Goal: Task Accomplishment & Management: Complete application form

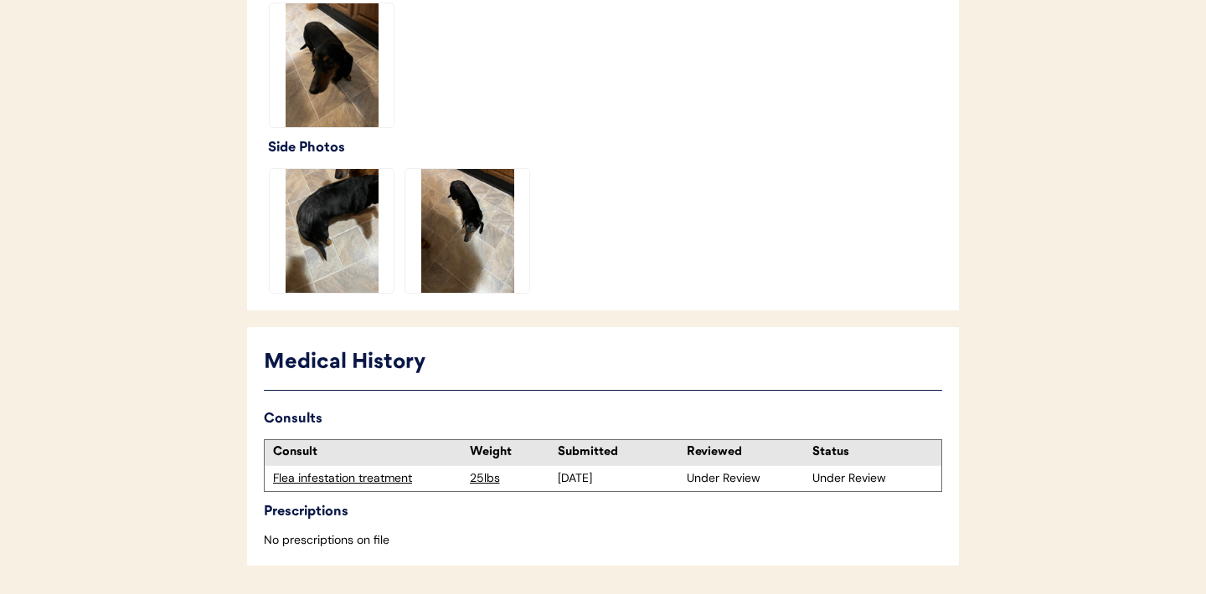
scroll to position [595, 0]
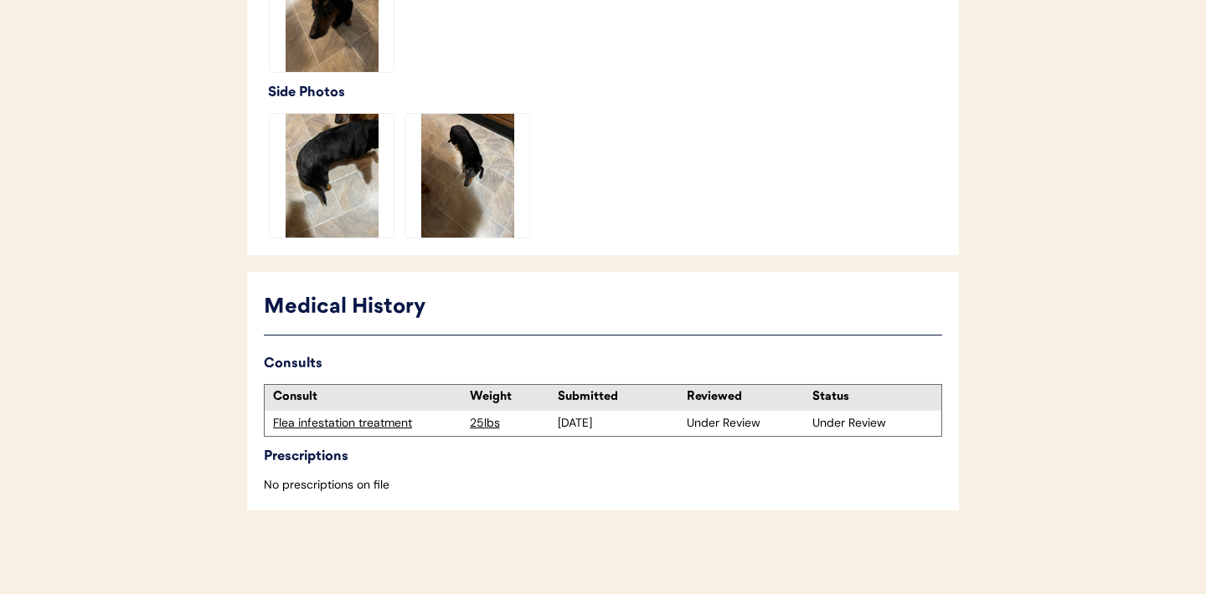
click at [352, 425] on div "Flea infestation treatment" at bounding box center [367, 423] width 188 height 17
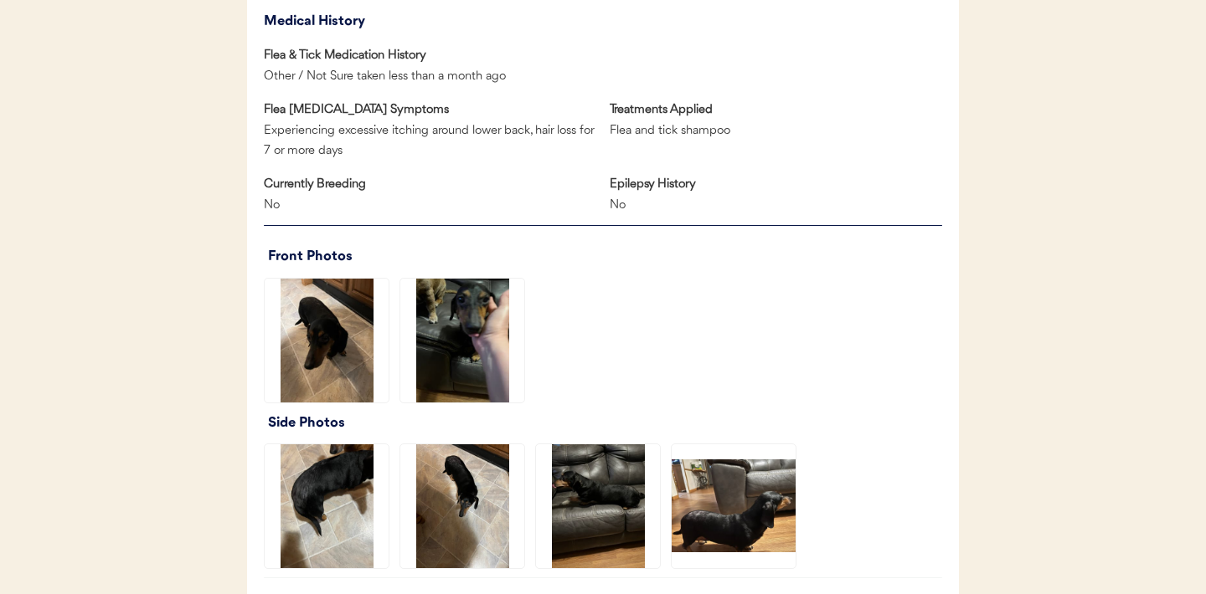
scroll to position [993, 0]
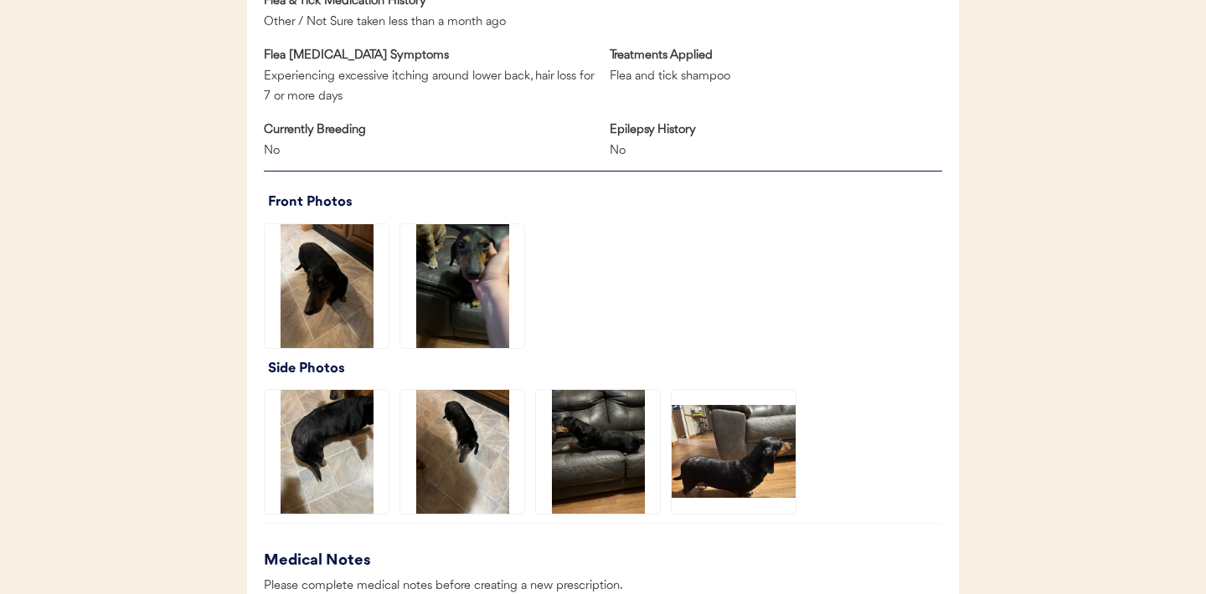
click at [476, 291] on img at bounding box center [462, 286] width 124 height 124
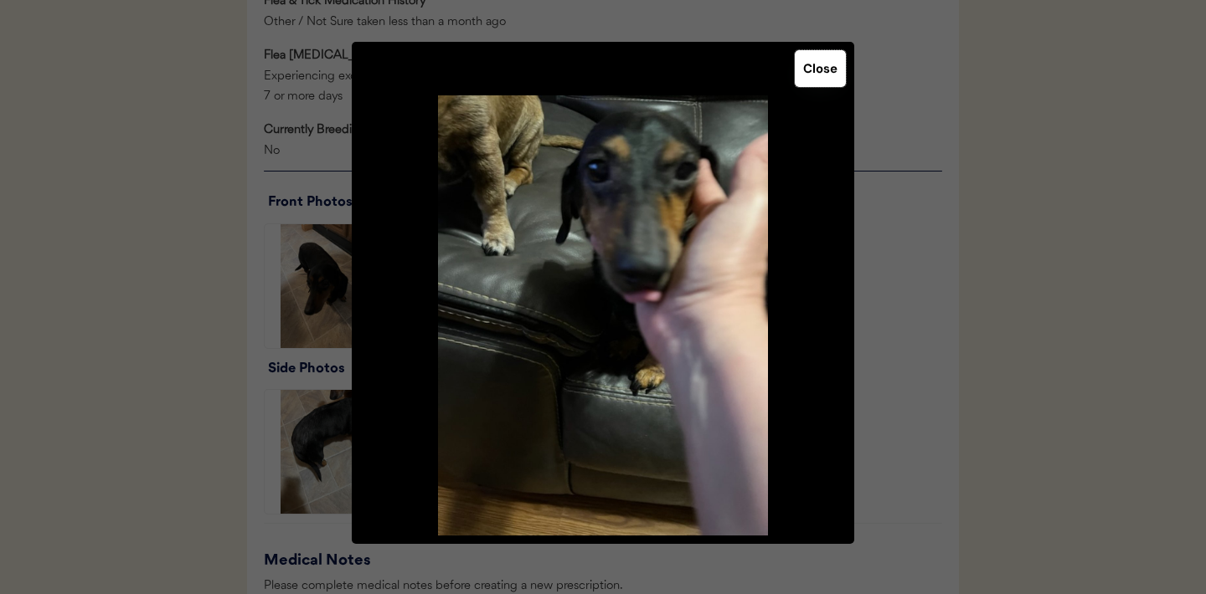
click at [811, 68] on button "Close" at bounding box center [820, 68] width 51 height 37
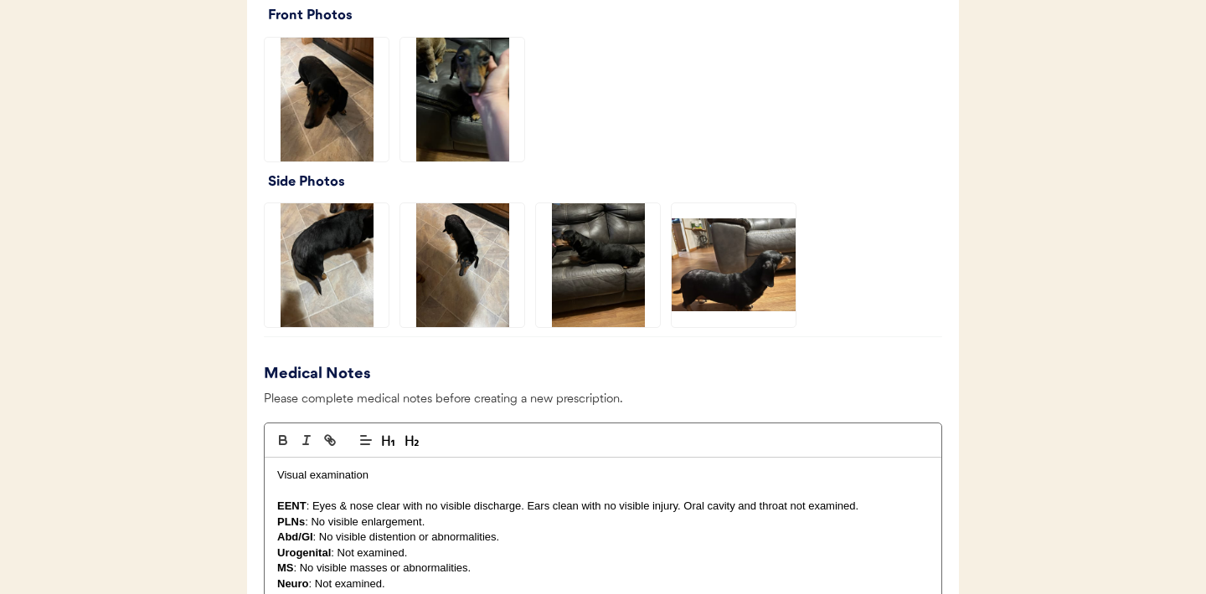
scroll to position [1190, 0]
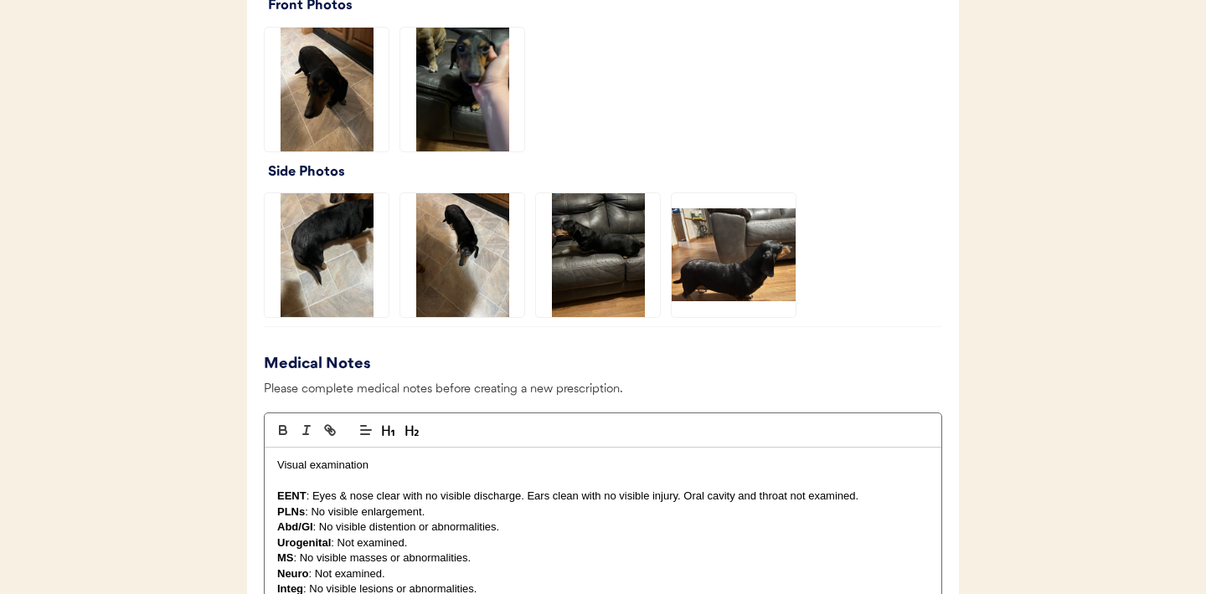
click at [603, 267] on img at bounding box center [598, 255] width 124 height 124
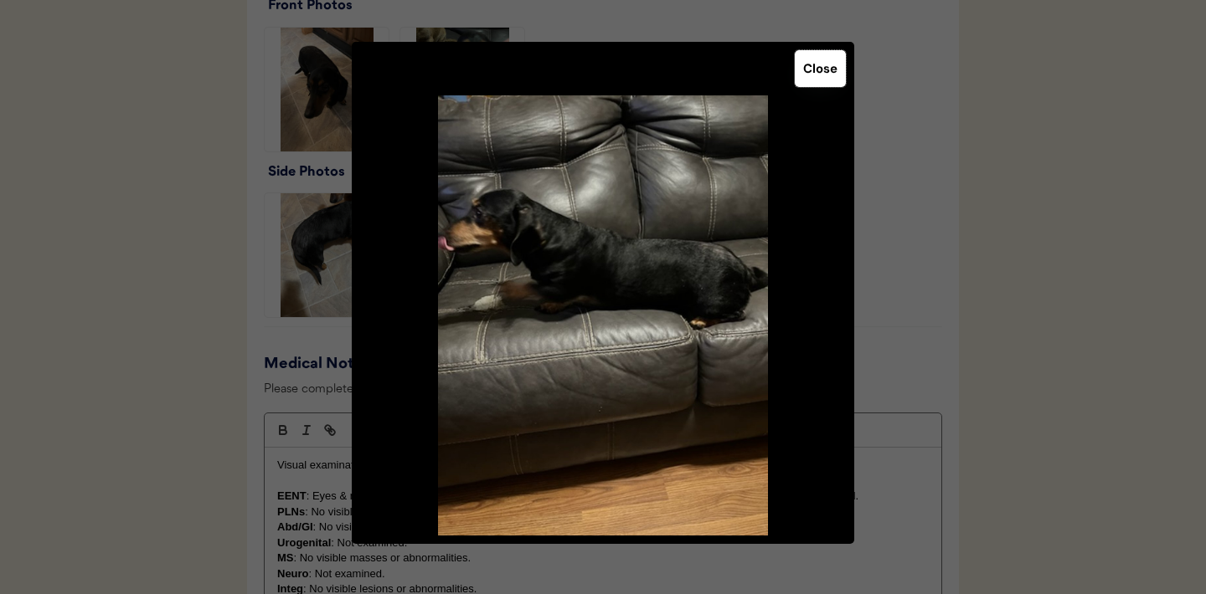
click at [816, 82] on button "Close" at bounding box center [820, 68] width 51 height 37
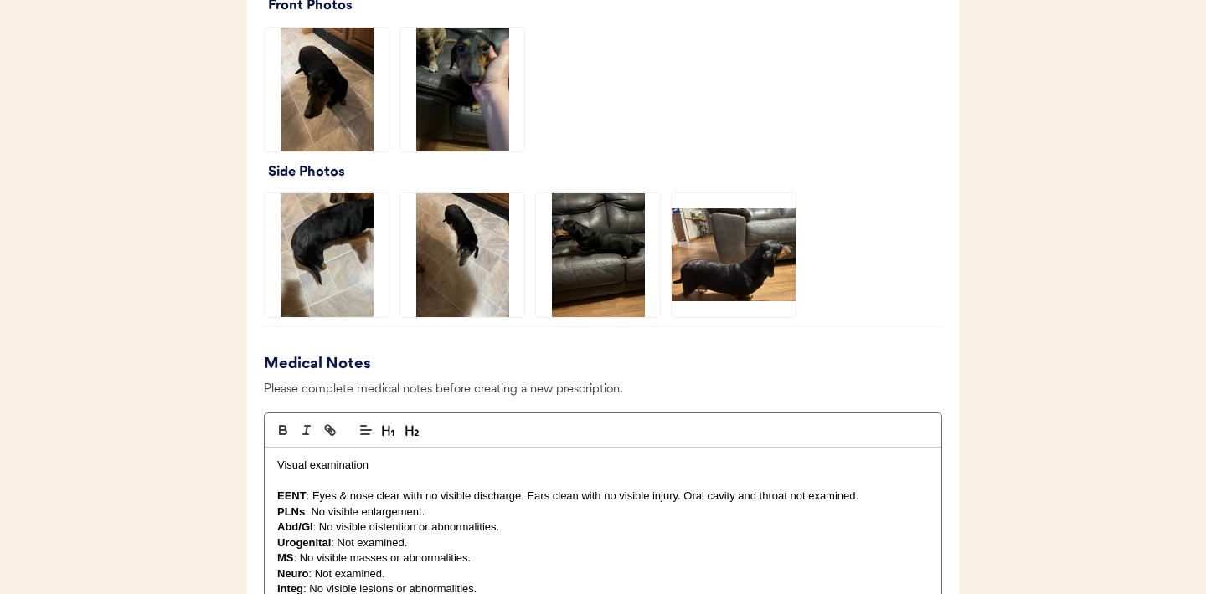
click at [749, 257] on img at bounding box center [734, 255] width 124 height 124
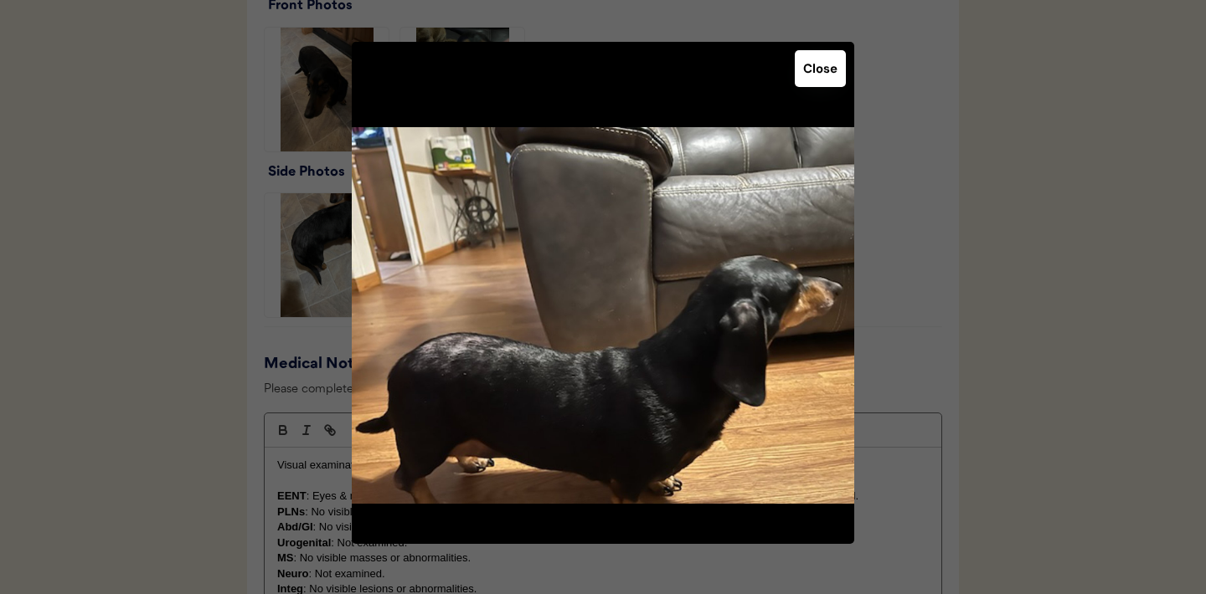
click at [823, 70] on button "Close" at bounding box center [820, 68] width 51 height 37
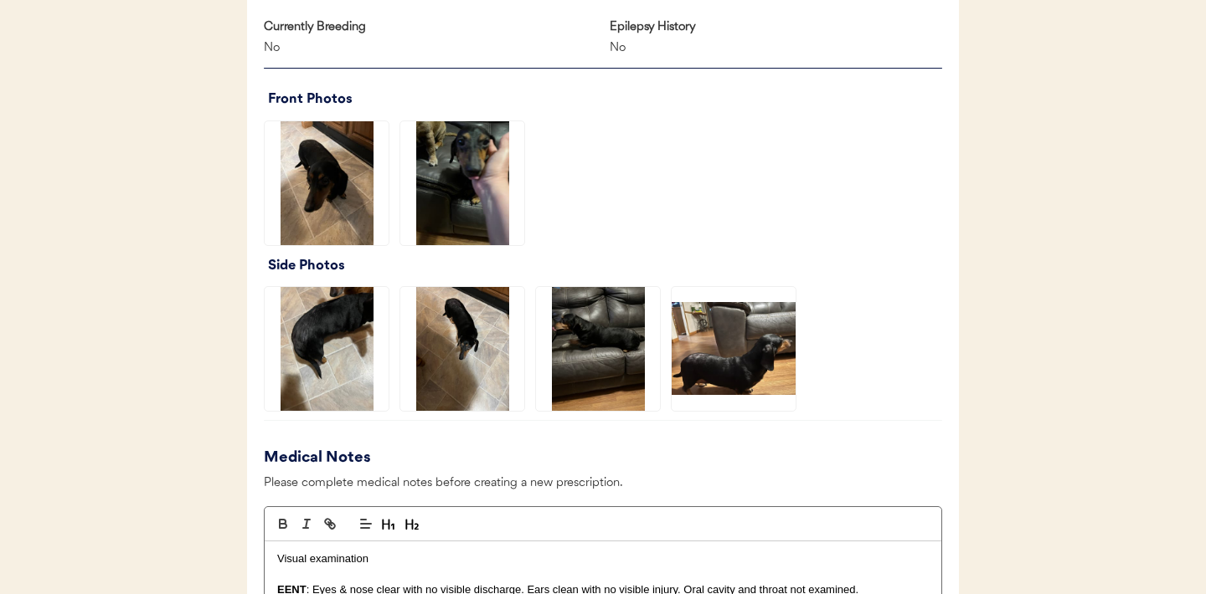
scroll to position [1654, 0]
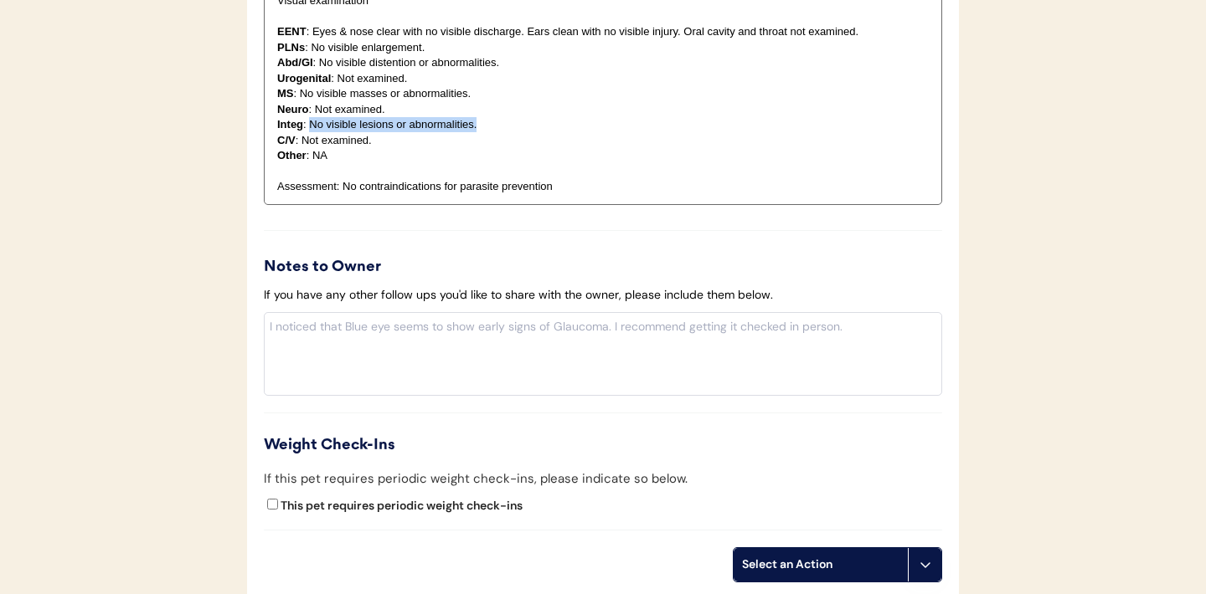
drag, startPoint x: 481, startPoint y: 125, endPoint x: 311, endPoint y: 129, distance: 170.0
click at [311, 129] on p "Integ : No visible lesions or abnormalities." at bounding box center [602, 124] width 651 height 15
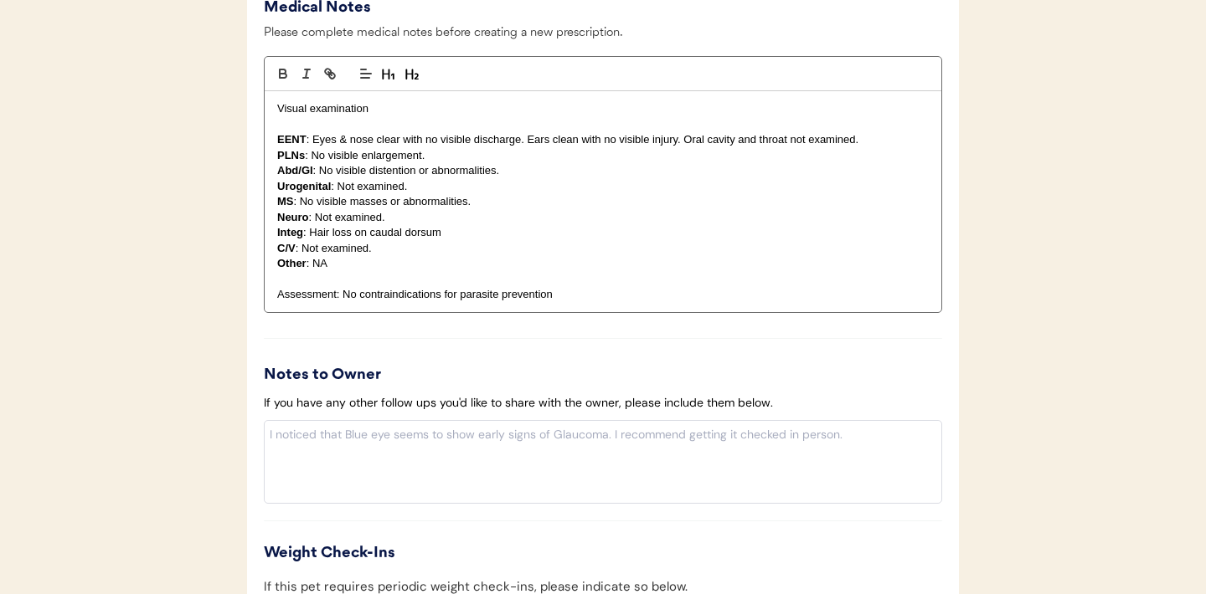
scroll to position [1550, 0]
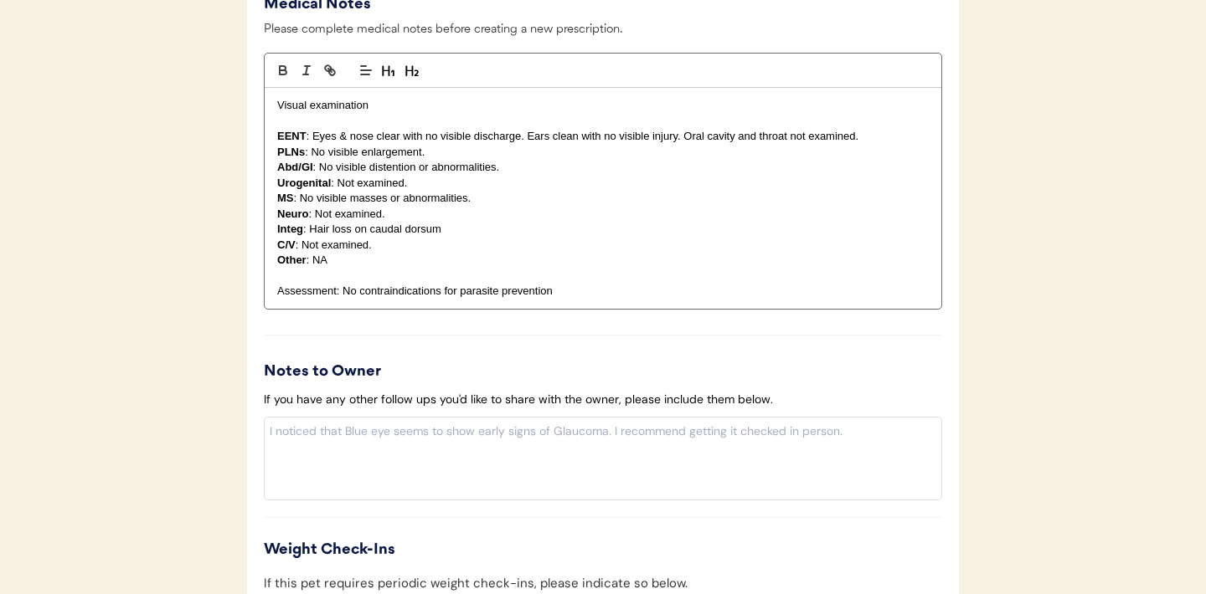
click at [345, 295] on p "Assessment: No contraindications for parasite prevention" at bounding box center [602, 291] width 651 height 15
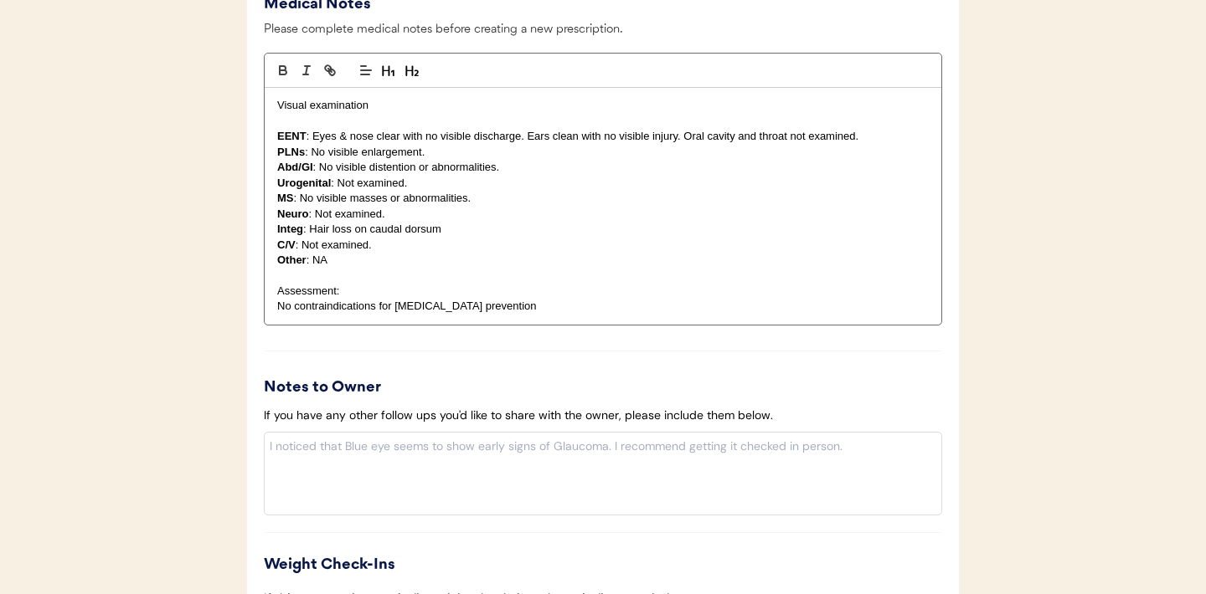
click at [356, 296] on p "Assessment:" at bounding box center [602, 291] width 651 height 15
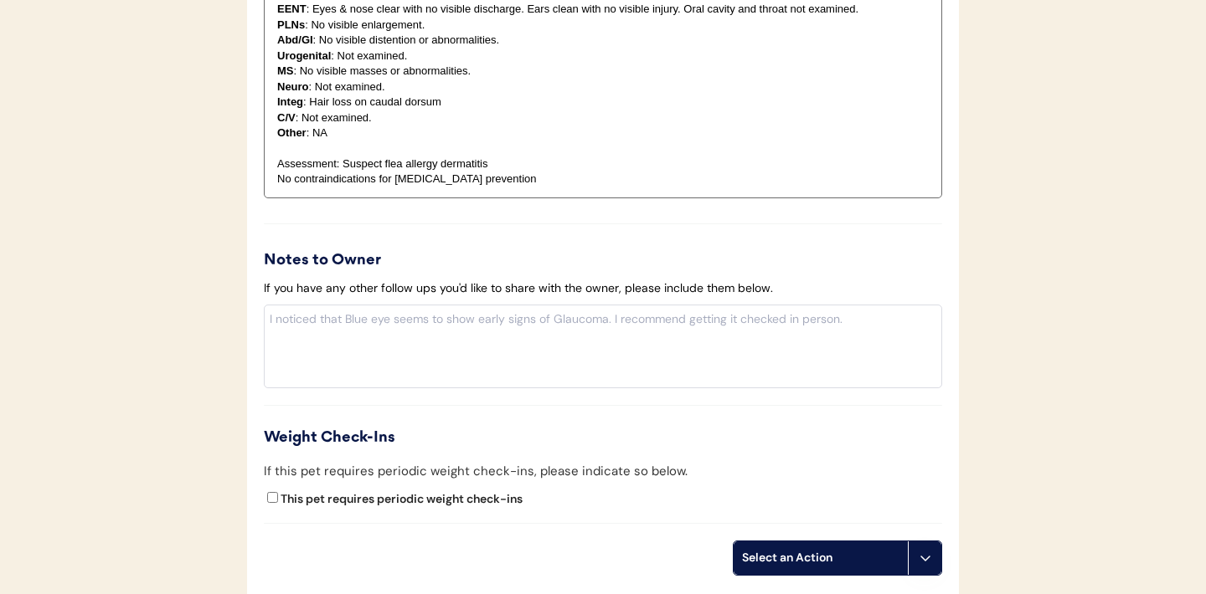
scroll to position [1860, 0]
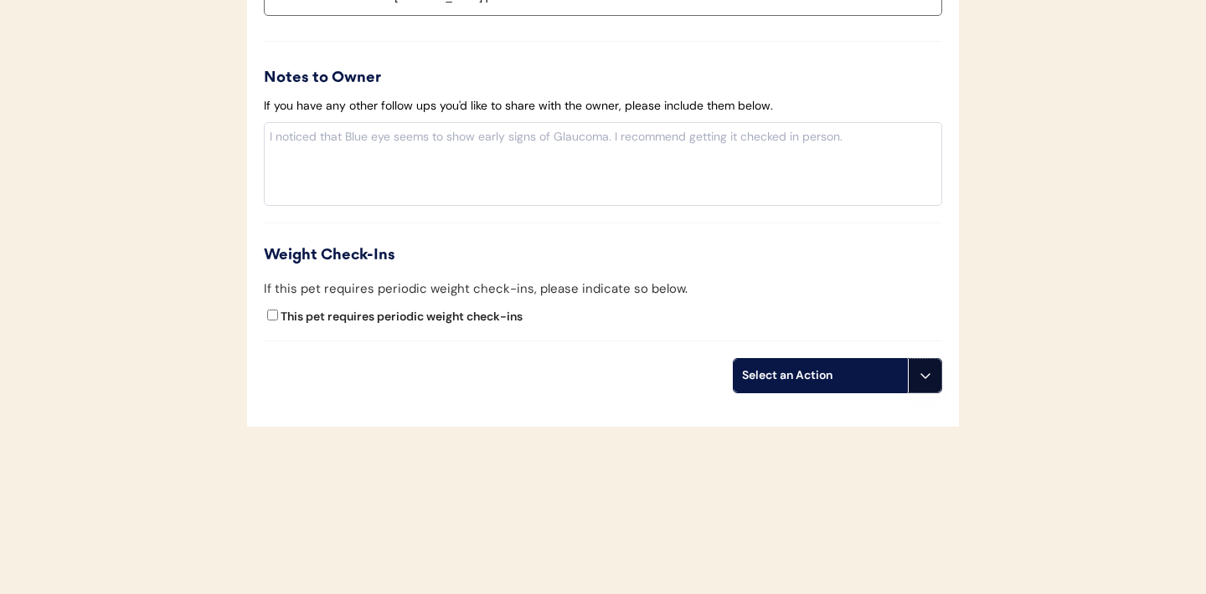
click at [924, 381] on icon at bounding box center [925, 375] width 13 height 13
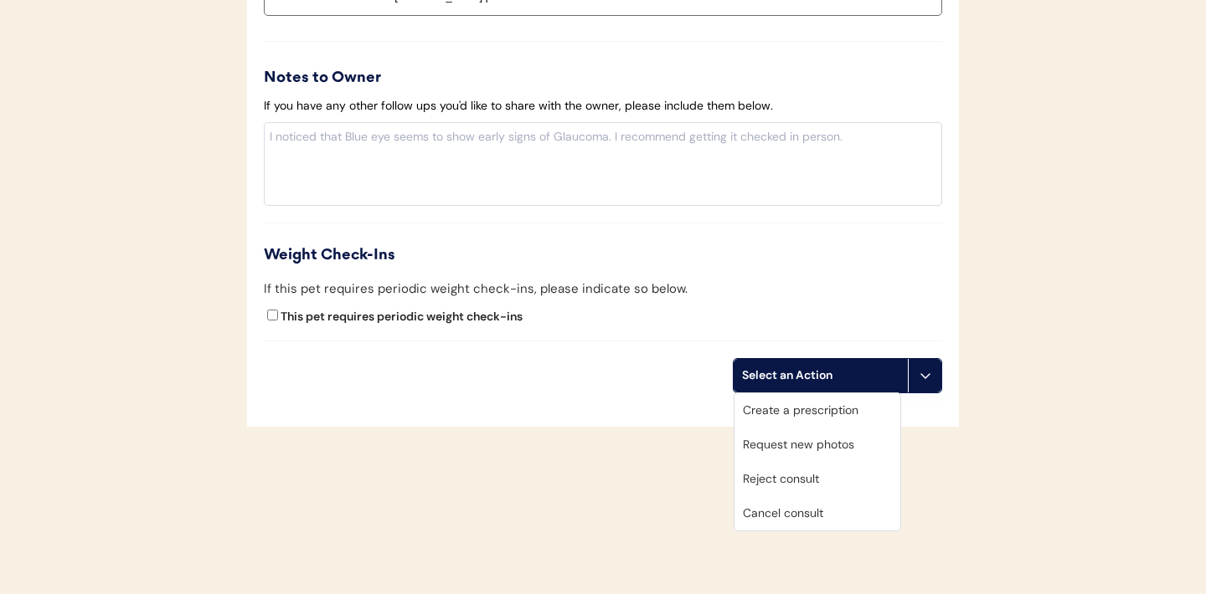
click at [782, 414] on div "Create a prescription" at bounding box center [817, 411] width 166 height 34
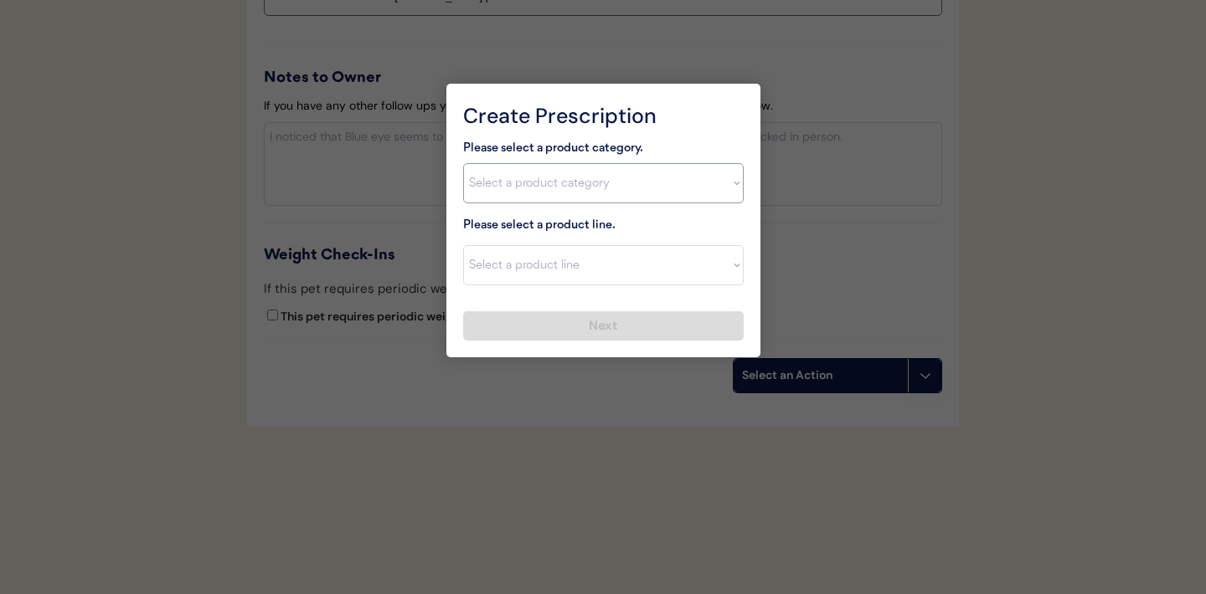
click at [736, 172] on select "Select a product category Allergies Antibiotics Anxiety Combo Parasite Preventi…" at bounding box center [603, 183] width 280 height 40
select select ""flea___tick""
click at [733, 281] on select "Select a product line" at bounding box center [603, 265] width 280 height 40
click at [728, 175] on select "Select a product category [MEDICAL_DATA] Antibiotics Anxiety Combo [MEDICAL_DAT…" at bounding box center [603, 183] width 280 height 40
click at [722, 266] on select "Select a product line Advantix II Bravecto 1 Month Bravecto 1 Month (3 Month) B…" at bounding box center [603, 265] width 280 height 40
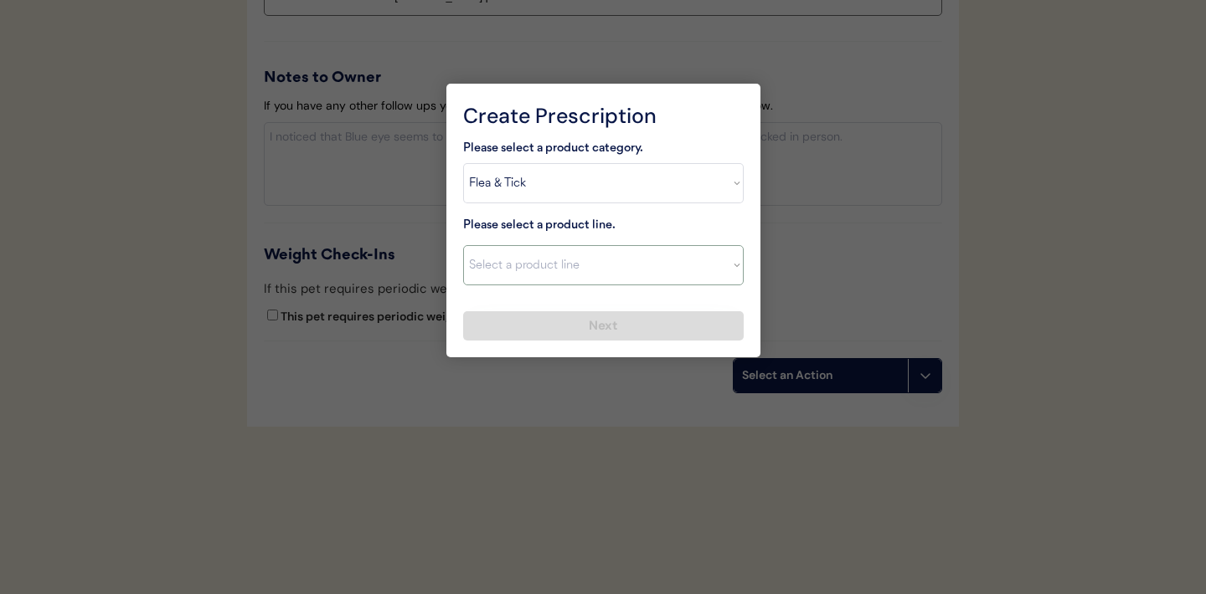
select select ""NexGard""
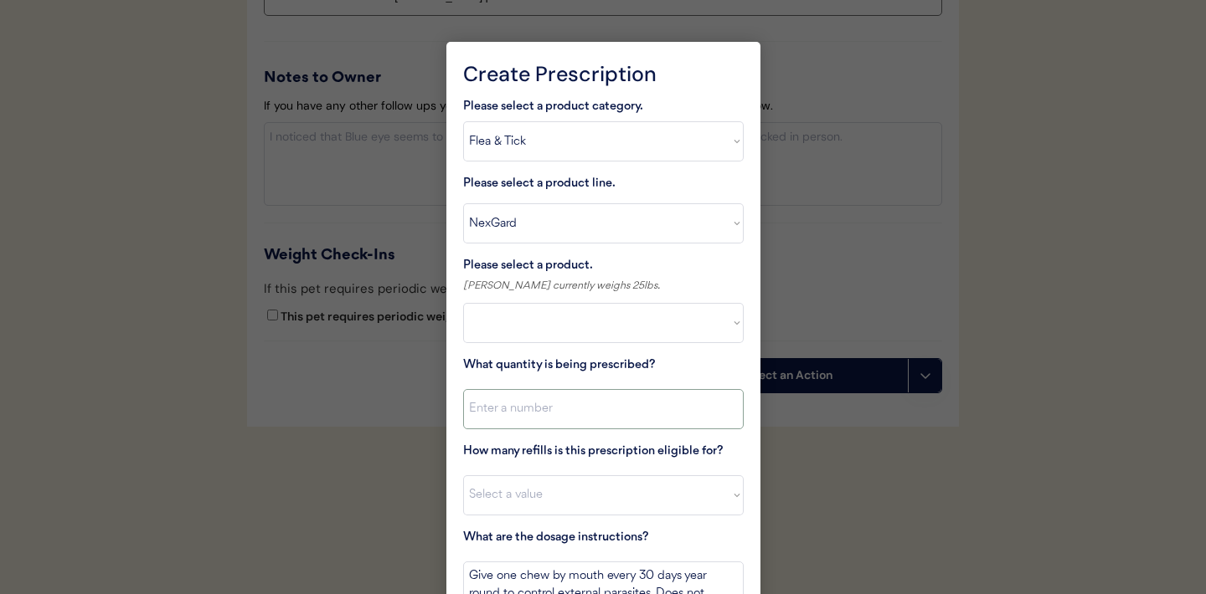
select select ""PLACEHOLDER_1427118222253""
click at [726, 318] on select "Select a product NexGard, 4 - 10lbs NexGard, 10.1 - 24lbs NexGard, 24.1 - 60lbs…" at bounding box center [603, 323] width 280 height 40
click at [733, 229] on select "Select a product line Advantix II Bravecto 1 Month Bravecto 1 Month (3 Month) B…" at bounding box center [603, 223] width 280 height 40
select select ""Simparica""
click at [713, 322] on select "Select a product NexGard, 4 - 10lbs NexGard, 10.1 - 24lbs NexGard, 24.1 - 60lbs…" at bounding box center [603, 323] width 280 height 40
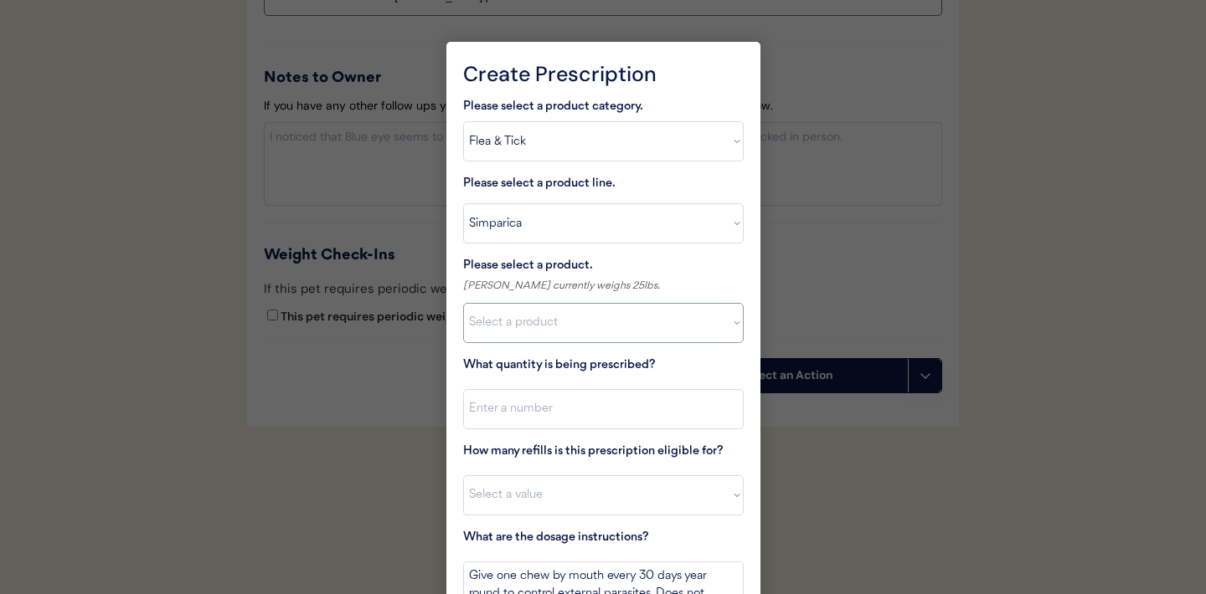
select select ""1348695171700984260__LOOKUP__1710974169924x896443500521014500""
click at [724, 214] on select "Select a product line Advantix II Bravecto 1 Month Bravecto 1 Month (3 Month) B…" at bounding box center [603, 223] width 280 height 40
select select ""Bravecto 1 Month""
click at [723, 331] on select "Select a product Bravecto 1 Month, 4.4 - 9.9lbs Bravecto 1 Month, 9.9 - 22lbs B…" at bounding box center [603, 323] width 280 height 40
select select ""1348695171700984260__LOOKUP__1716989954468x425654313324005800""
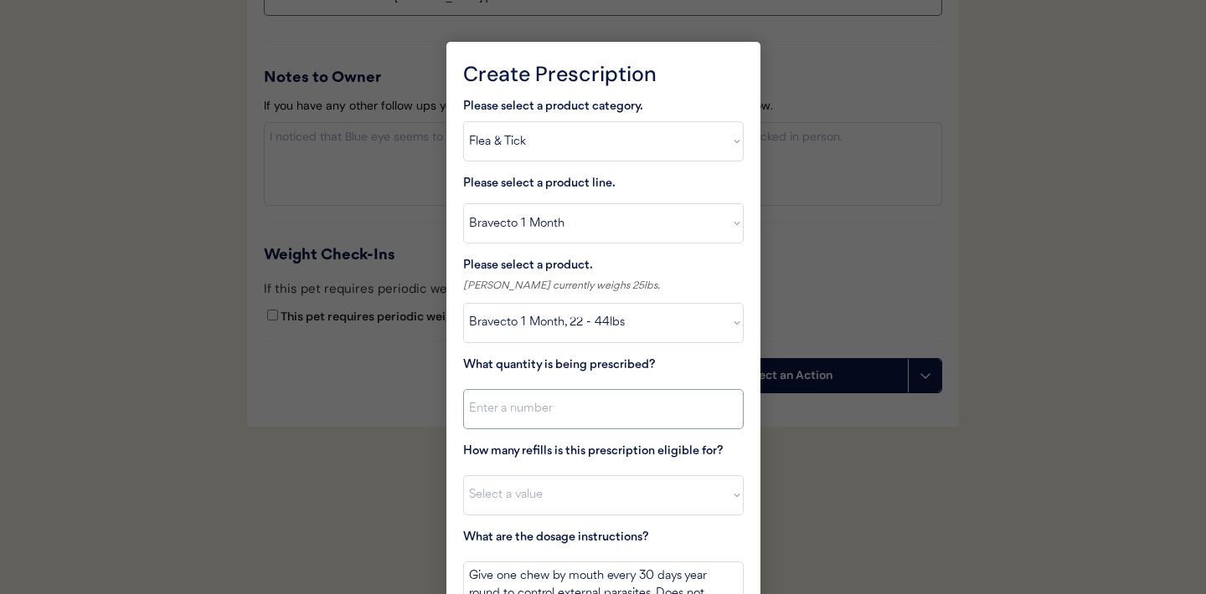
click at [668, 407] on input "input" at bounding box center [603, 409] width 280 height 40
type input "1"
click at [589, 487] on select "Select a value 0 1 2 3 4 5 6 7 8 9 10 11" at bounding box center [603, 496] width 280 height 40
select select "11"
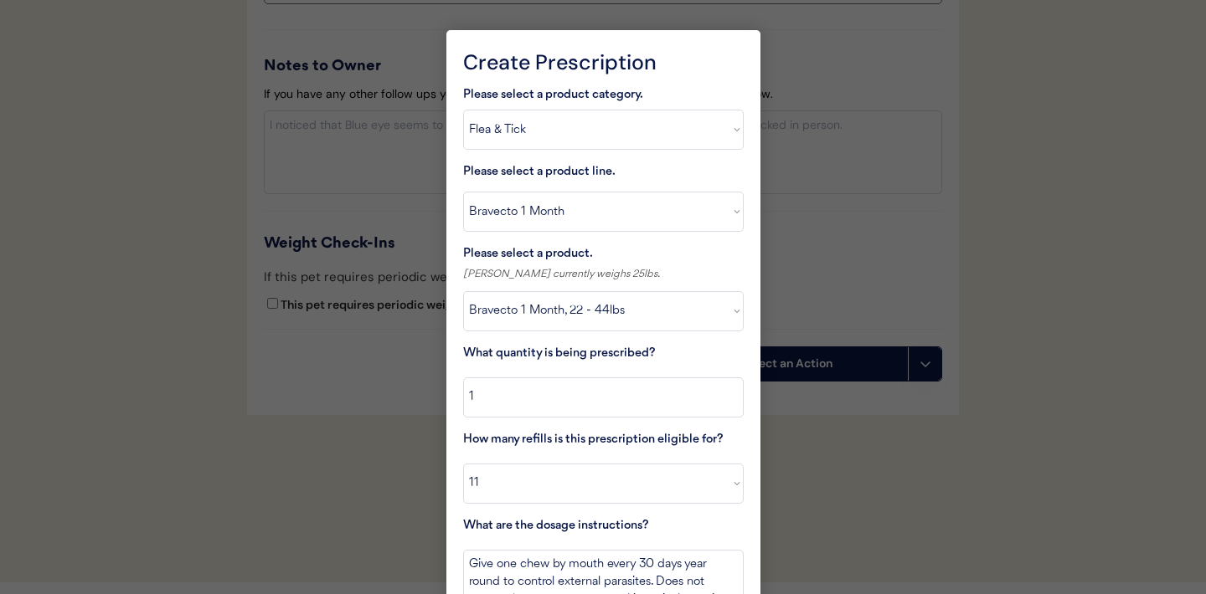
scroll to position [1961, 0]
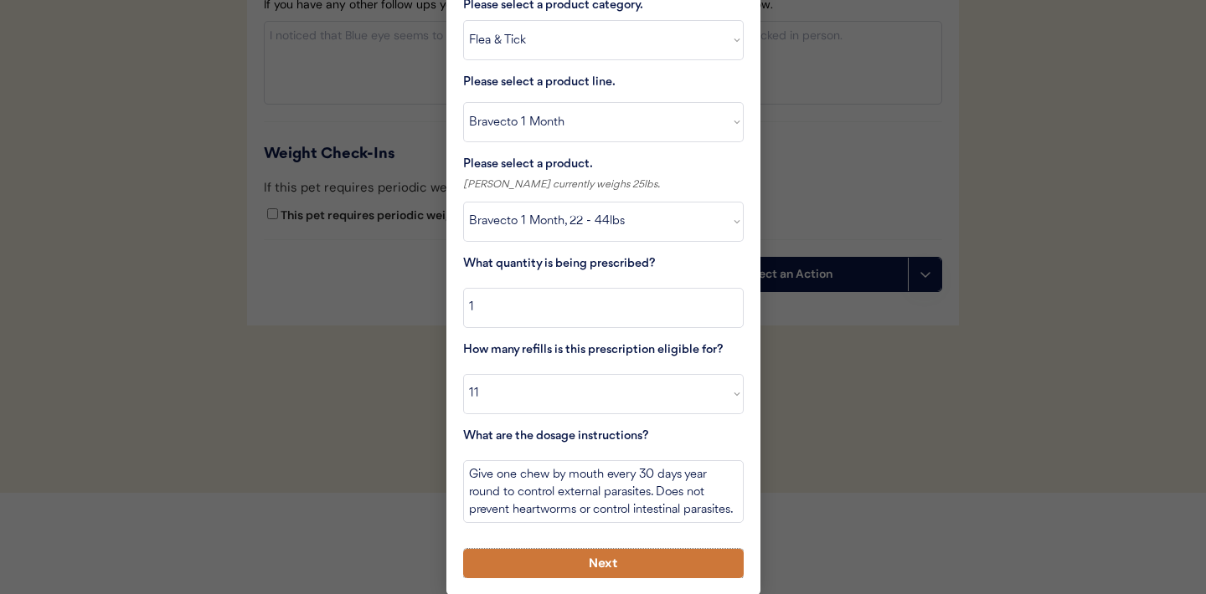
click at [542, 556] on button "Next" at bounding box center [603, 563] width 280 height 29
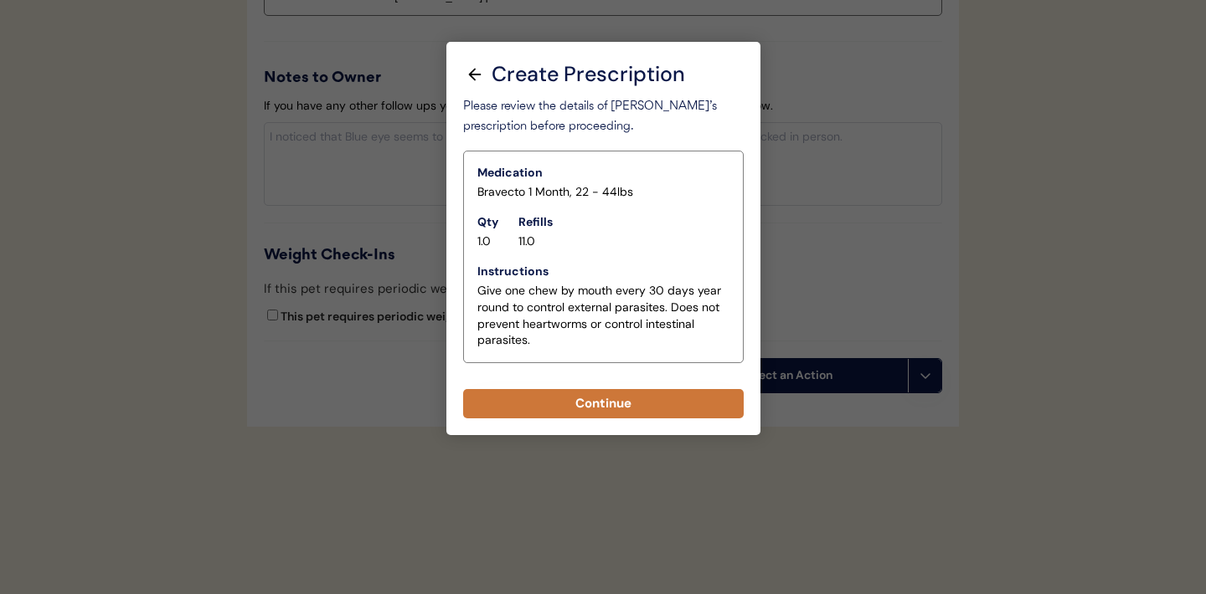
click at [605, 407] on button "Continue" at bounding box center [603, 403] width 280 height 29
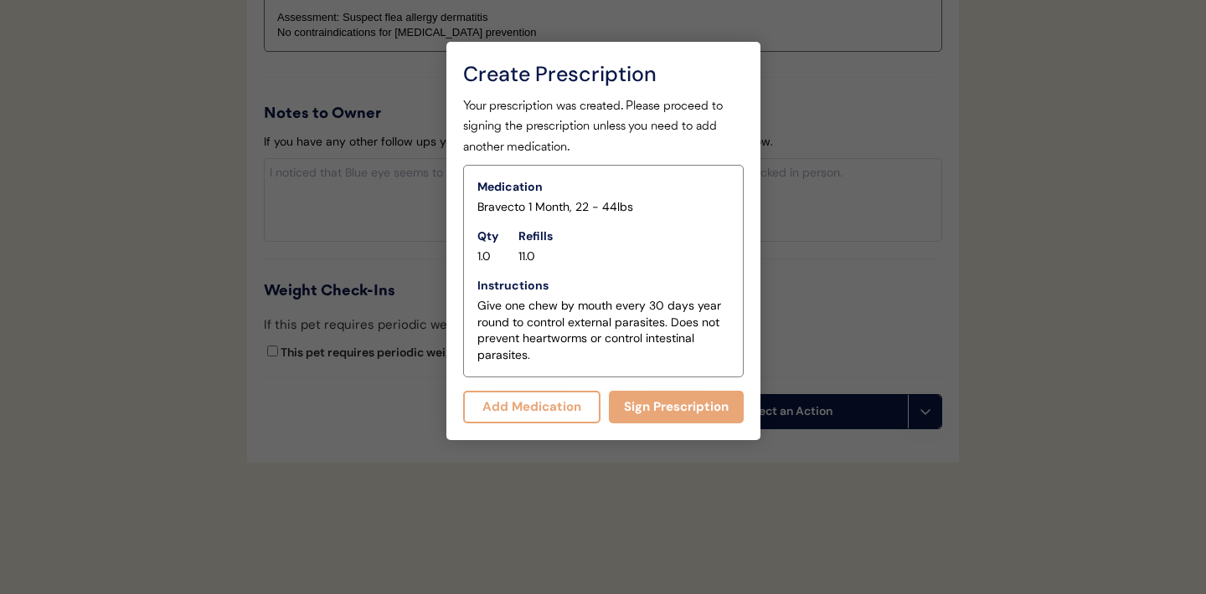
scroll to position [1896, 0]
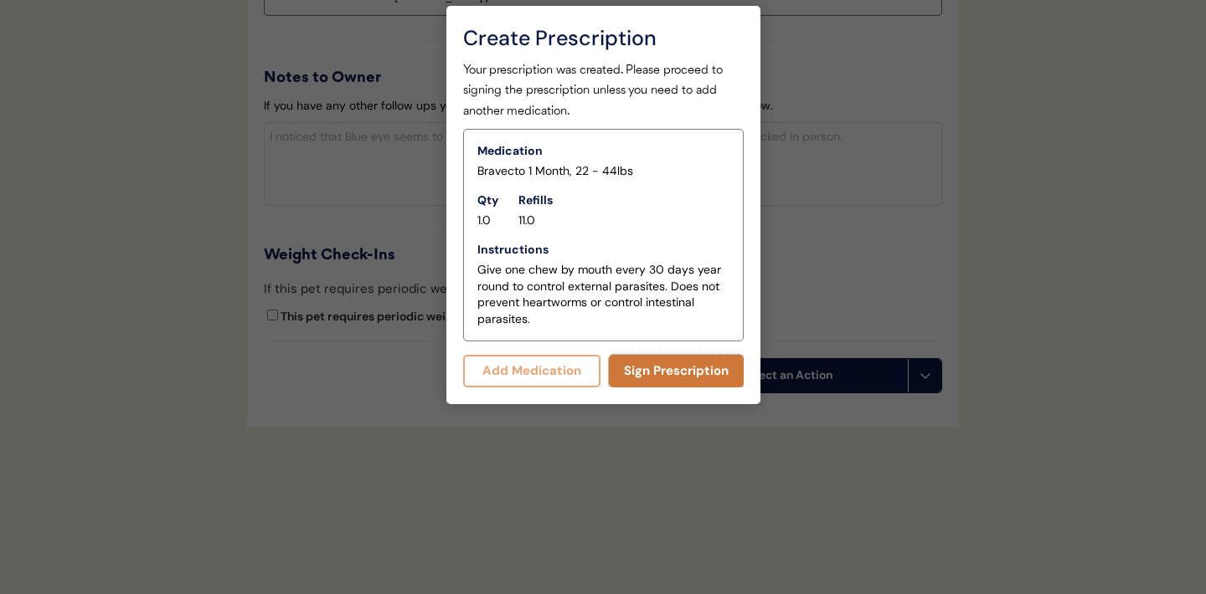
click at [668, 374] on button "Sign Prescription" at bounding box center [676, 371] width 135 height 33
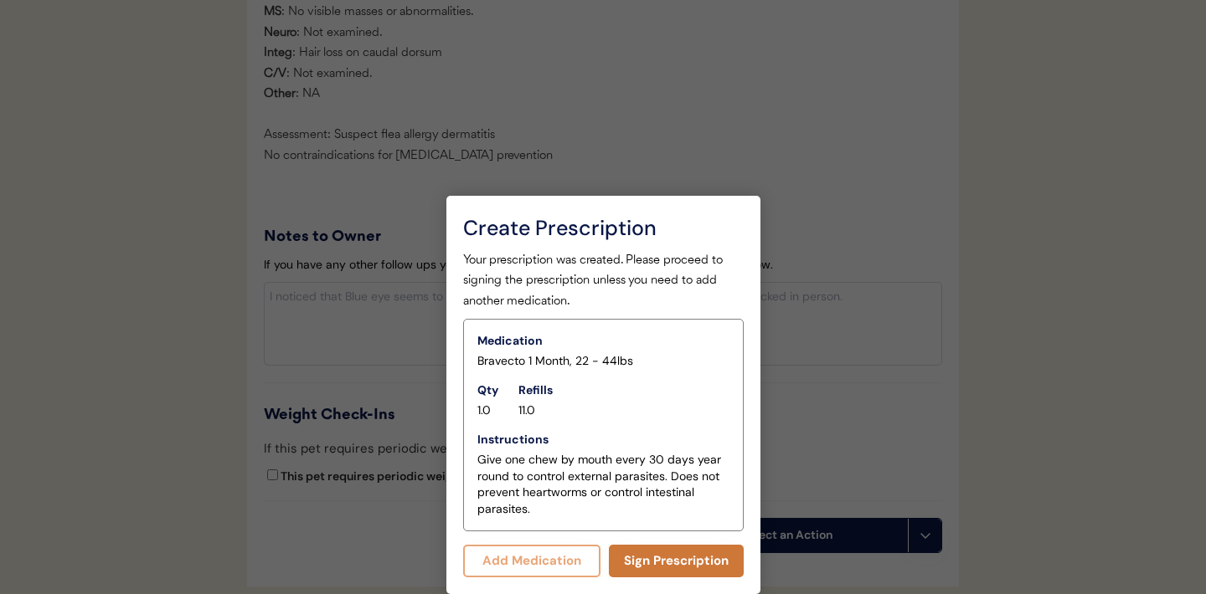
scroll to position [1886, 0]
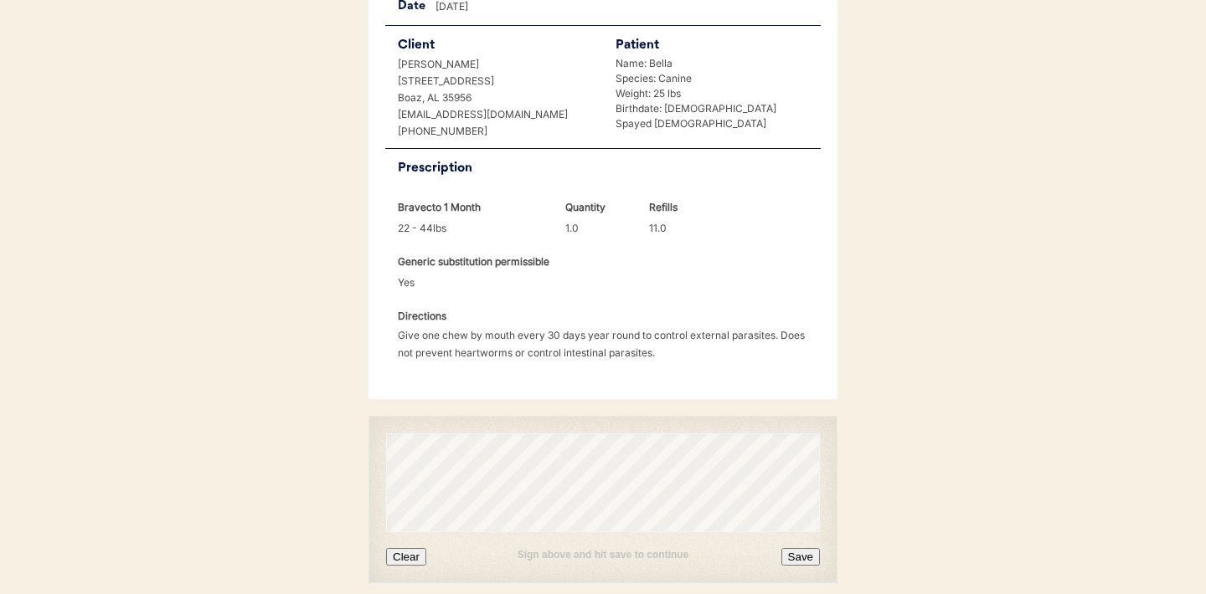
scroll to position [430, 0]
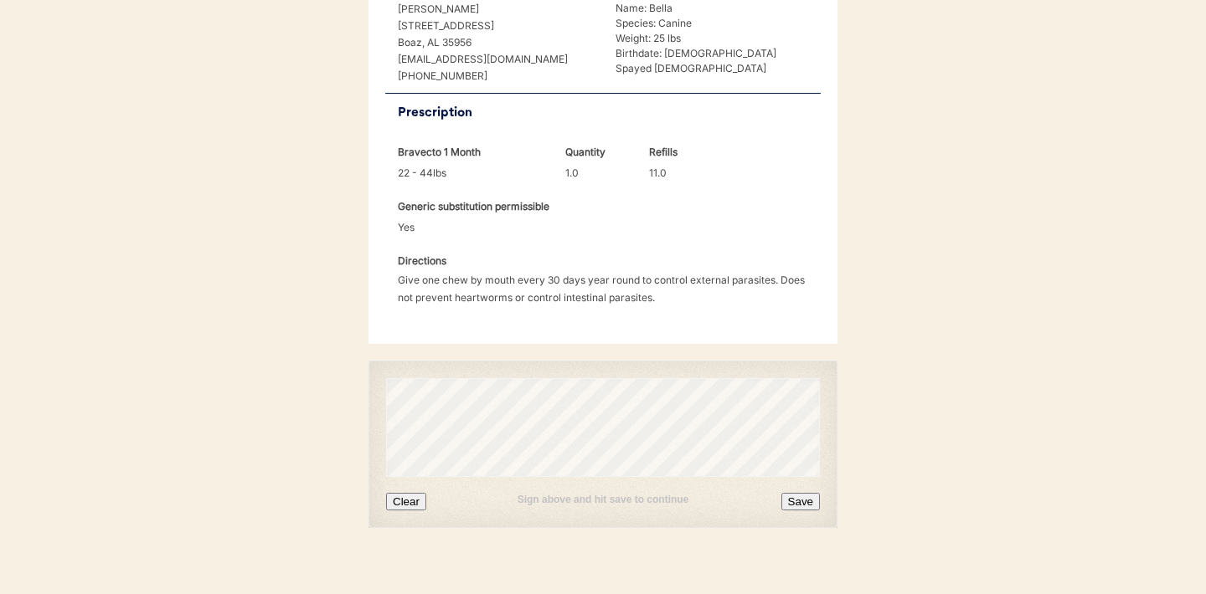
click at [409, 493] on button "Clear" at bounding box center [406, 502] width 40 height 18
click at [803, 493] on button "Save" at bounding box center [800, 502] width 39 height 18
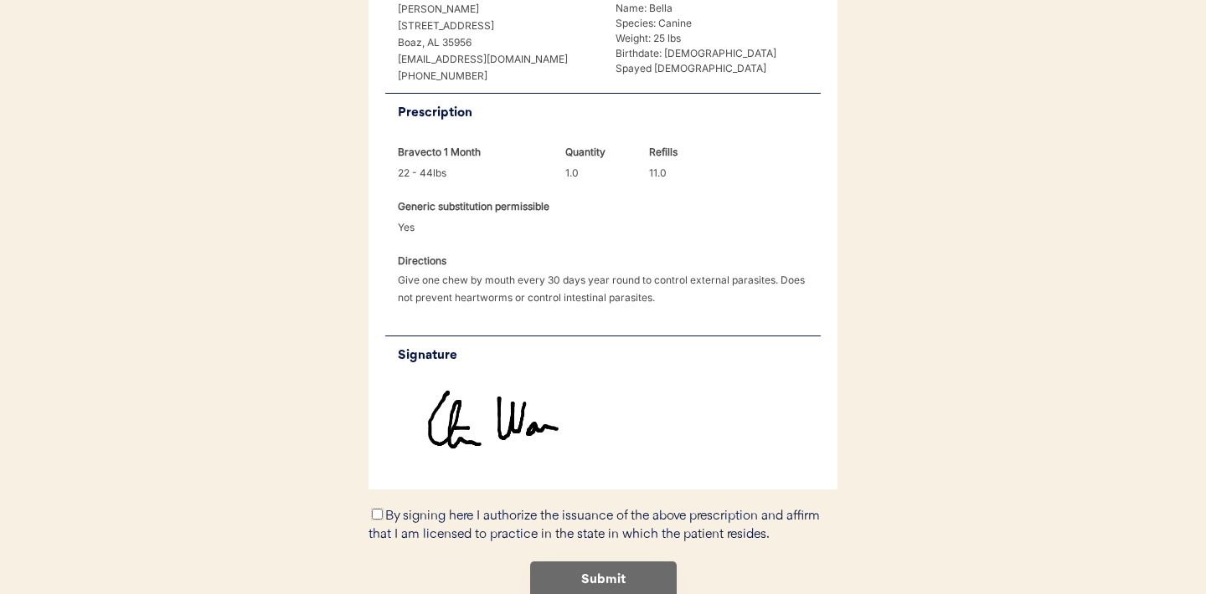
click at [374, 509] on input "By signing here I authorize the issuance of the above prescription and affirm t…" at bounding box center [377, 514] width 11 height 11
checkbox input "true"
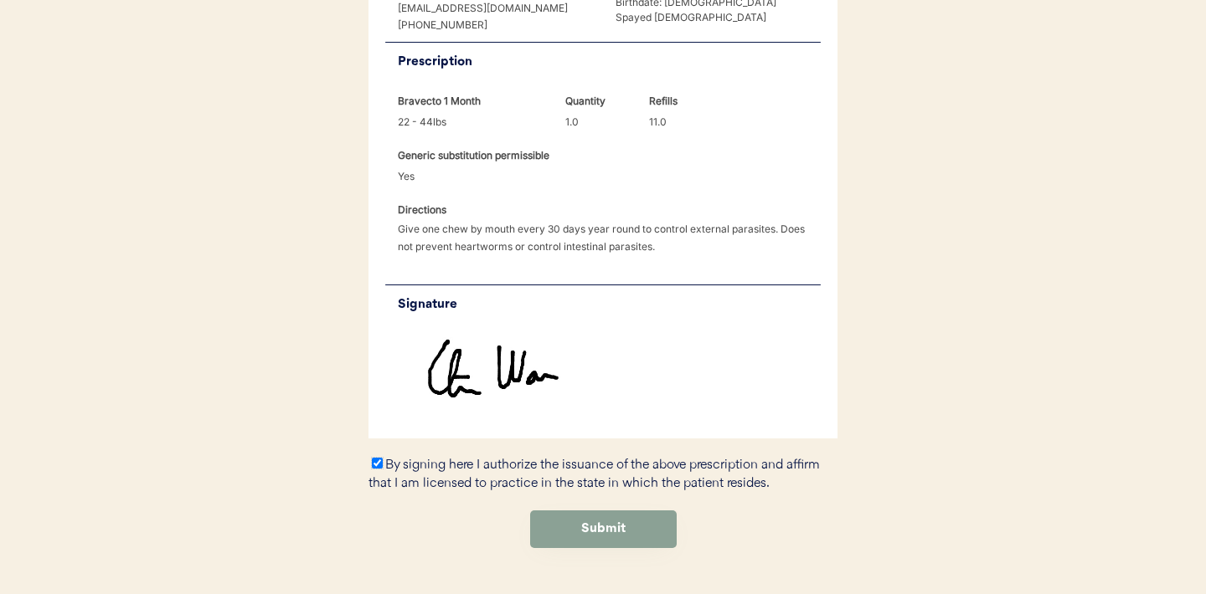
scroll to position [502, 0]
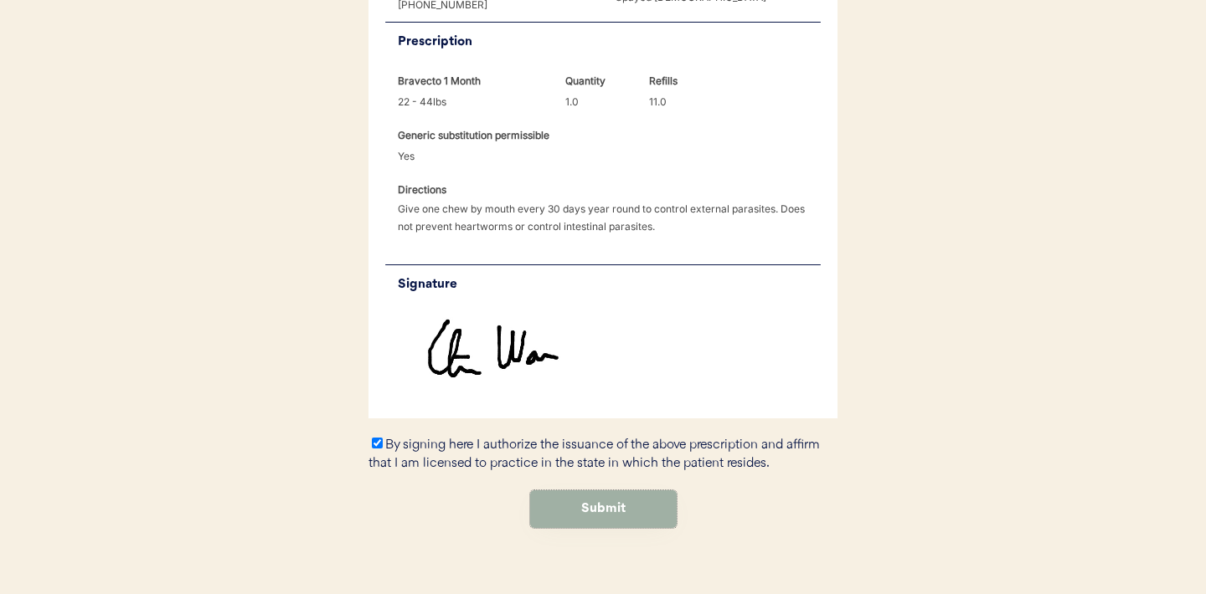
click at [615, 491] on button "Submit" at bounding box center [603, 510] width 147 height 38
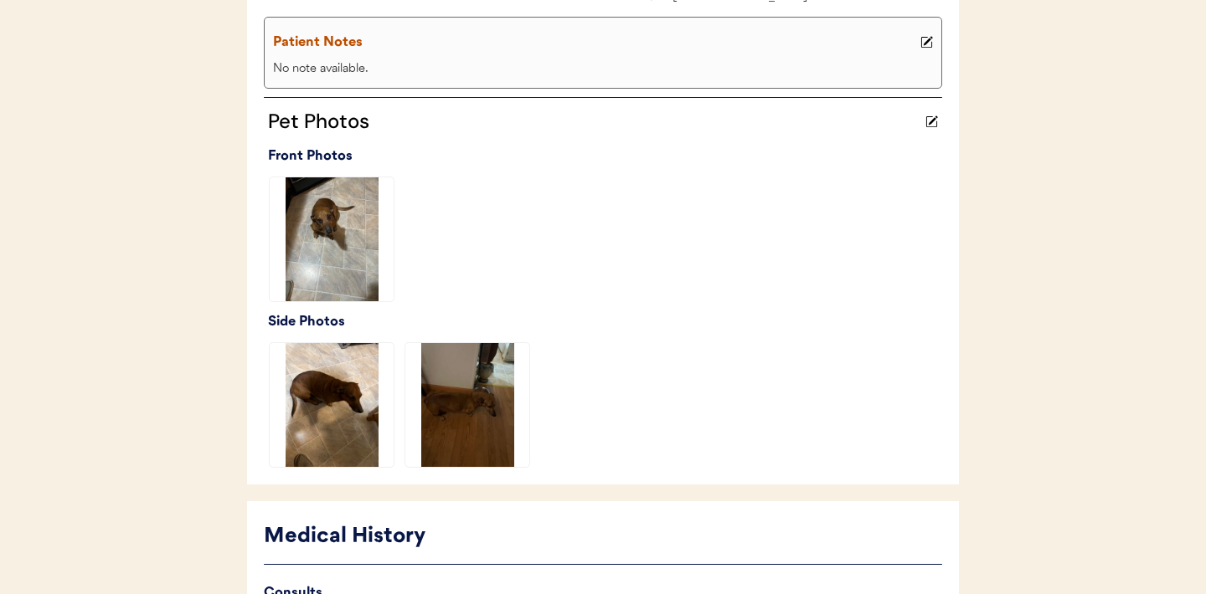
scroll to position [595, 0]
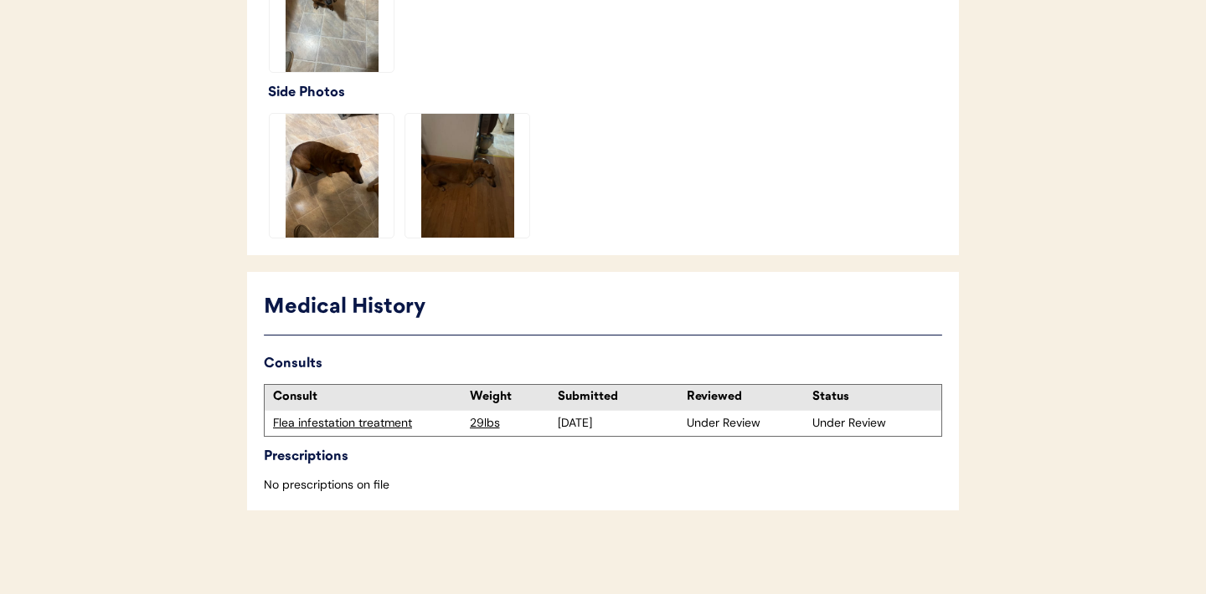
click at [344, 423] on div "Flea infestation treatment" at bounding box center [367, 423] width 188 height 17
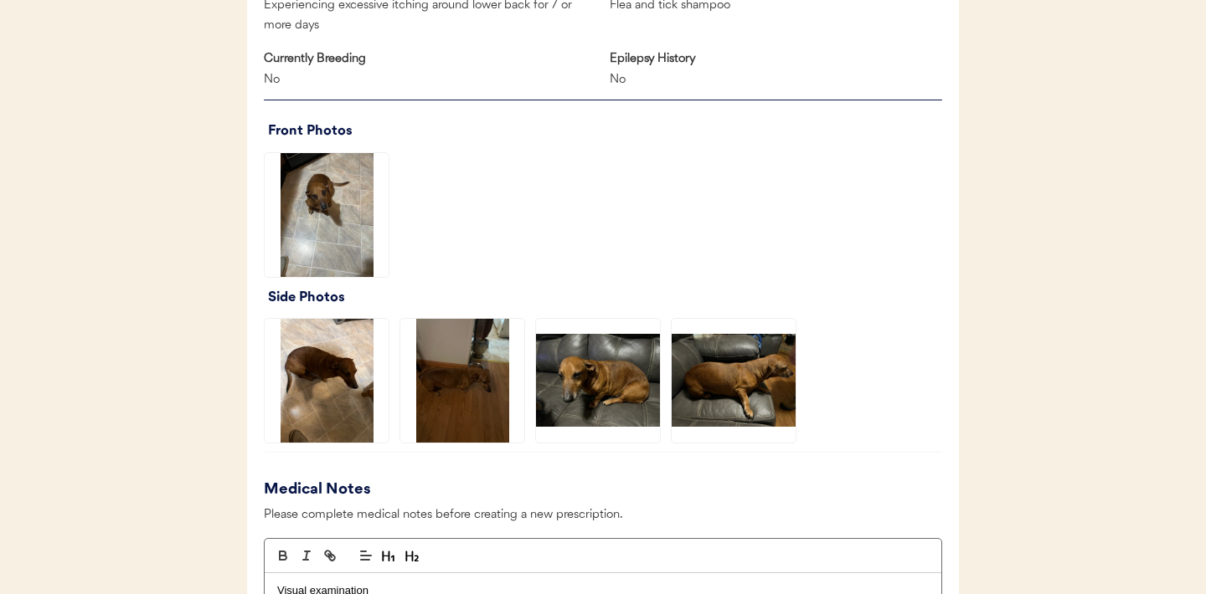
scroll to position [1157, 0]
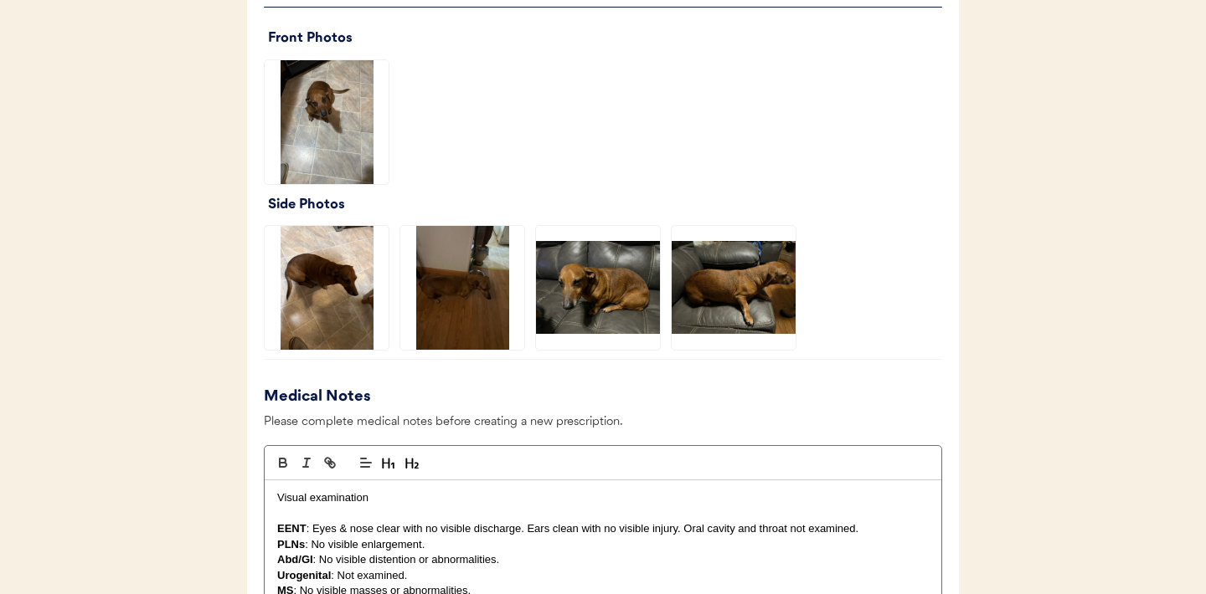
click at [320, 114] on img at bounding box center [327, 122] width 124 height 124
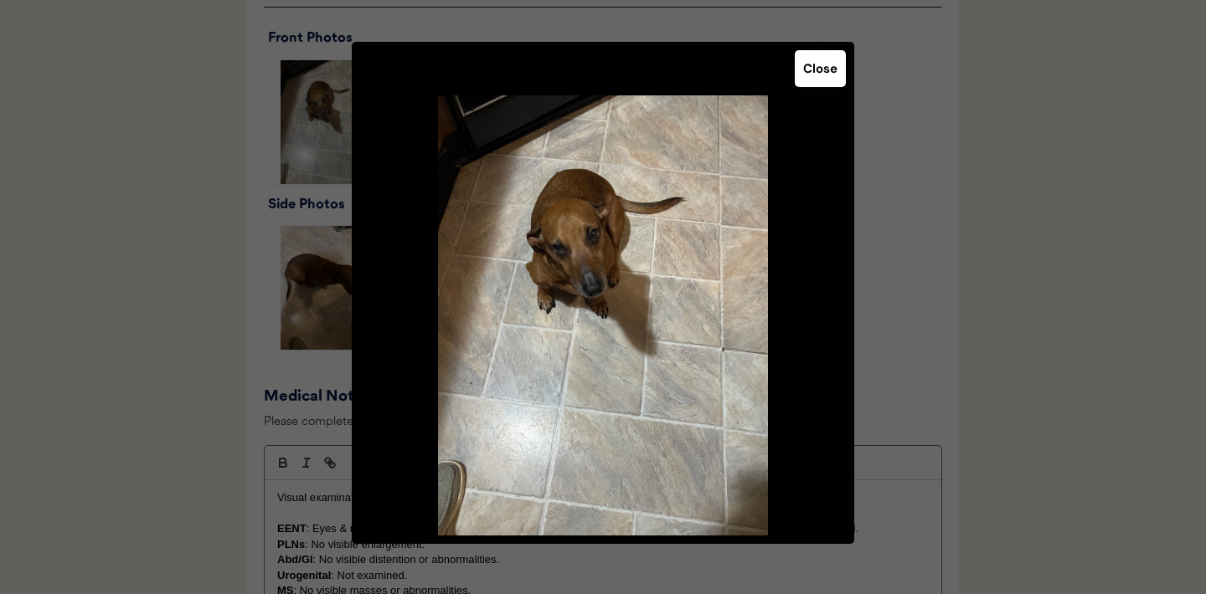
click at [821, 72] on button "Close" at bounding box center [820, 68] width 51 height 37
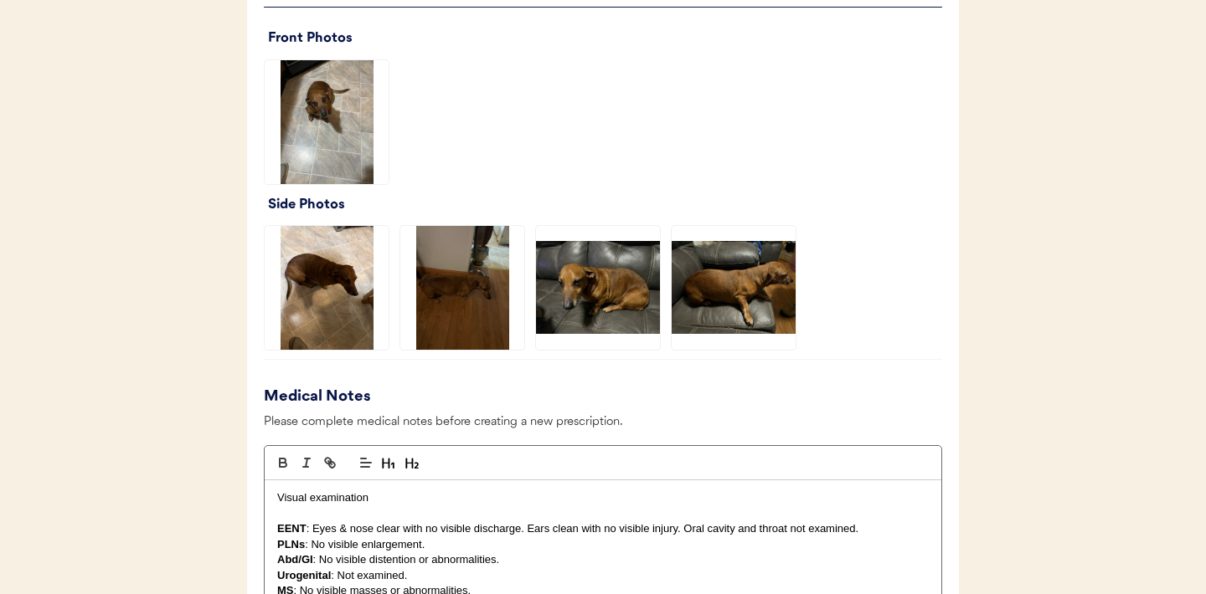
click at [630, 269] on img at bounding box center [598, 288] width 124 height 124
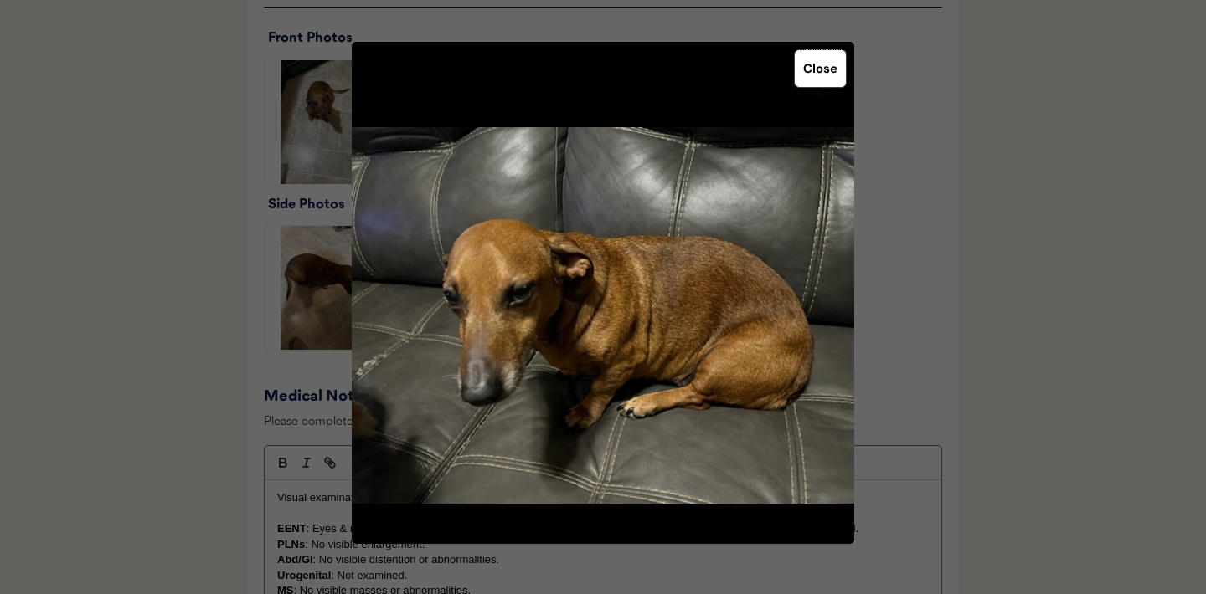
click at [821, 79] on button "Close" at bounding box center [820, 68] width 51 height 37
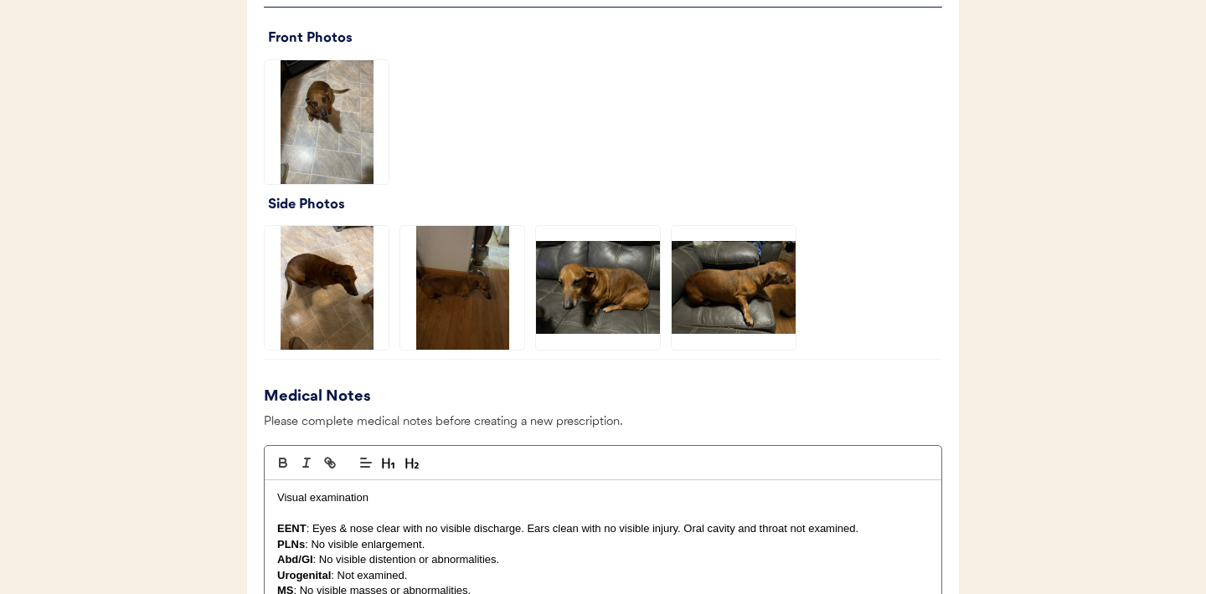
click at [763, 303] on img at bounding box center [734, 288] width 124 height 124
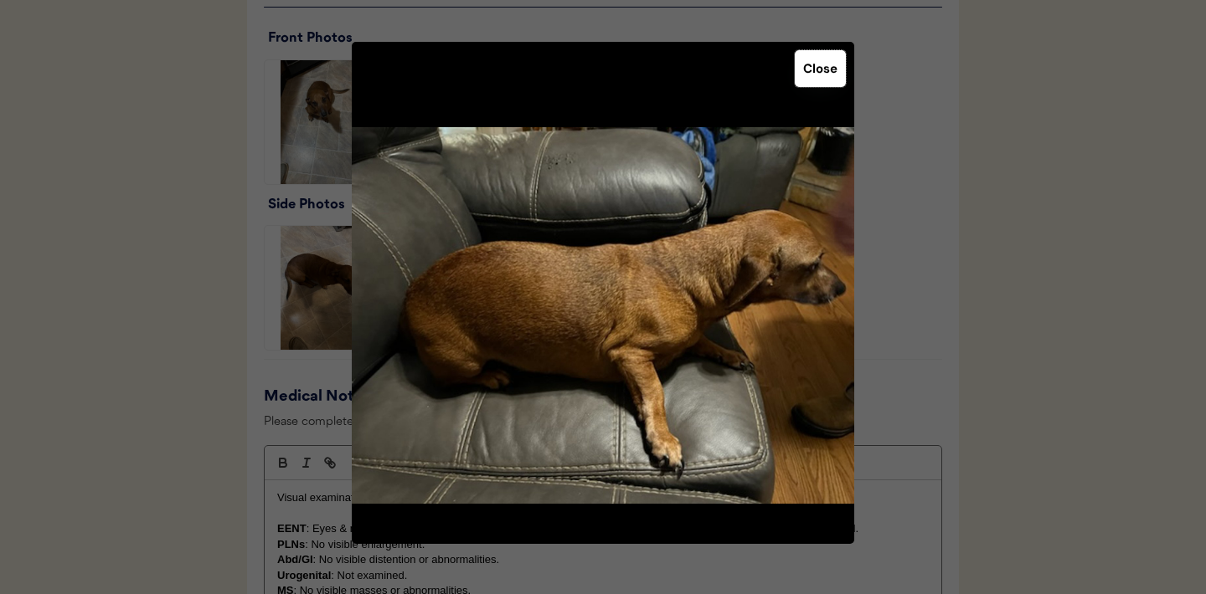
click at [828, 75] on button "Close" at bounding box center [820, 68] width 51 height 37
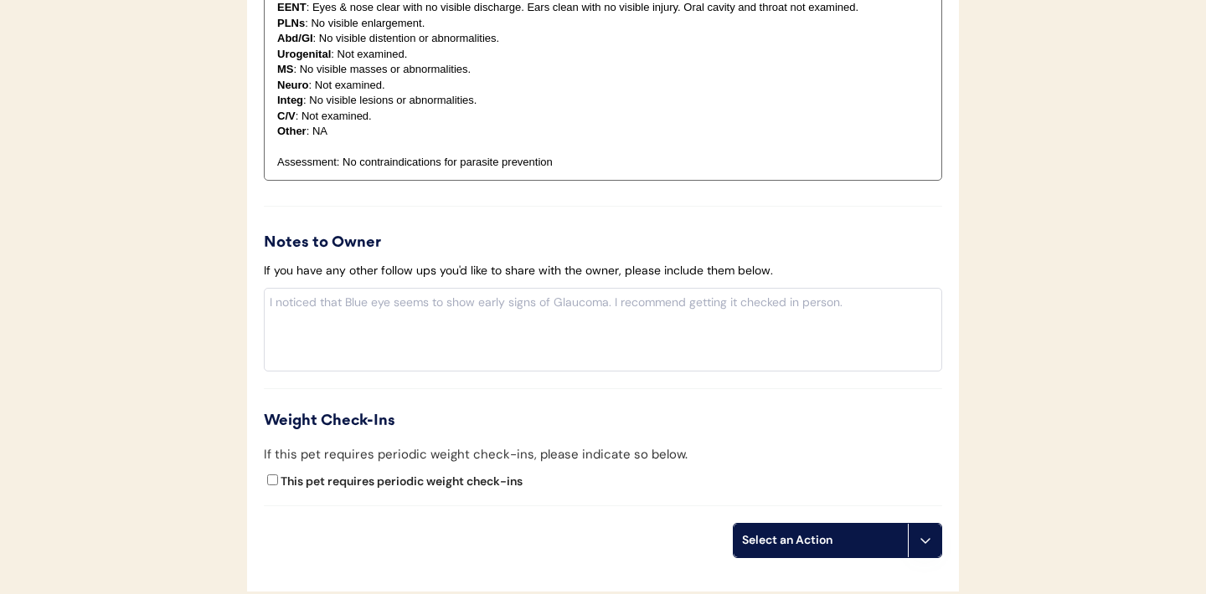
scroll to position [1844, 0]
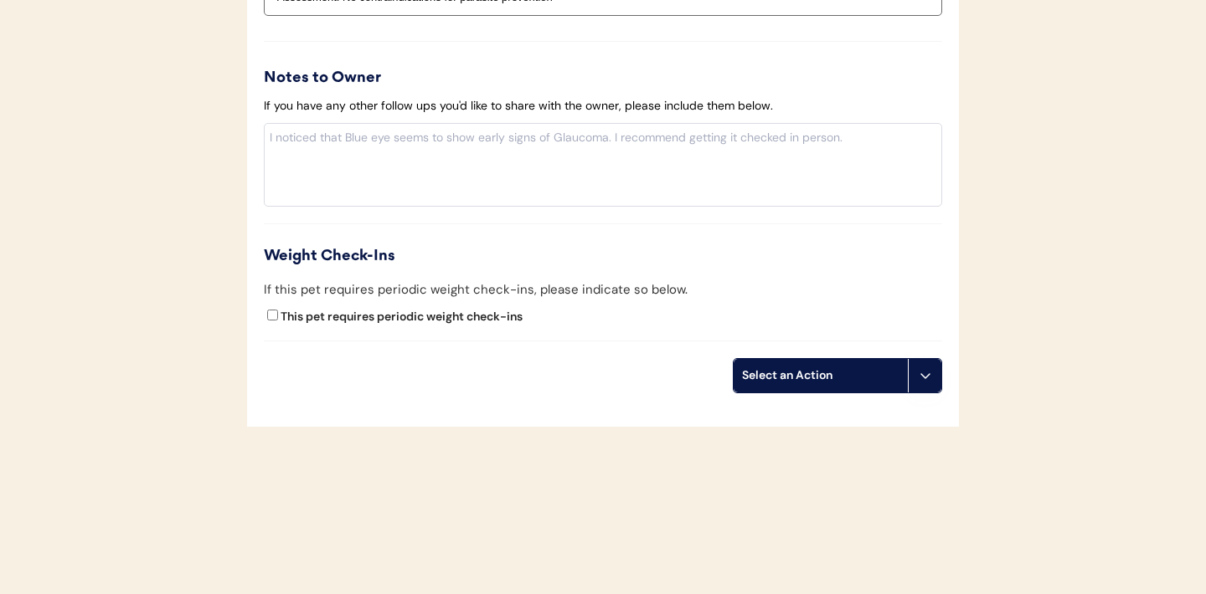
click at [924, 376] on icon at bounding box center [925, 375] width 13 height 13
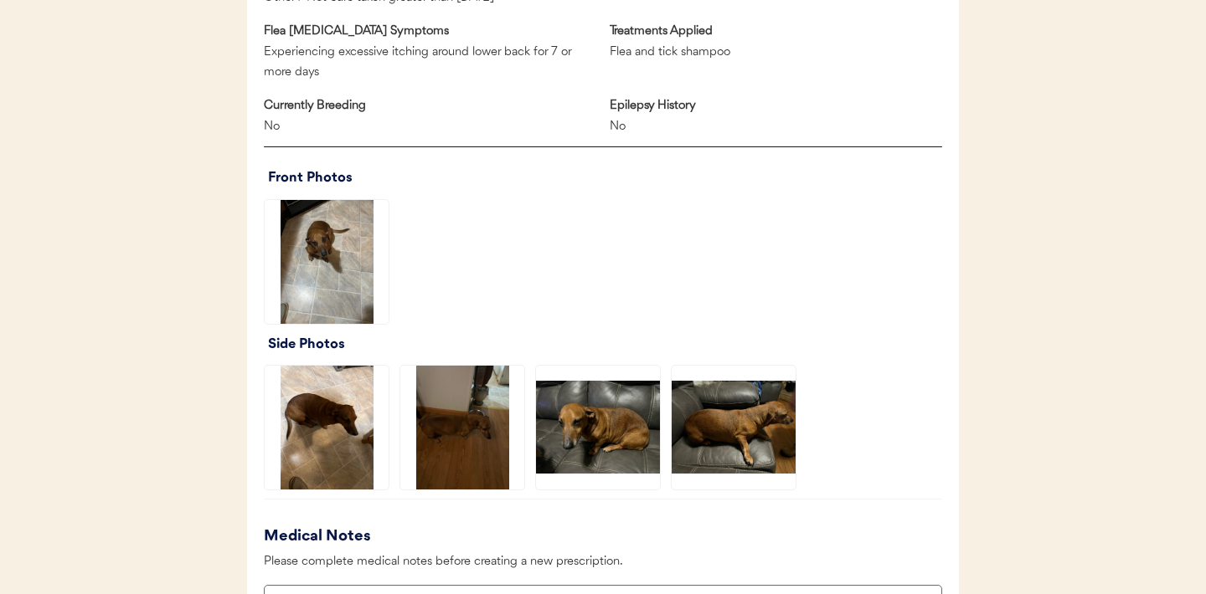
scroll to position [998, 0]
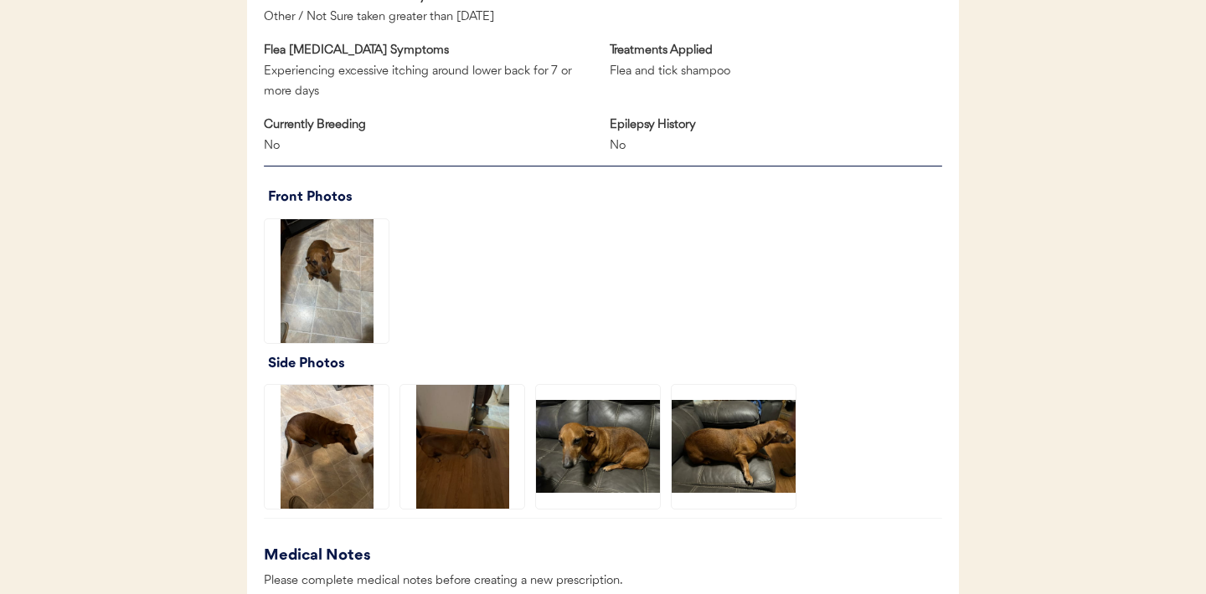
click at [753, 459] on img at bounding box center [734, 447] width 124 height 124
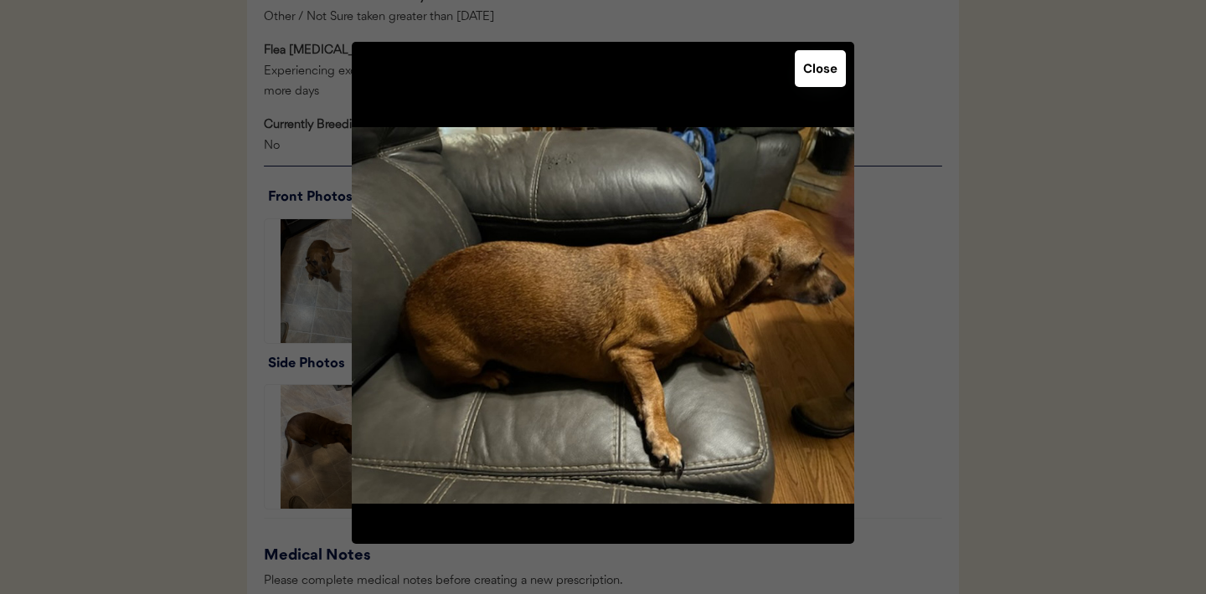
click at [822, 75] on button "Close" at bounding box center [820, 68] width 51 height 37
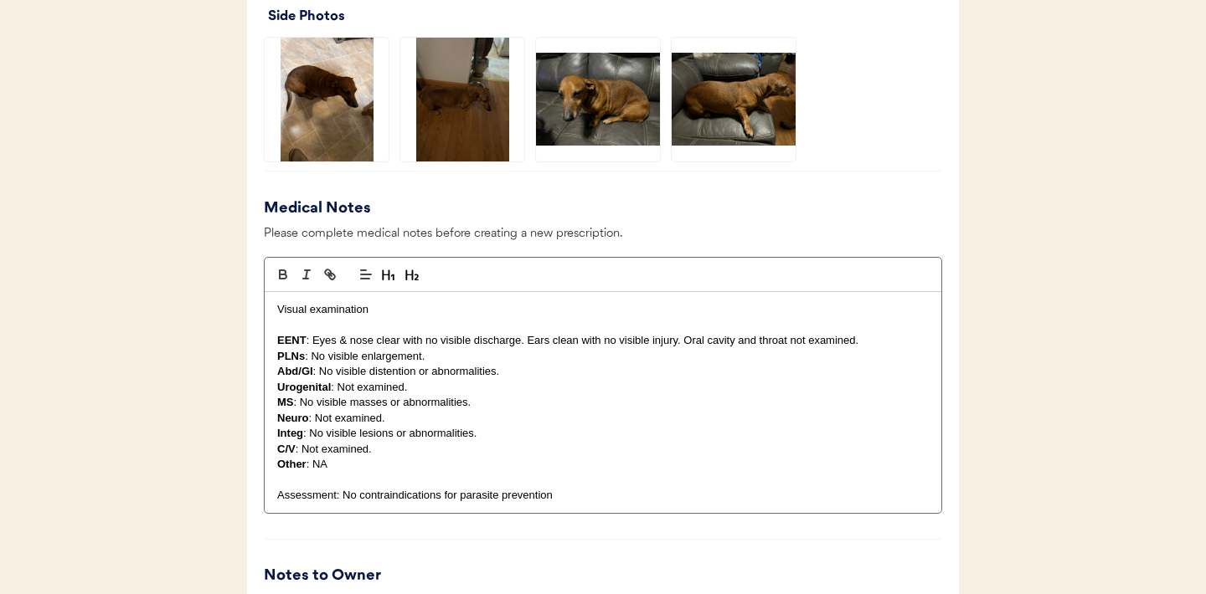
scroll to position [1844, 0]
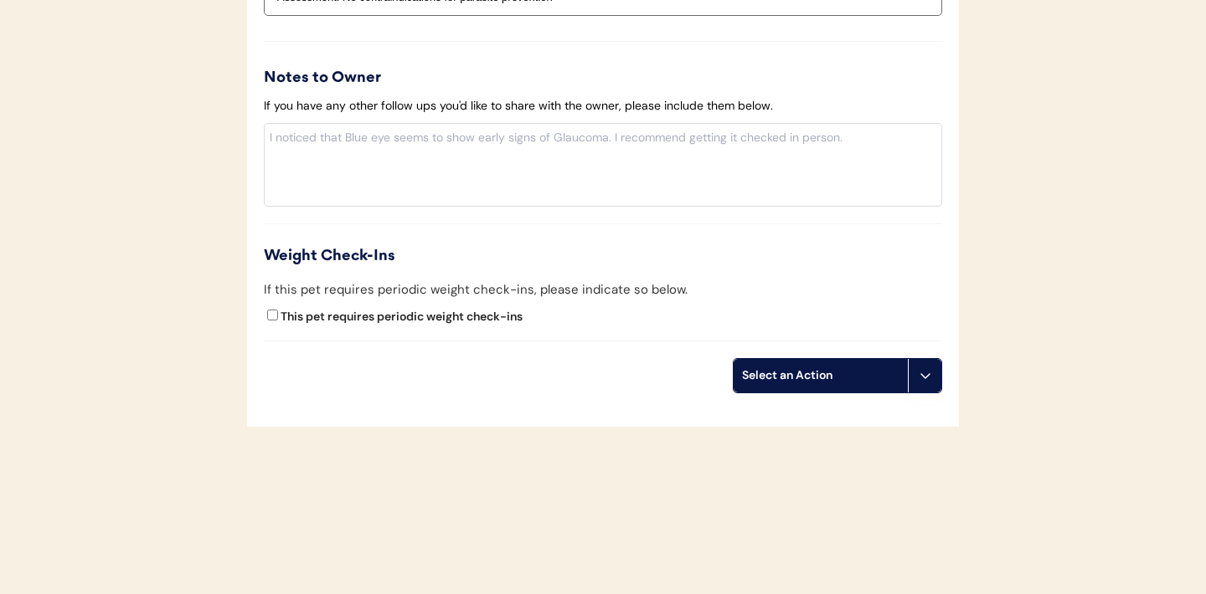
click at [925, 378] on icon at bounding box center [925, 375] width 13 height 13
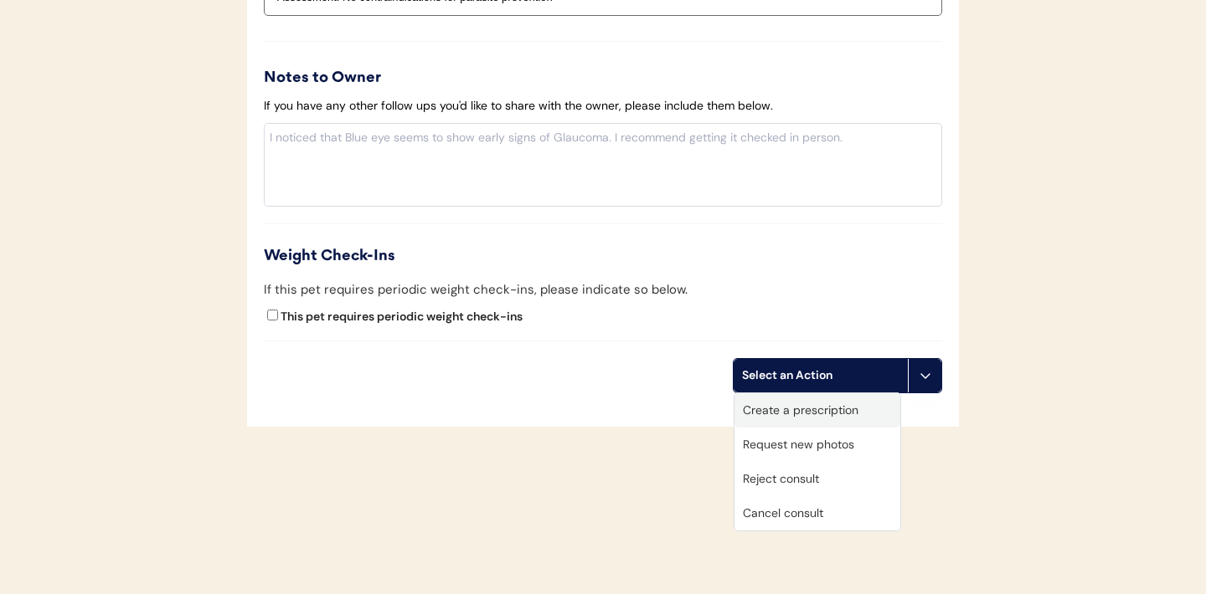
click at [835, 406] on div "Create a prescription" at bounding box center [817, 411] width 166 height 34
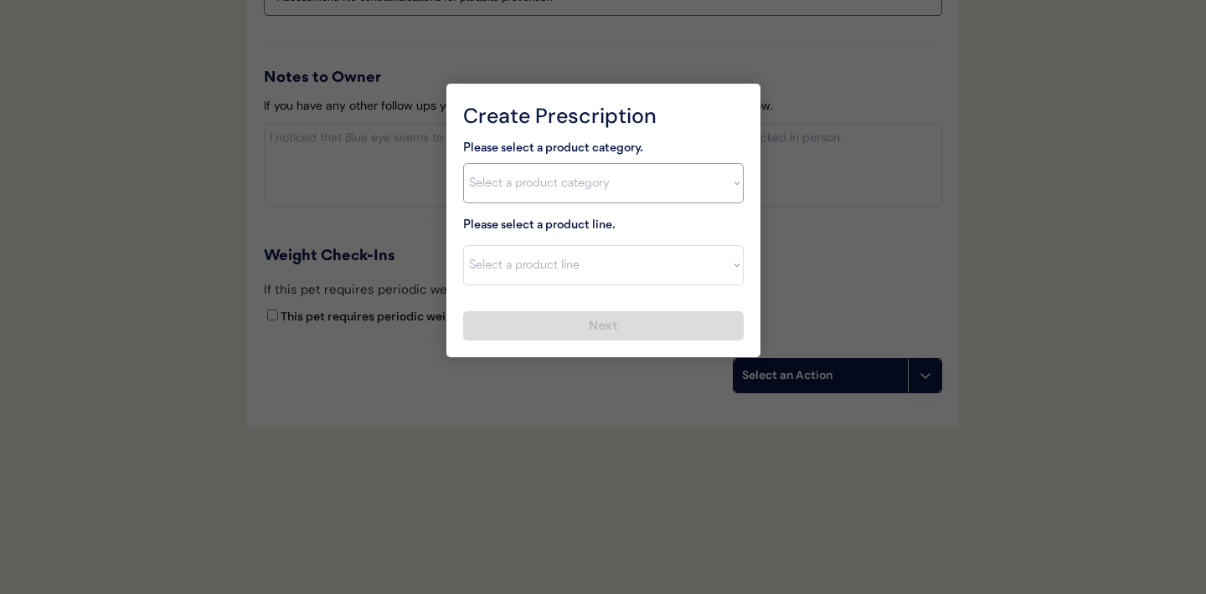
click at [723, 198] on select "Select a product category [MEDICAL_DATA] Antibiotics Anxiety Combo [MEDICAL_DAT…" at bounding box center [603, 183] width 280 height 40
select select ""flea___tick""
click at [708, 254] on select "Select a product line Advantix II Bravecto 1 Month Bravecto 1 Month (3 Month) B…" at bounding box center [603, 265] width 280 height 40
select select ""Bravecto 1 Month""
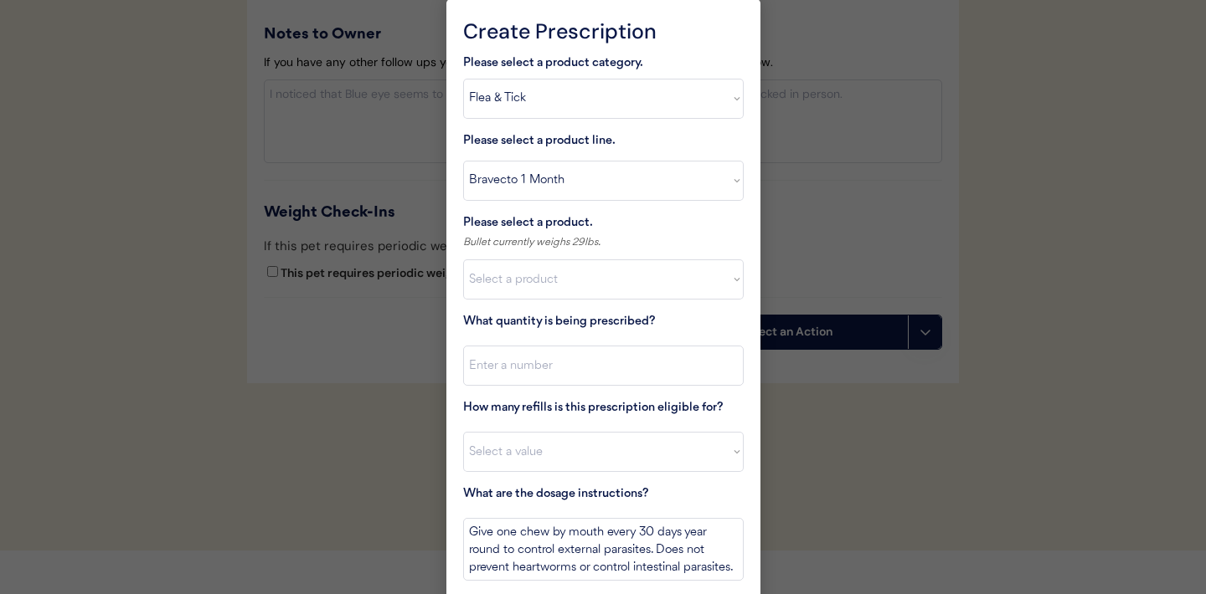
scroll to position [1883, 0]
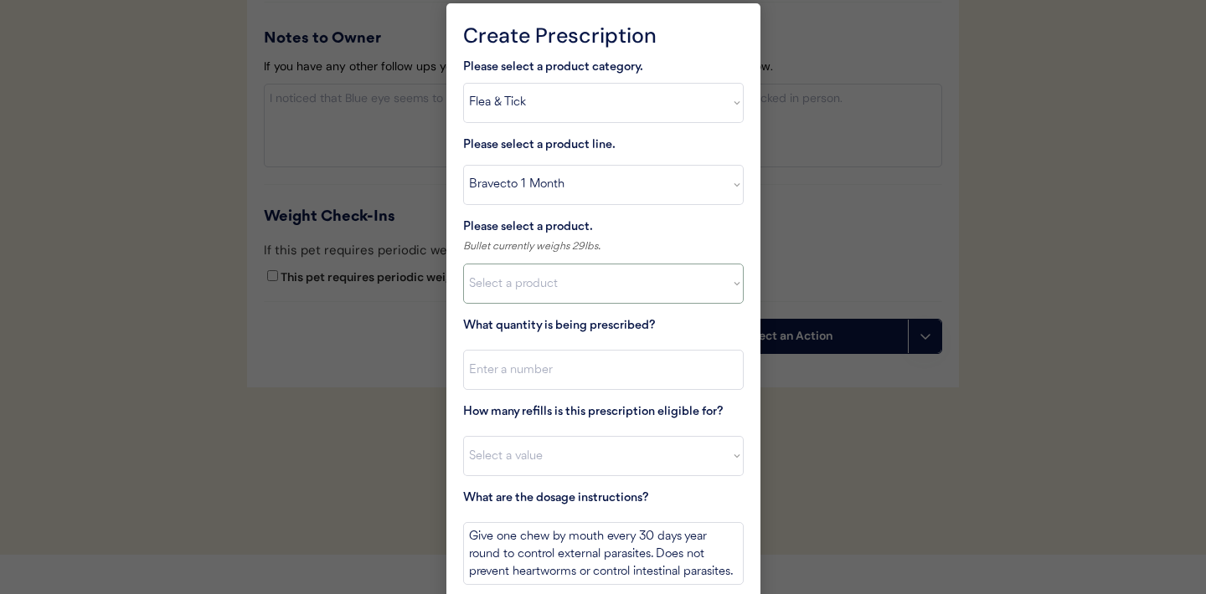
click at [739, 291] on select "Select a product Bravecto 1 Month, 4.4 - 9.9lbs Bravecto 1 Month, 9.9 - 22lbs B…" at bounding box center [603, 284] width 280 height 40
select select ""1348695171700984260__LOOKUP__1716989954468x425654313324005800""
click at [640, 371] on input "input" at bounding box center [603, 370] width 280 height 40
type input "1"
click at [584, 445] on select "Select a value 0 1 2 3 4 5 6 7 8 9 10 11" at bounding box center [603, 456] width 280 height 40
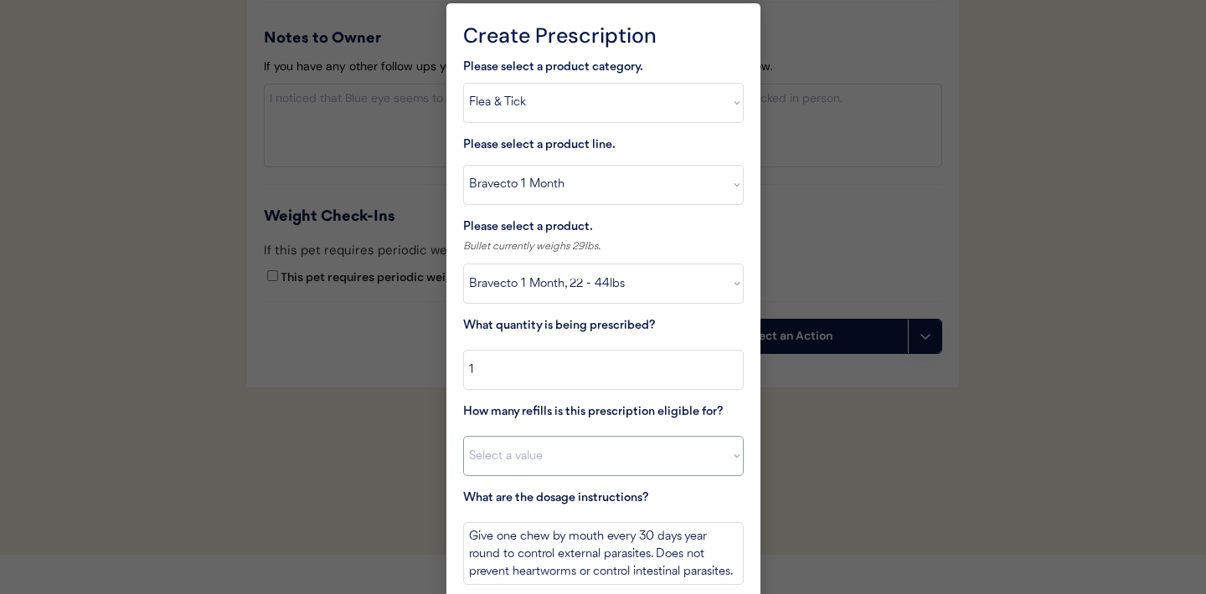
select select "11"
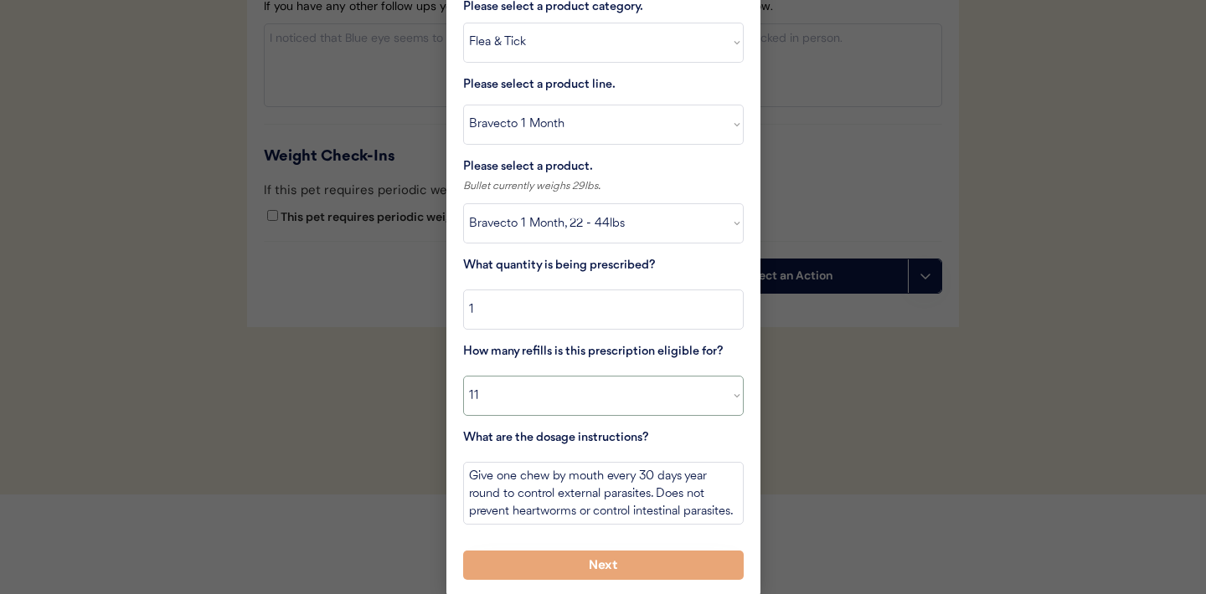
scroll to position [1946, 0]
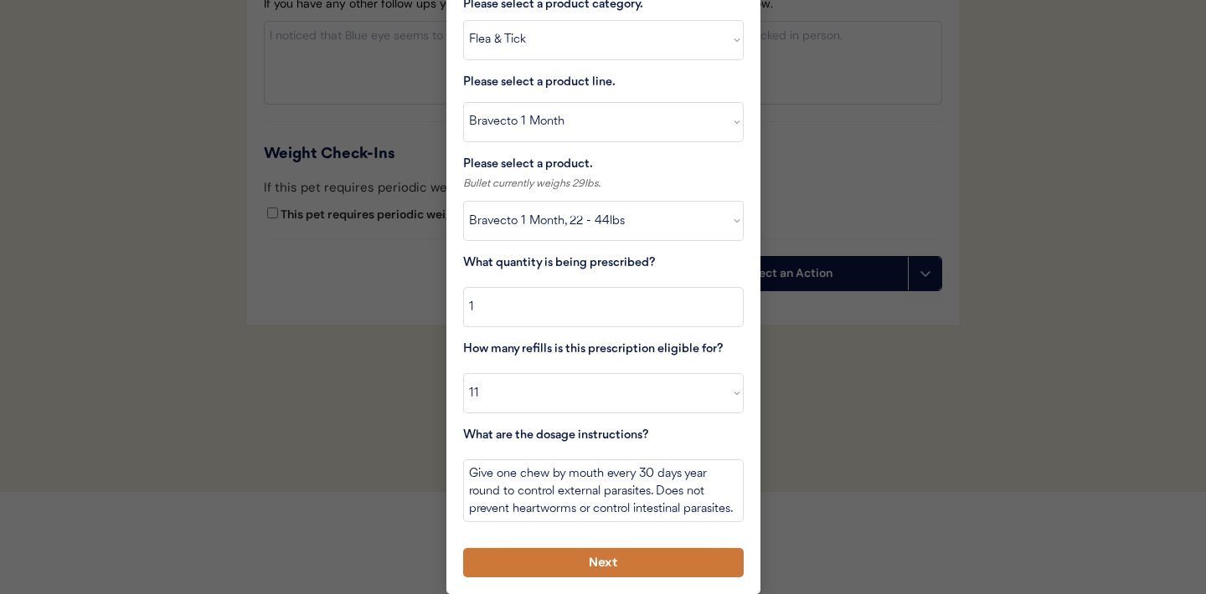
click at [560, 562] on button "Next" at bounding box center [603, 562] width 280 height 29
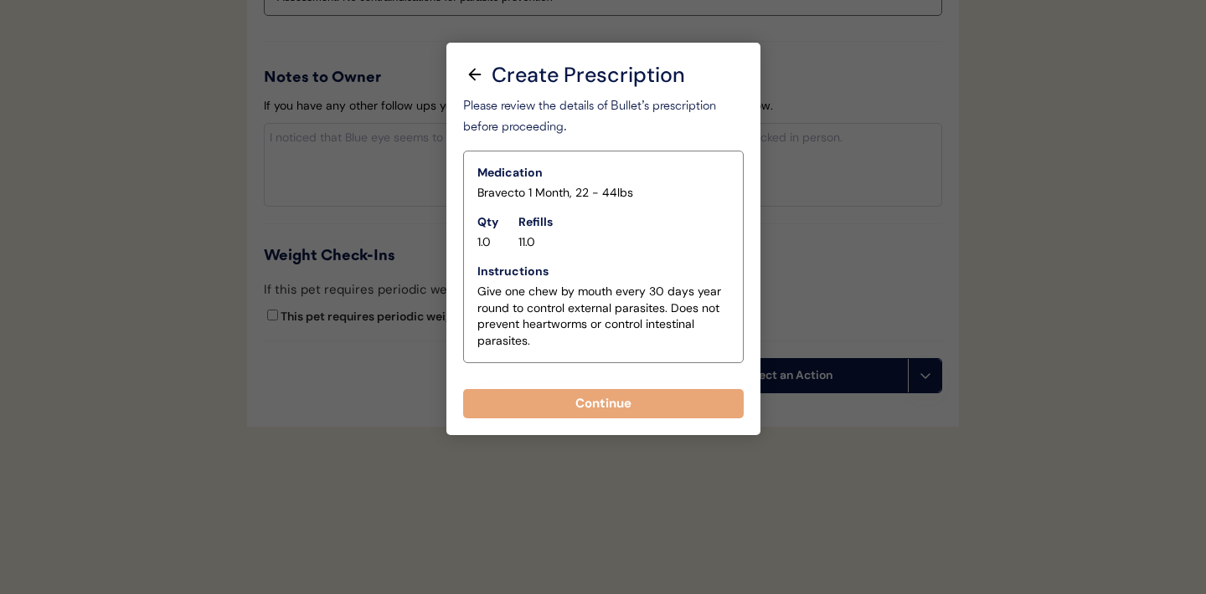
scroll to position [1844, 0]
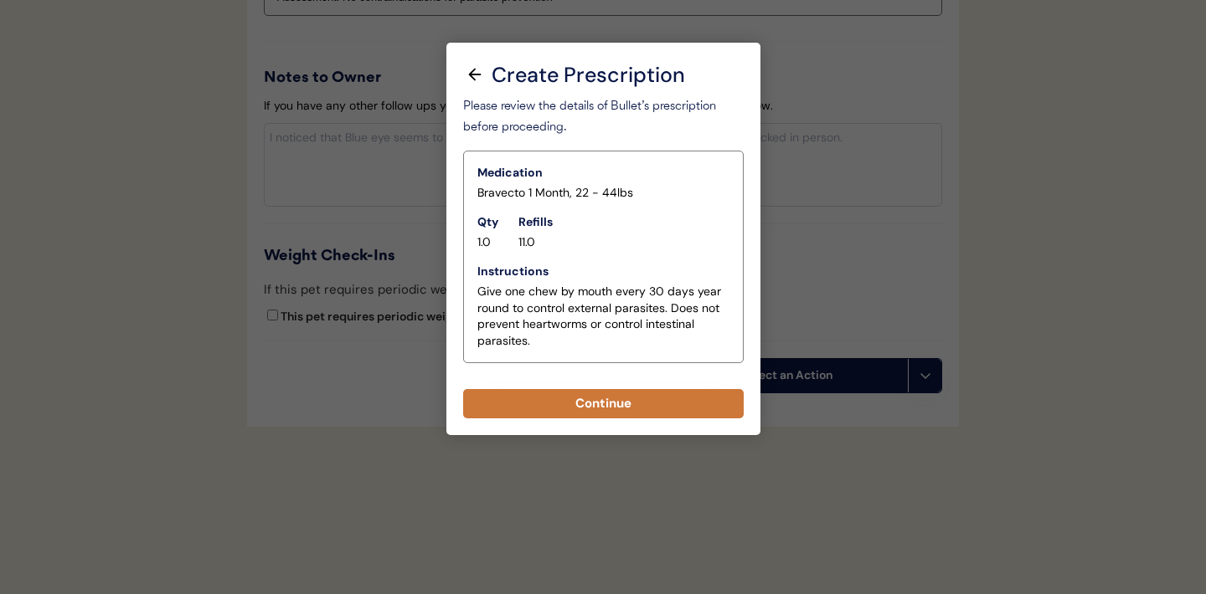
click at [619, 408] on button "Continue" at bounding box center [603, 403] width 280 height 29
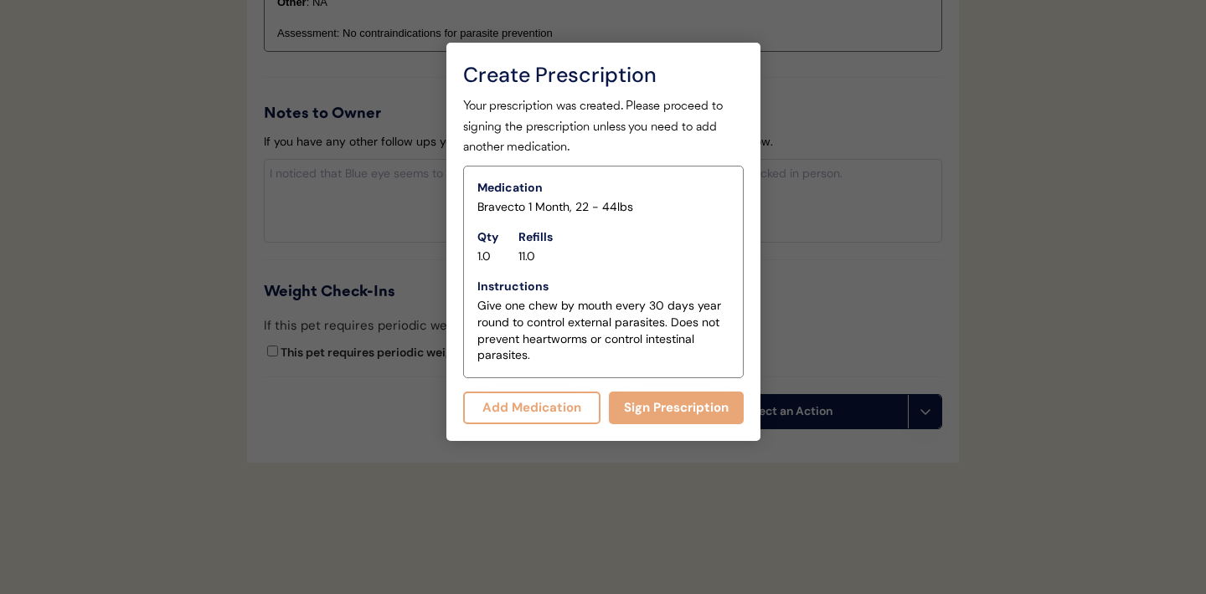
scroll to position [1880, 0]
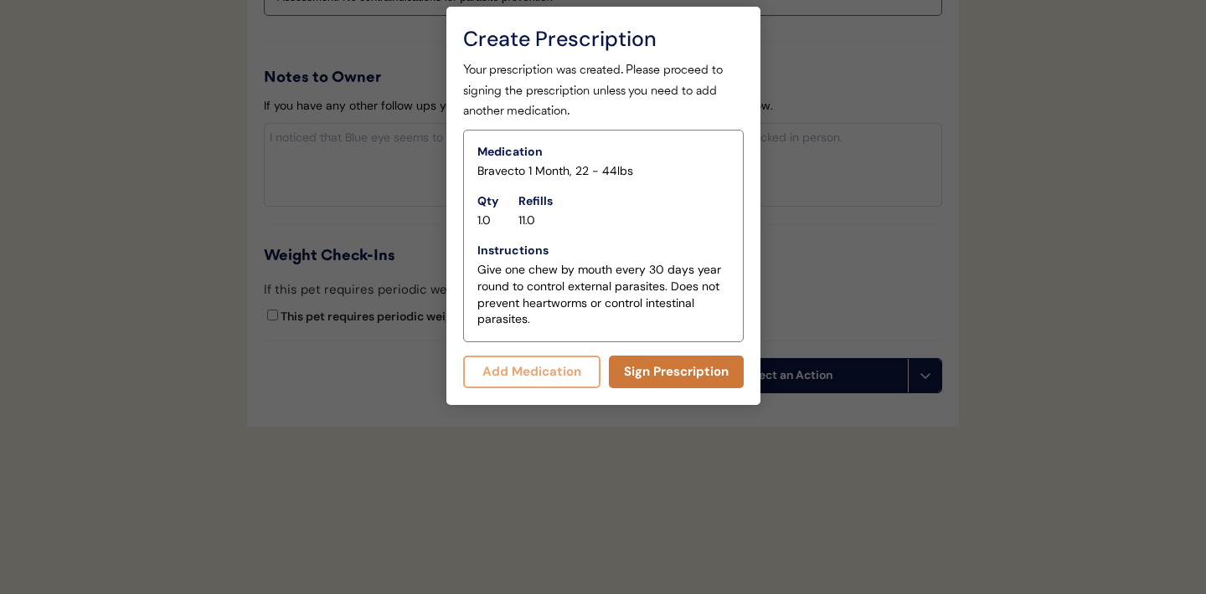
click at [660, 373] on button "Sign Prescription" at bounding box center [676, 372] width 135 height 33
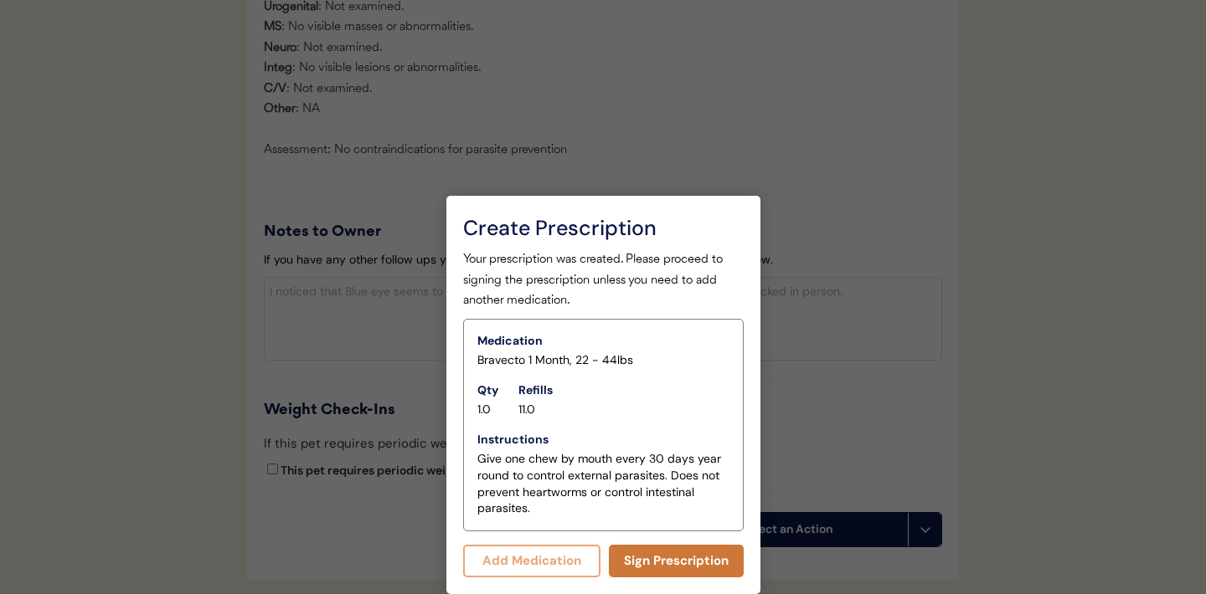
scroll to position [1865, 0]
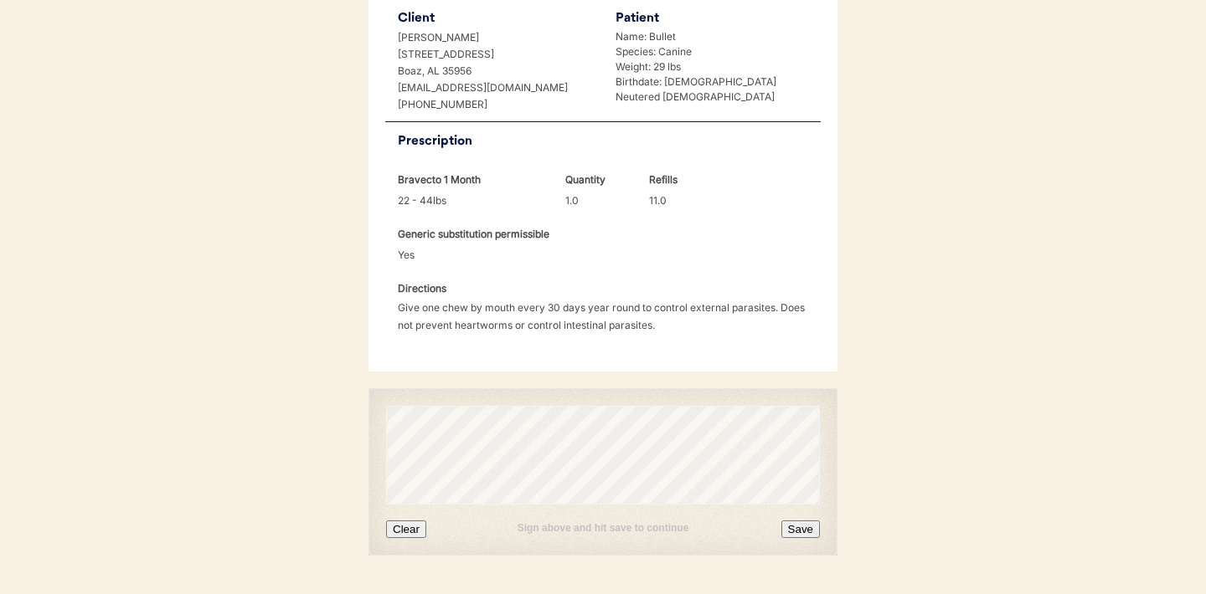
scroll to position [430, 0]
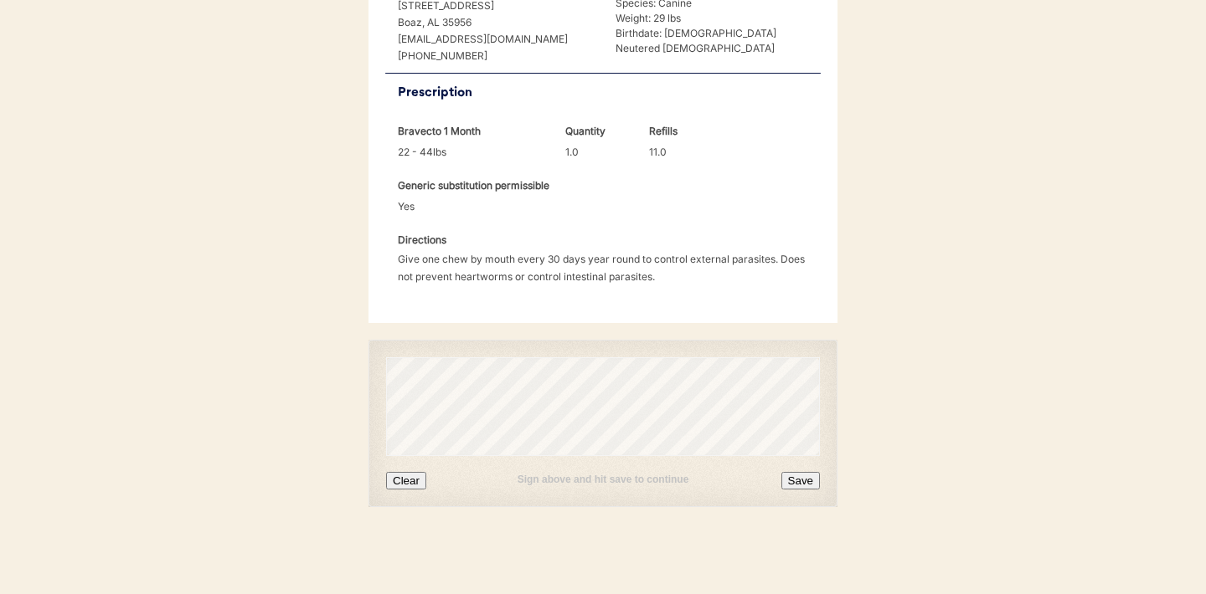
click at [416, 482] on button "Clear" at bounding box center [406, 481] width 40 height 18
click at [402, 483] on button "Clear" at bounding box center [406, 481] width 40 height 18
click at [800, 483] on button "Save" at bounding box center [800, 481] width 39 height 18
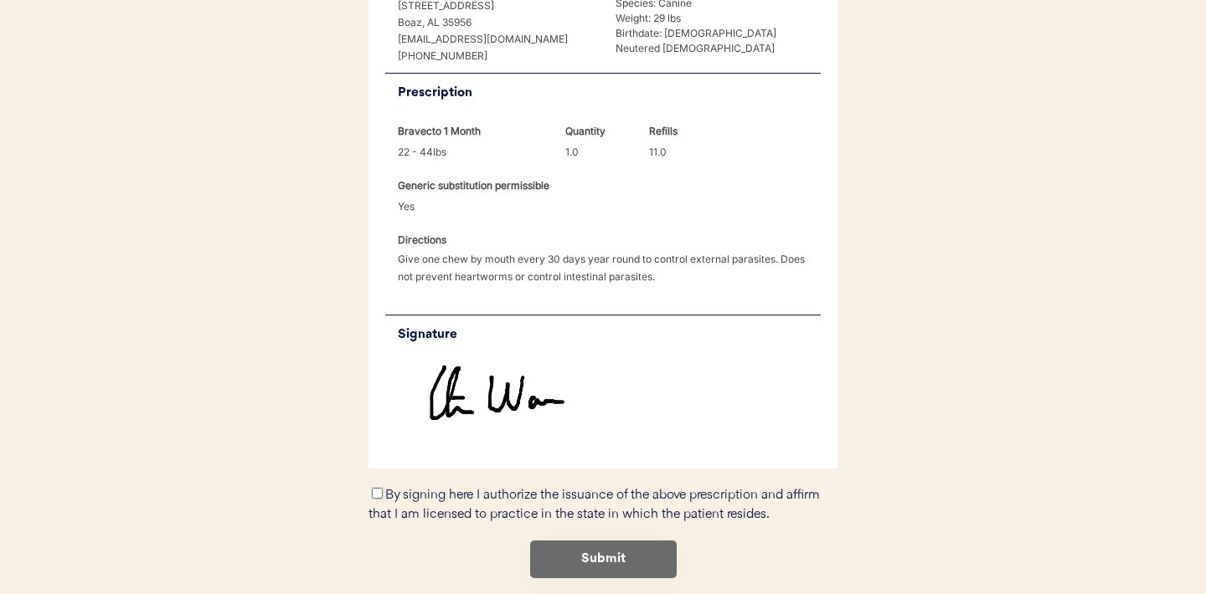
click at [375, 492] on input "By signing here I authorize the issuance of the above prescription and affirm t…" at bounding box center [377, 493] width 11 height 11
checkbox input "true"
click at [603, 558] on button "Submit" at bounding box center [603, 560] width 147 height 38
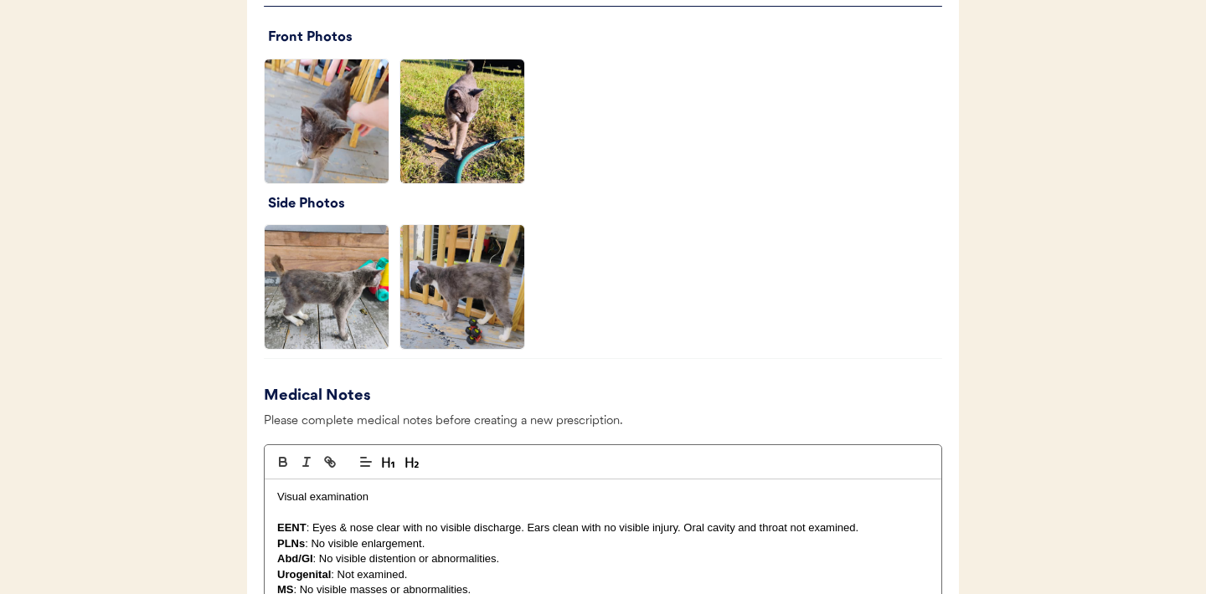
scroll to position [1240, 0]
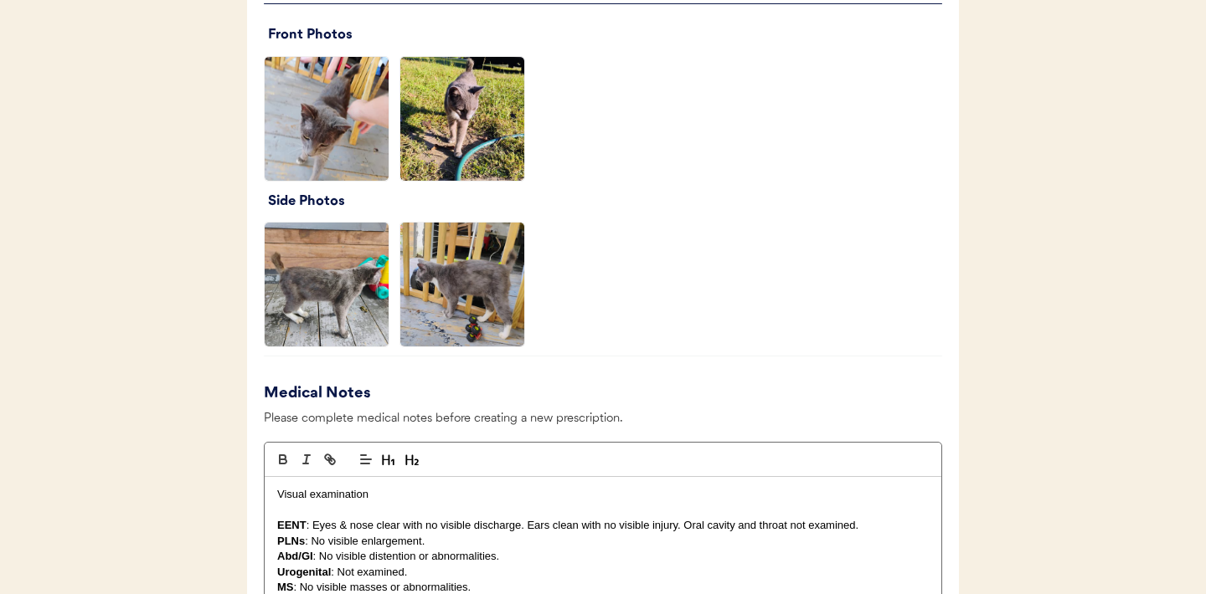
click at [466, 123] on img at bounding box center [462, 119] width 124 height 124
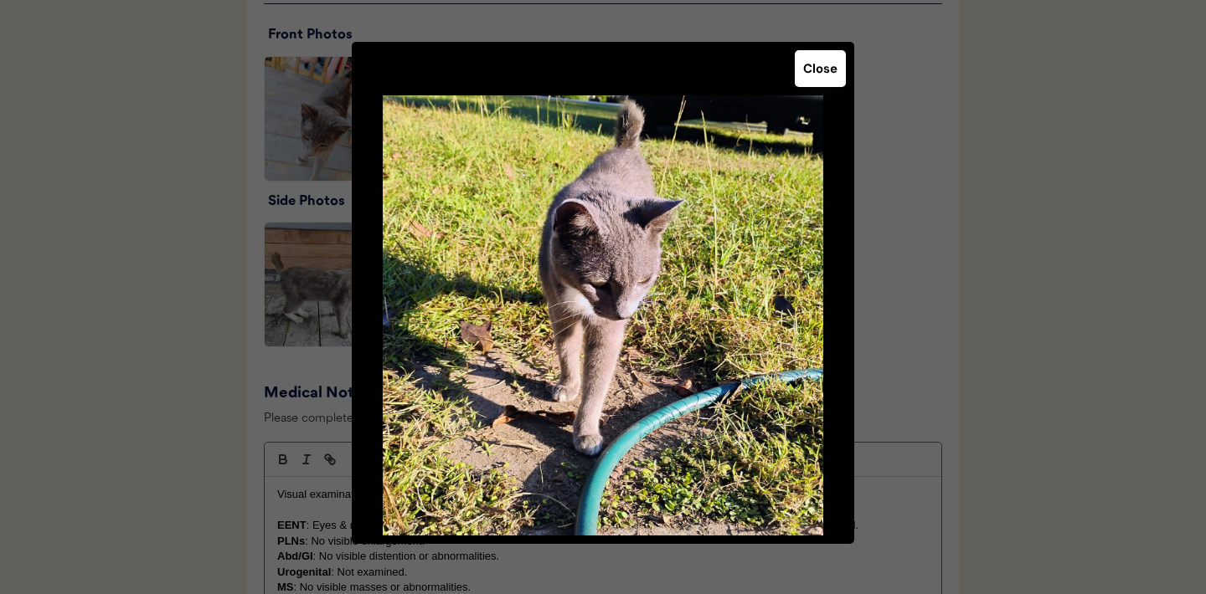
click at [821, 74] on button "Close" at bounding box center [820, 68] width 51 height 37
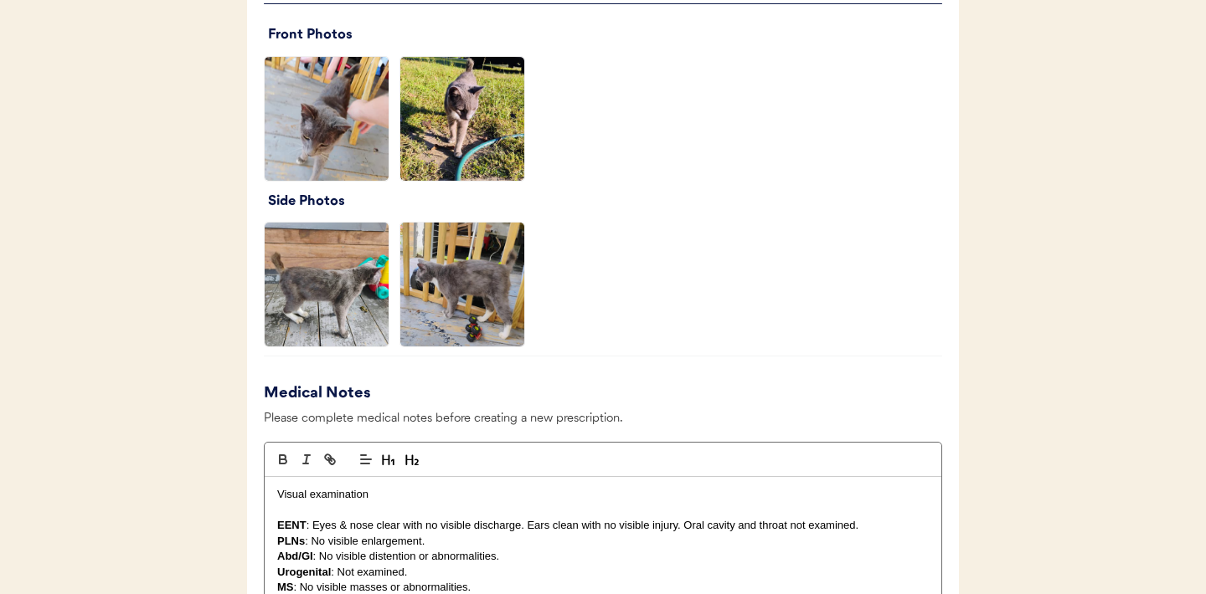
click at [347, 294] on img at bounding box center [327, 285] width 124 height 124
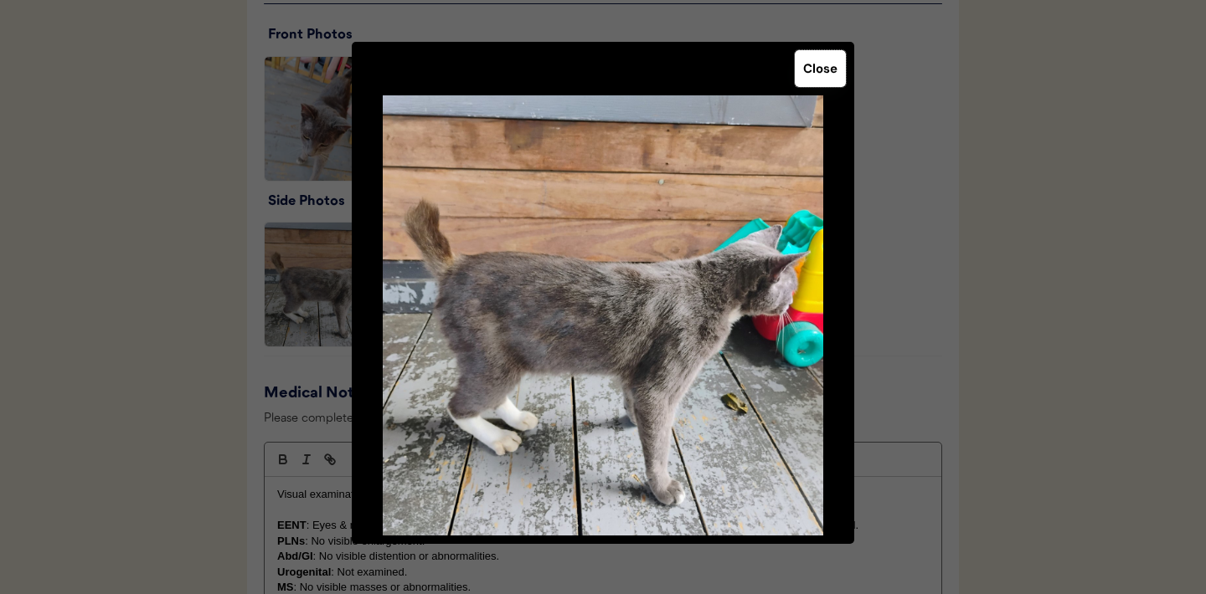
click at [814, 69] on button "Close" at bounding box center [820, 68] width 51 height 37
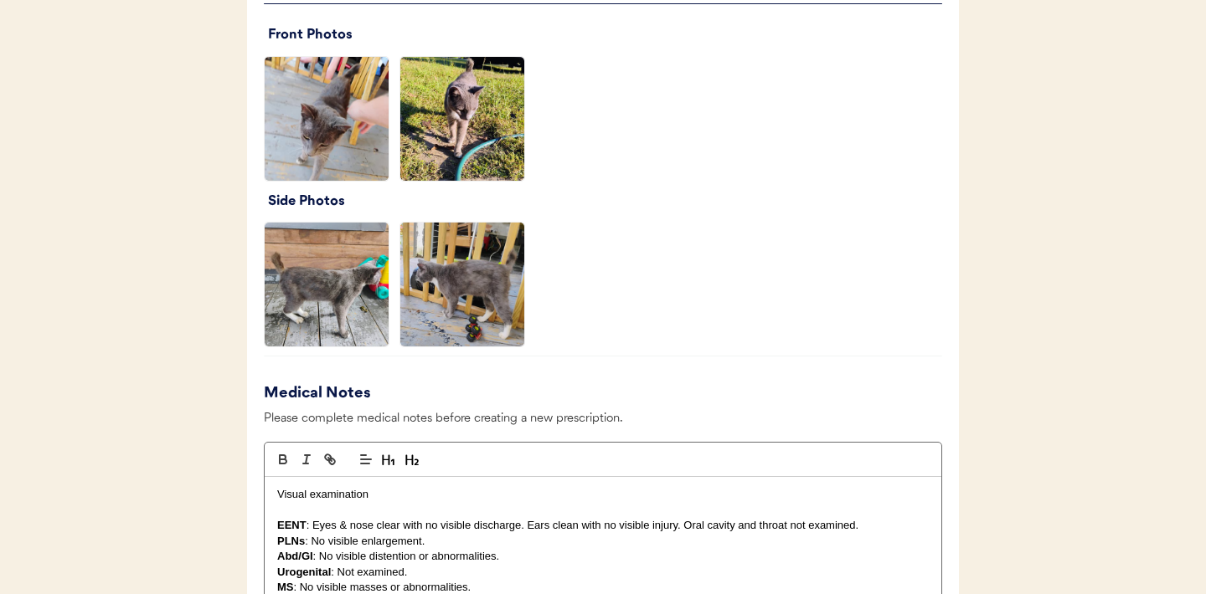
click at [507, 302] on img at bounding box center [462, 285] width 124 height 124
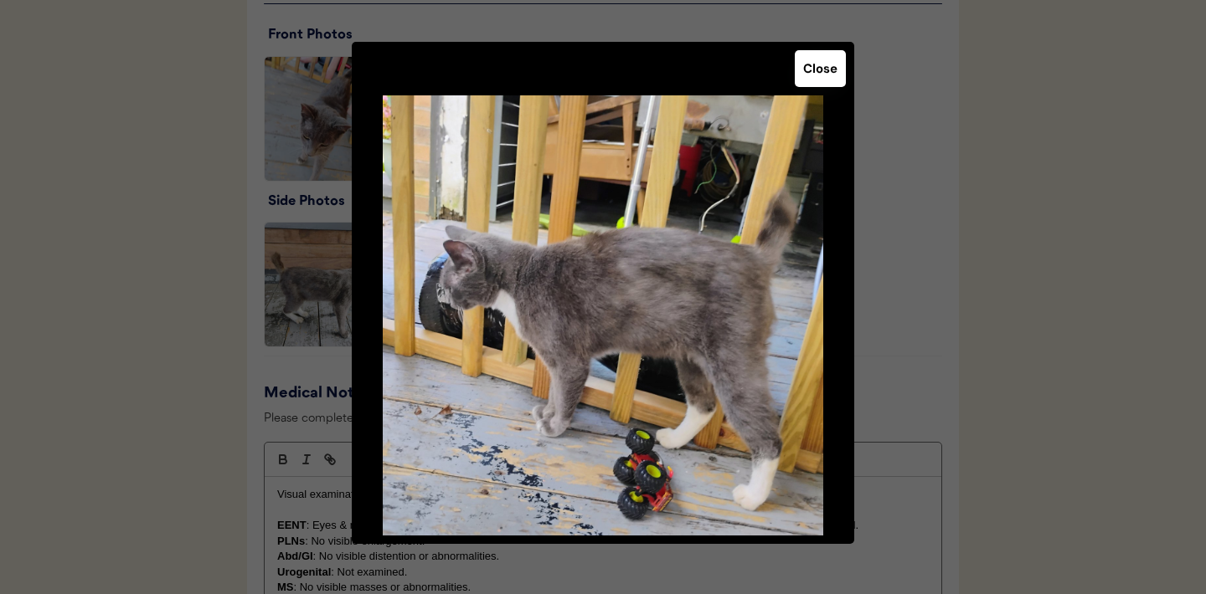
click at [819, 66] on button "Close" at bounding box center [820, 68] width 51 height 37
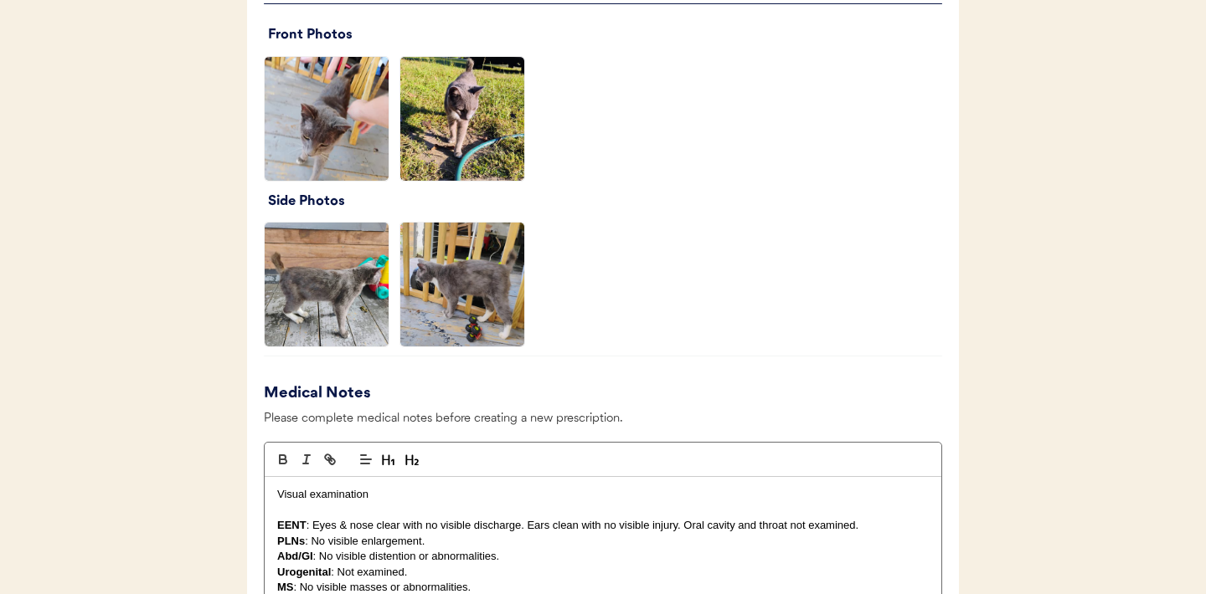
click at [338, 129] on img at bounding box center [327, 119] width 124 height 124
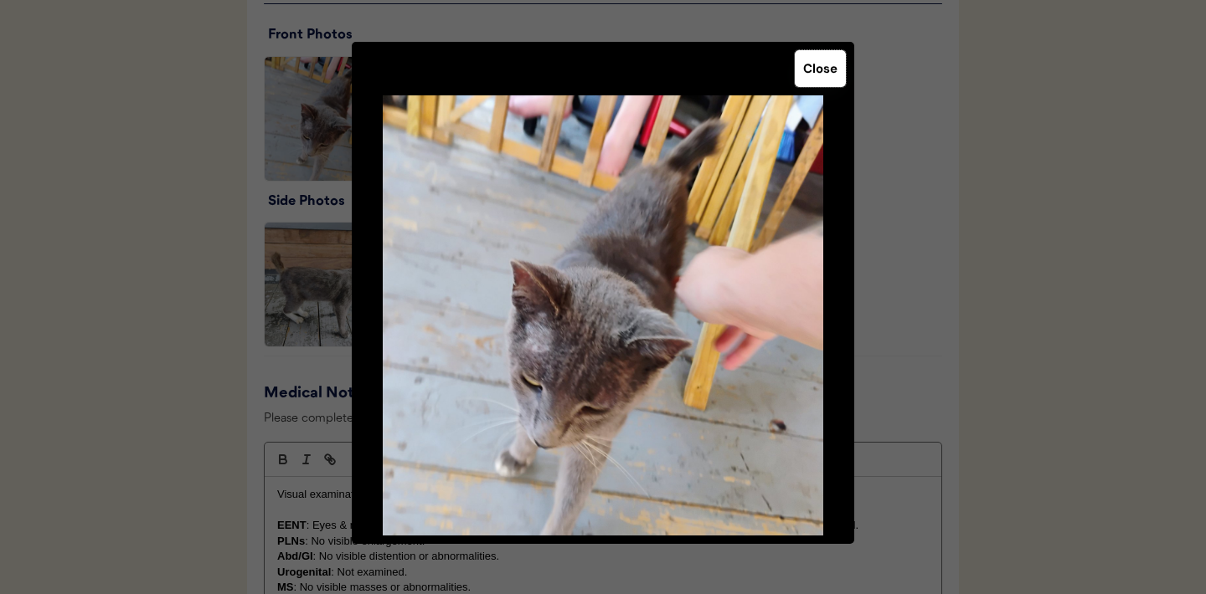
click at [826, 75] on button "Close" at bounding box center [820, 68] width 51 height 37
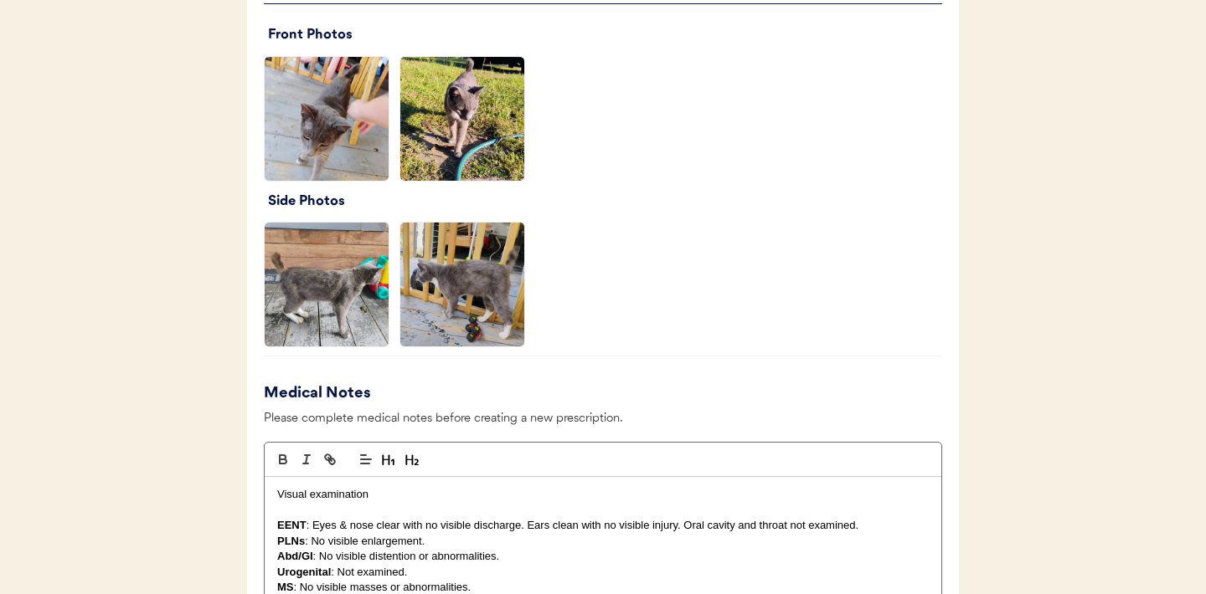
click at [463, 117] on img at bounding box center [462, 119] width 124 height 124
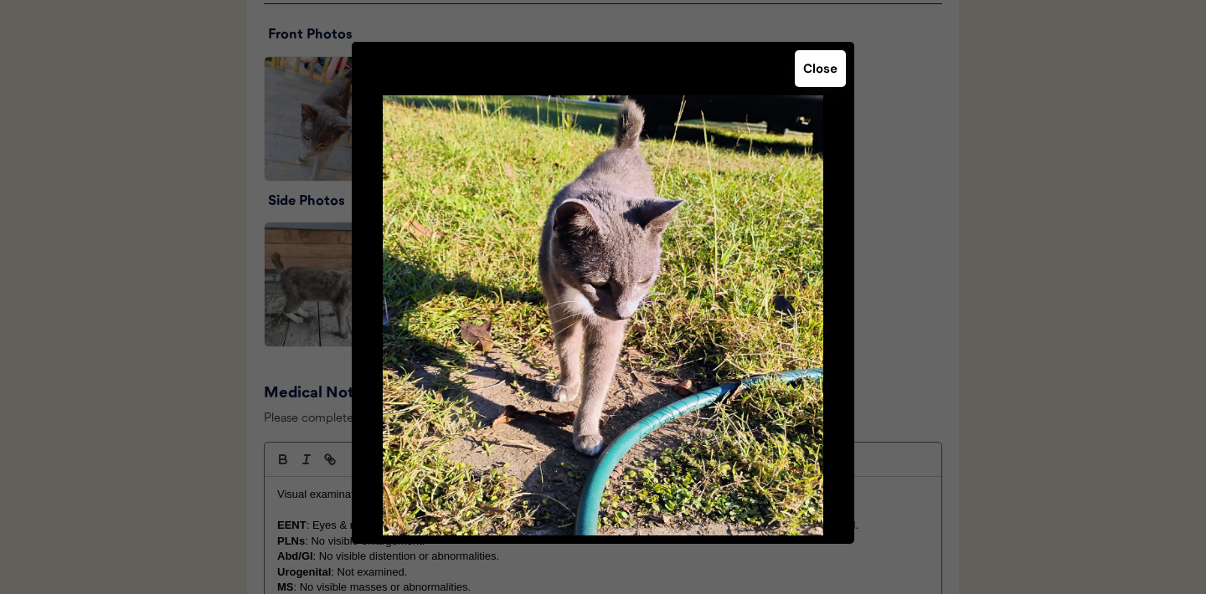
click at [819, 69] on button "Close" at bounding box center [820, 68] width 51 height 37
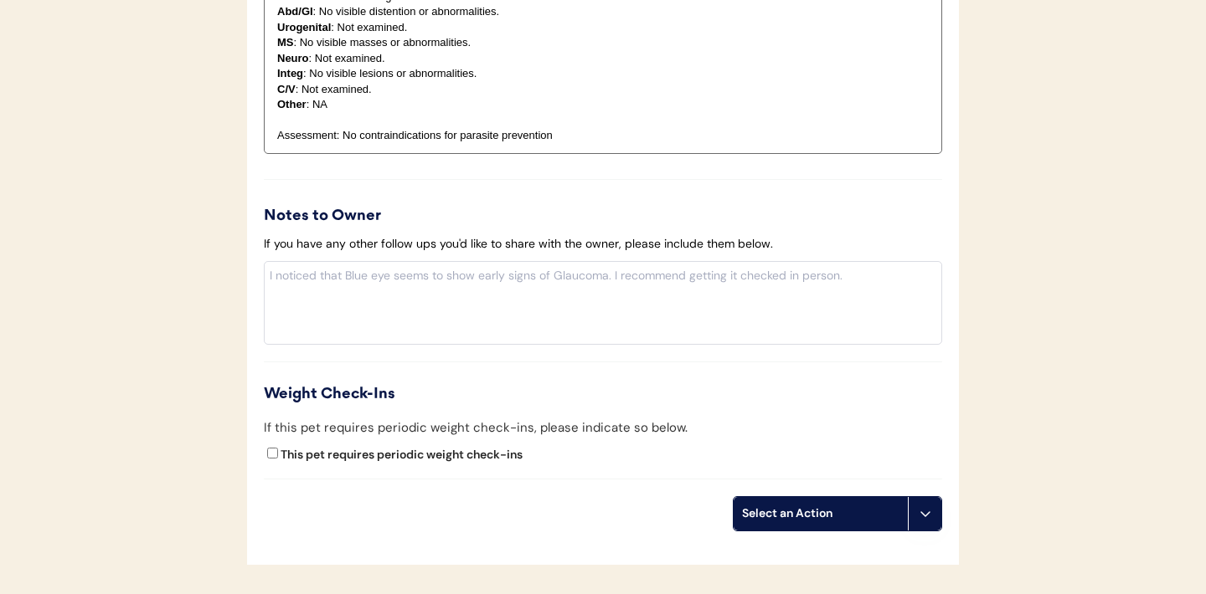
scroll to position [1889, 0]
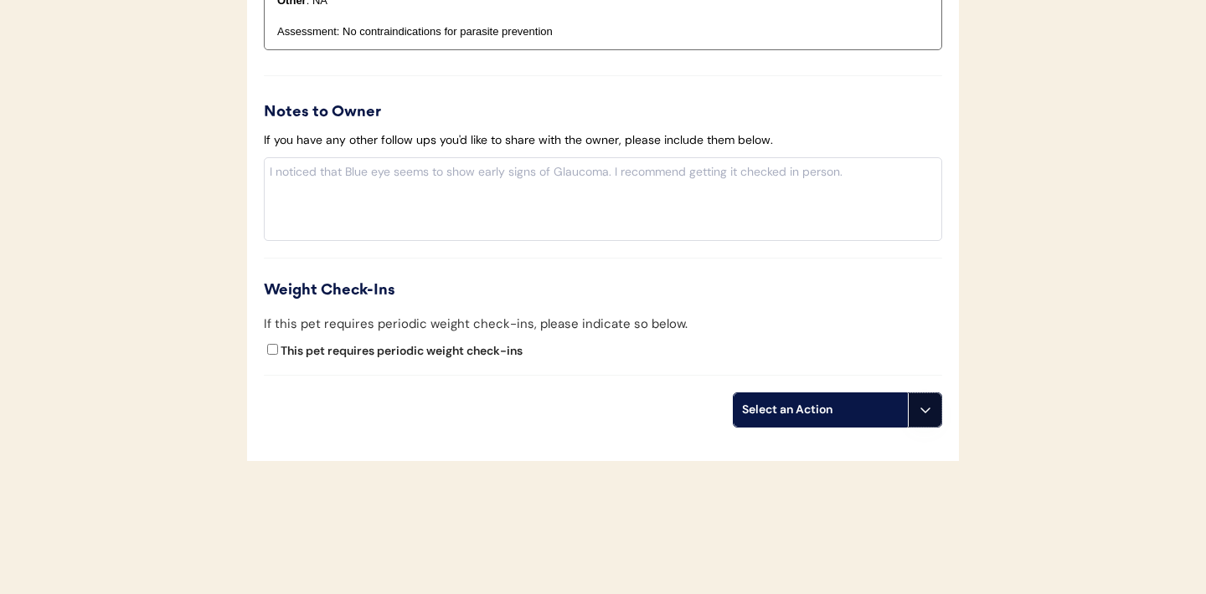
click at [923, 416] on icon at bounding box center [925, 410] width 13 height 13
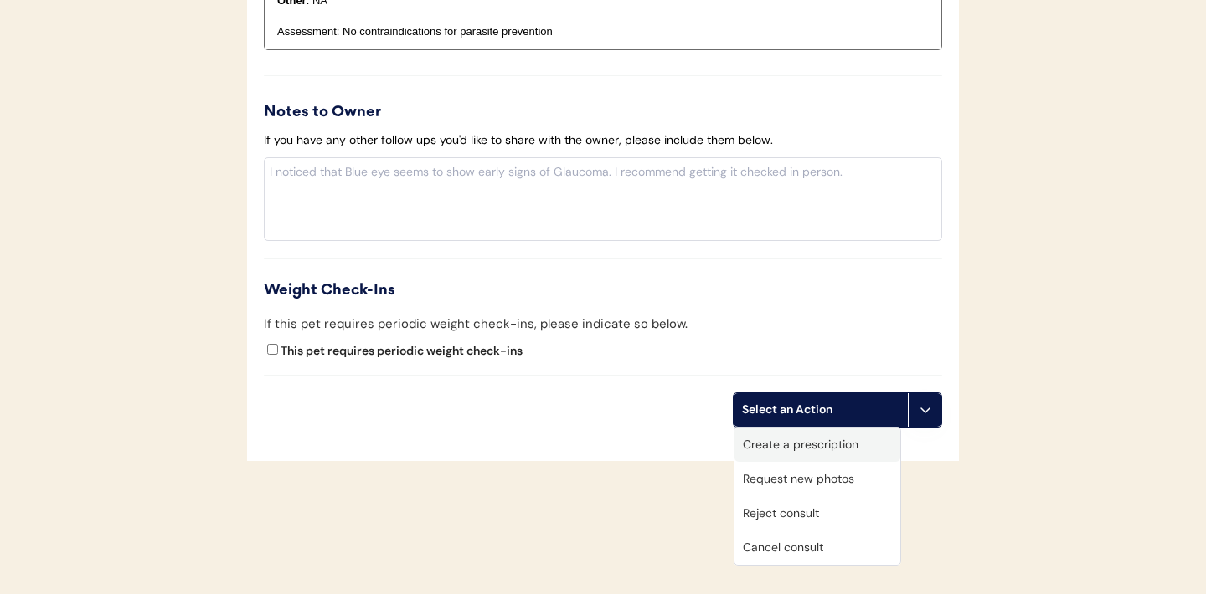
click at [773, 444] on div "Create a prescription" at bounding box center [817, 445] width 166 height 34
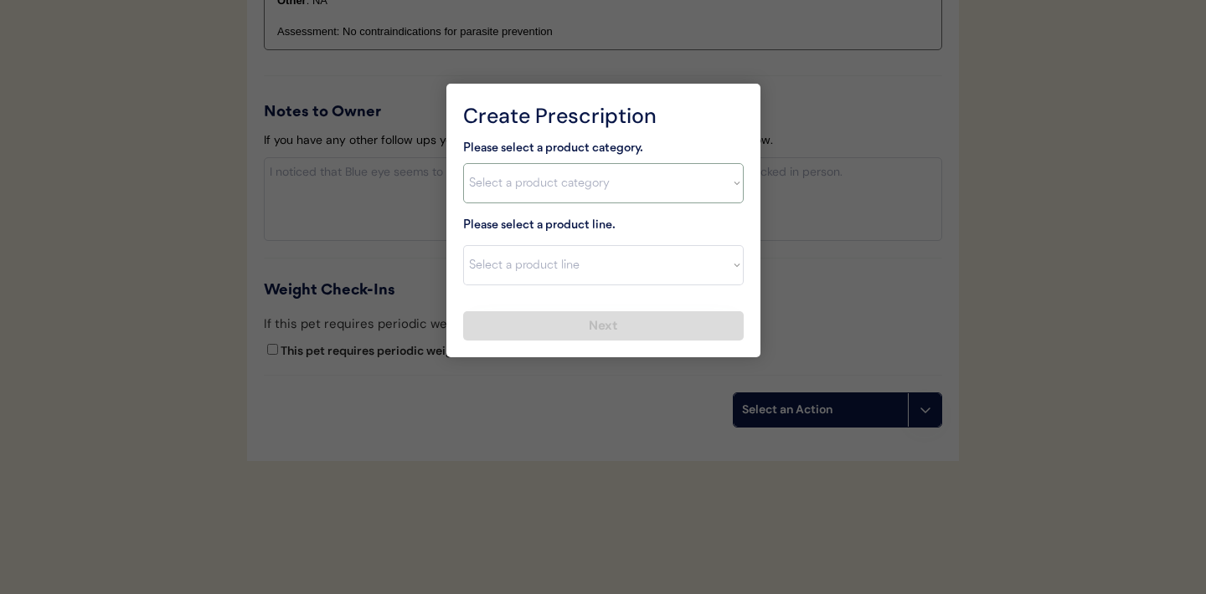
click at [724, 194] on select "Select a product category Allergies Antibiotics Anxiety Combo Parasite Preventi…" at bounding box center [603, 183] width 280 height 40
select select ""combo_parasite_prevention""
click at [731, 278] on select "Select a product line Bravecto Plus Topical for Cats Bravecto Plus Topical for …" at bounding box center [603, 265] width 280 height 40
select select ""Revolution Plus""
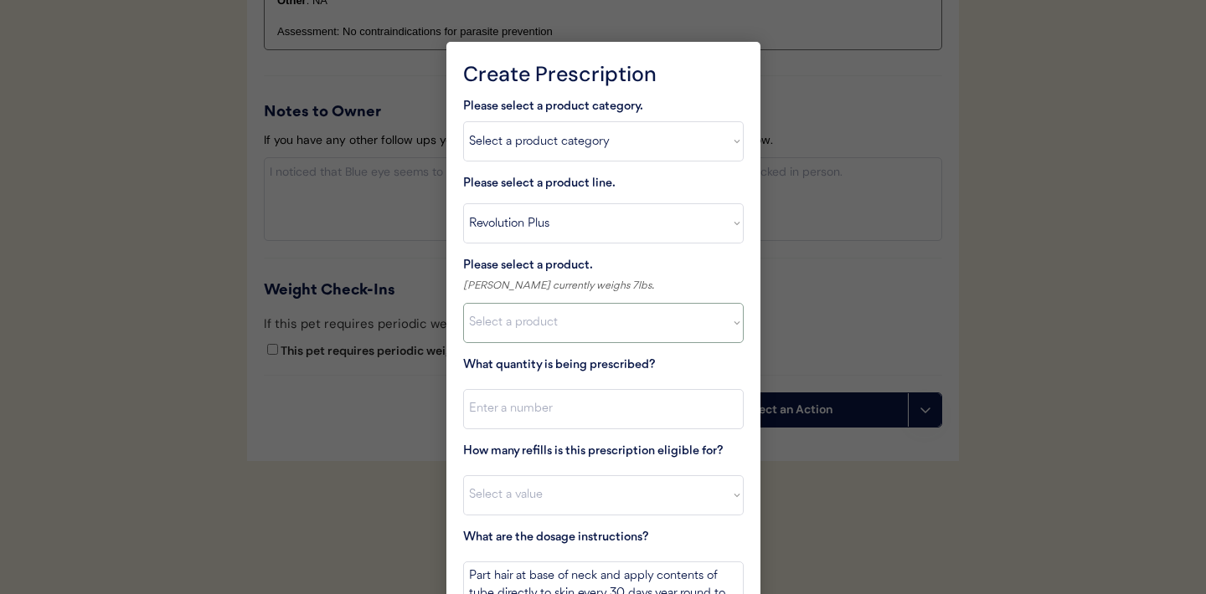
click at [716, 322] on select "Select a product Revolution Plus, 2.8 - 5.5lbs Revolution Plus, 5.6 - 11lbs Rev…" at bounding box center [603, 323] width 280 height 40
select select ""1348695171700984260__LOOKUP__1704773707524x379225922462510100""
click at [582, 413] on input "input" at bounding box center [603, 409] width 280 height 40
type input "1"
click at [532, 502] on select "Select a value 0 1 2 3 4 5 6 7 8 9 10 11" at bounding box center [603, 496] width 280 height 40
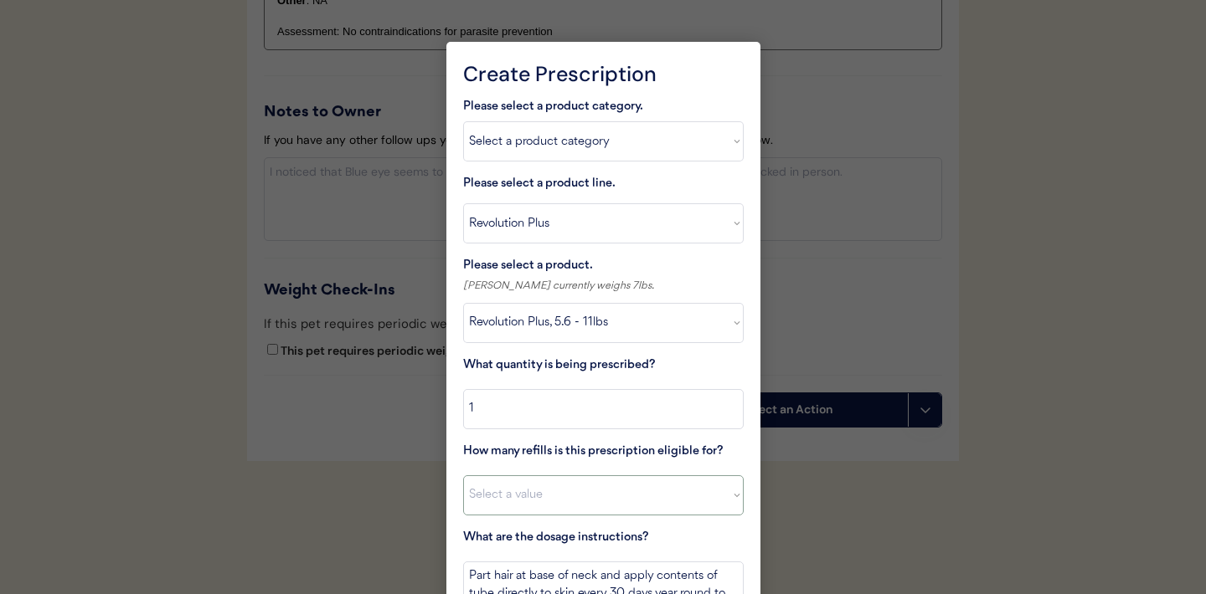
select select "11"
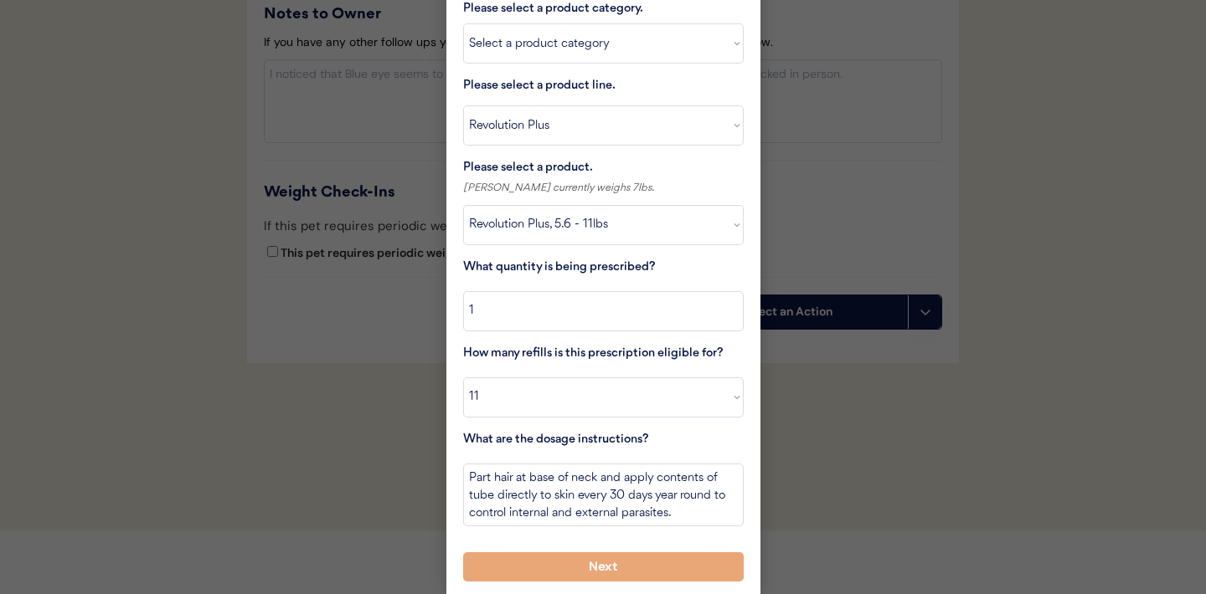
scroll to position [1990, 0]
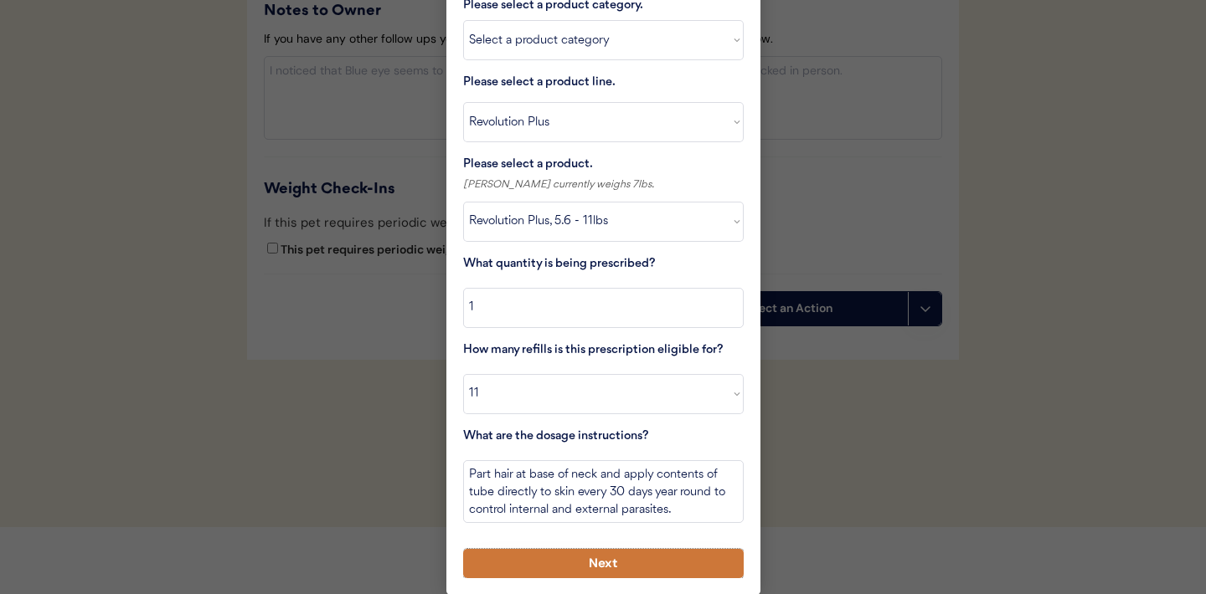
click at [592, 557] on button "Next" at bounding box center [603, 563] width 280 height 29
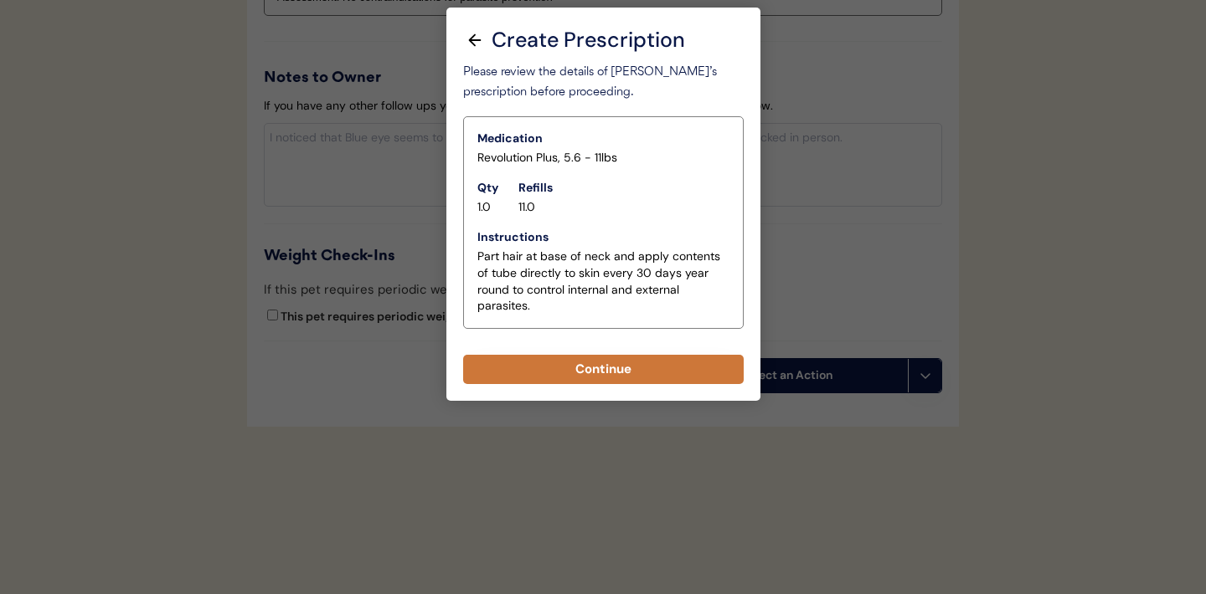
click at [599, 370] on button "Continue" at bounding box center [603, 369] width 280 height 29
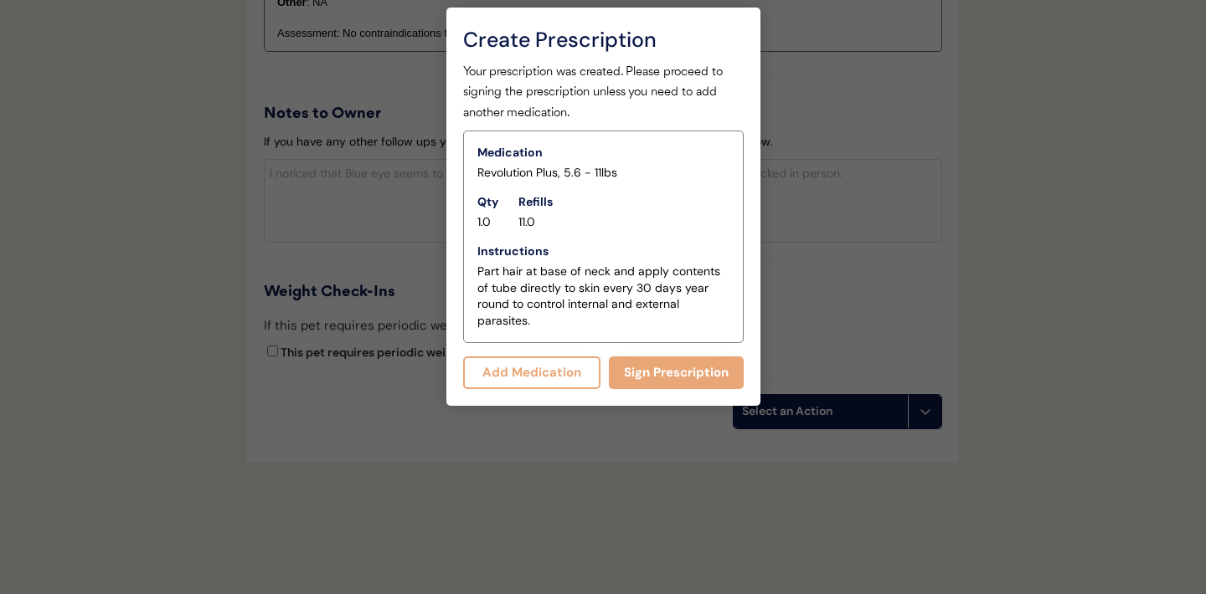
scroll to position [1959, 0]
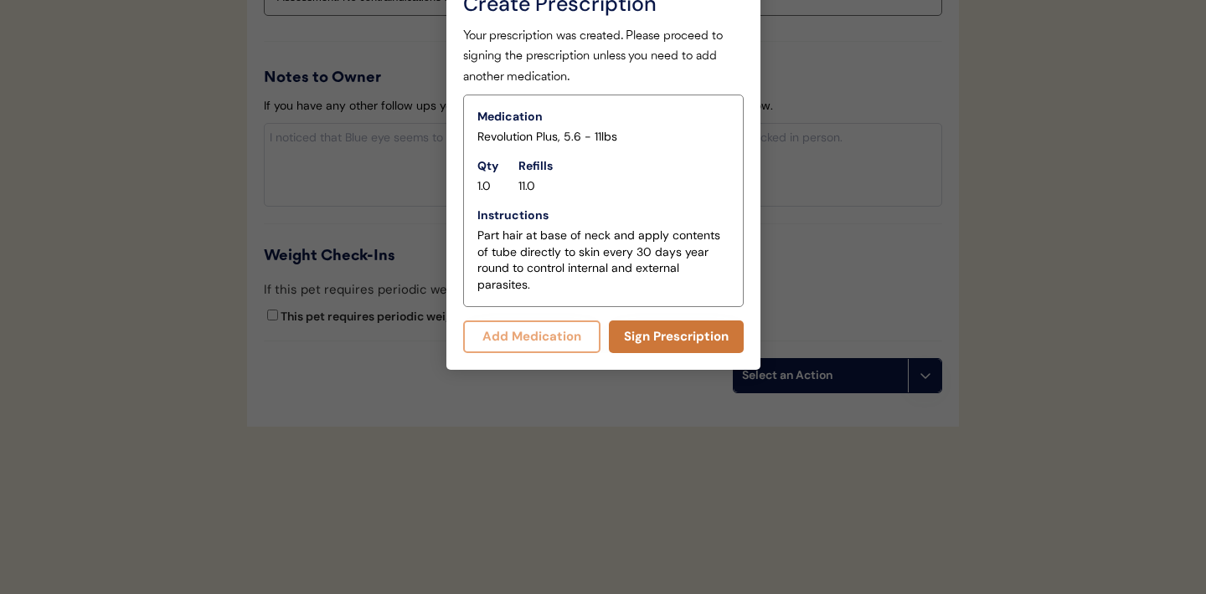
click at [666, 329] on button "Sign Prescription" at bounding box center [676, 337] width 135 height 33
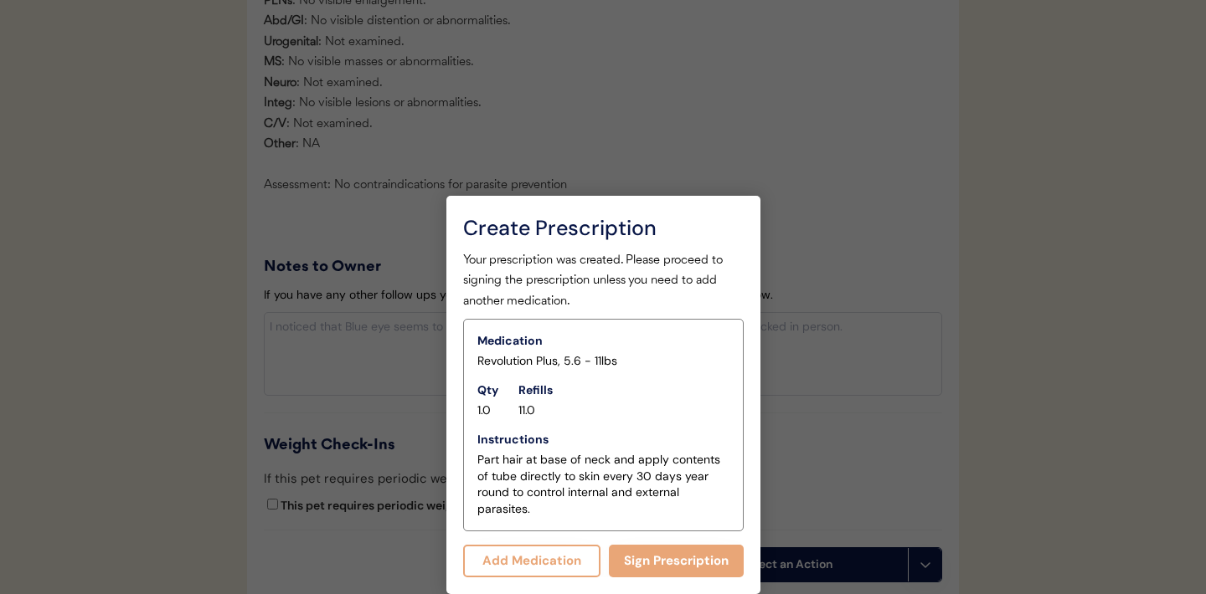
scroll to position [1944, 0]
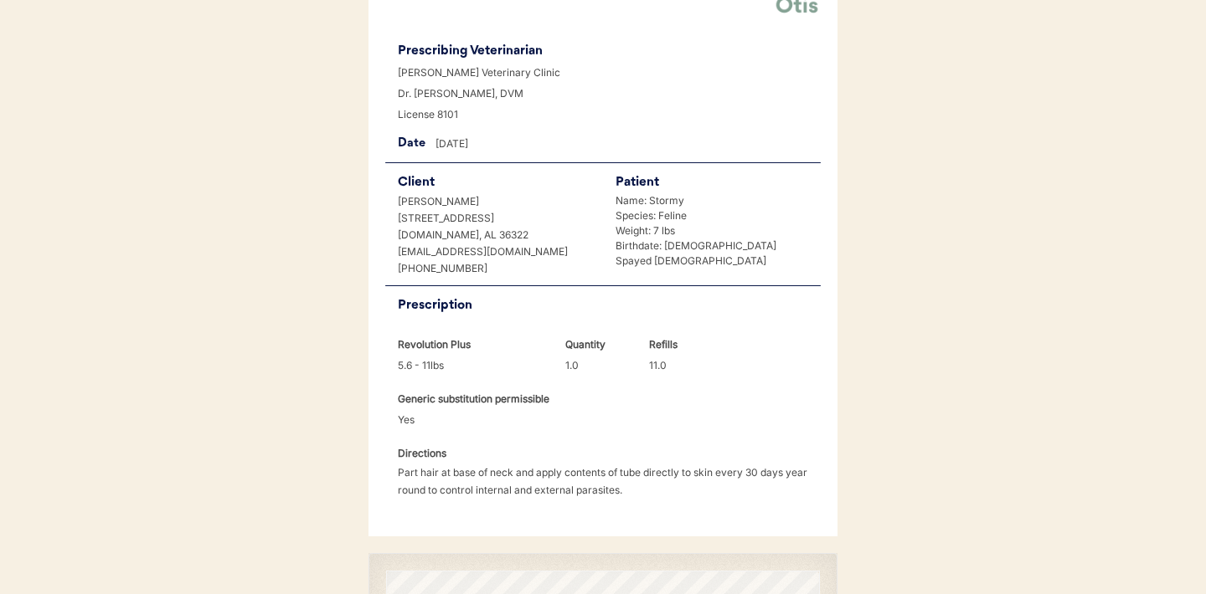
scroll to position [430, 0]
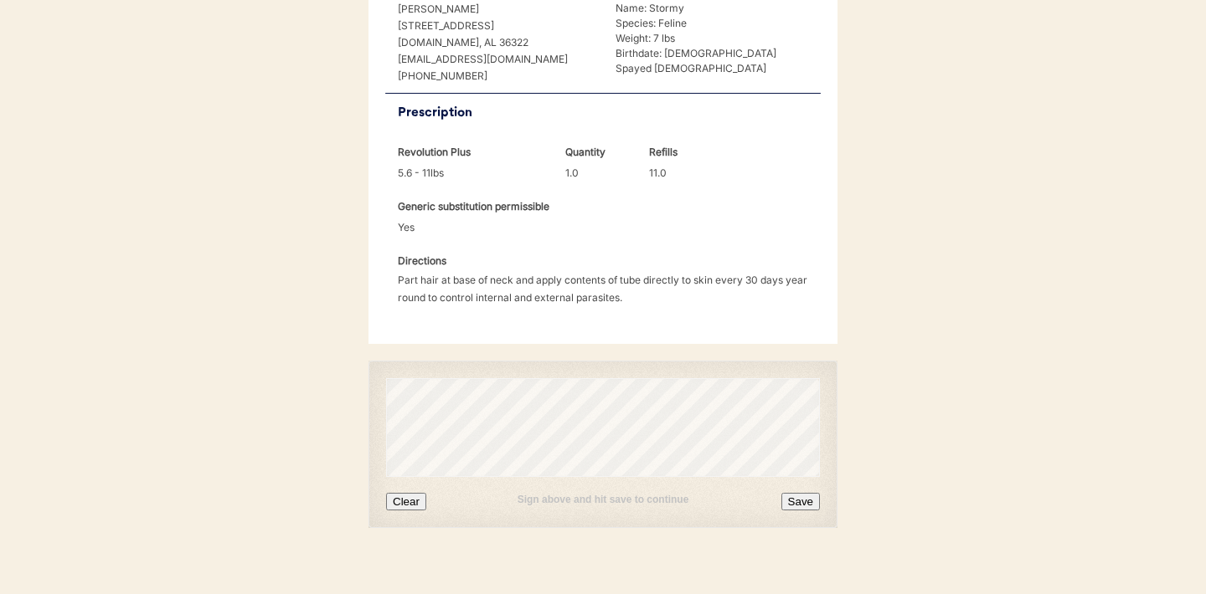
click at [412, 493] on button "Clear" at bounding box center [406, 502] width 40 height 18
click at [410, 493] on button "Clear" at bounding box center [406, 502] width 40 height 18
click at [800, 493] on button "Save" at bounding box center [800, 502] width 39 height 18
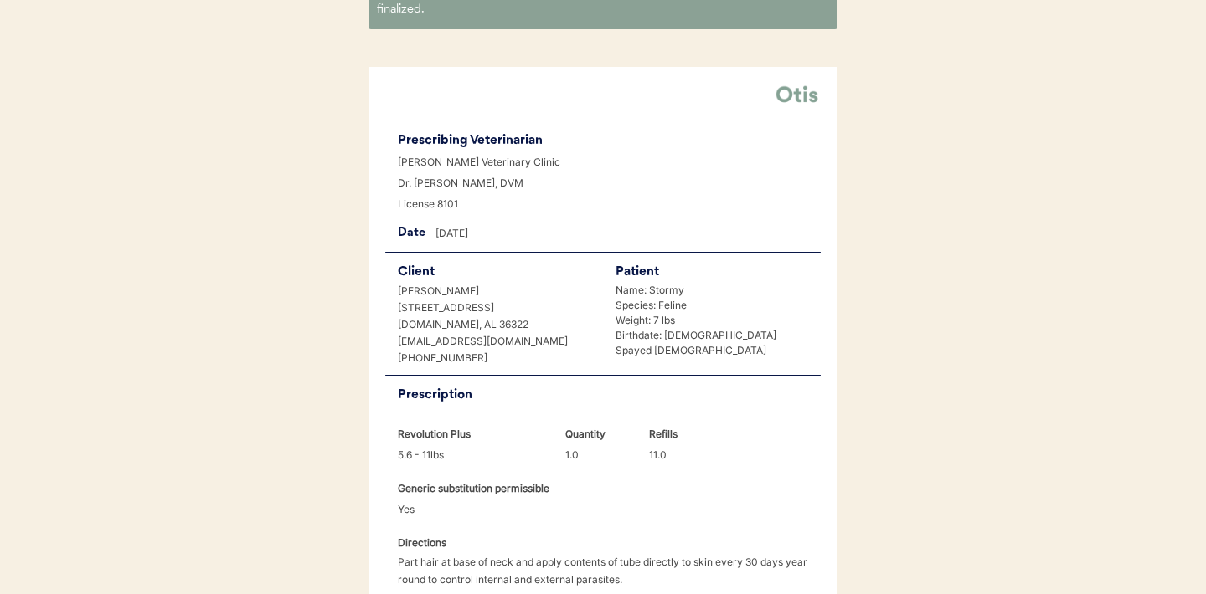
scroll to position [502, 0]
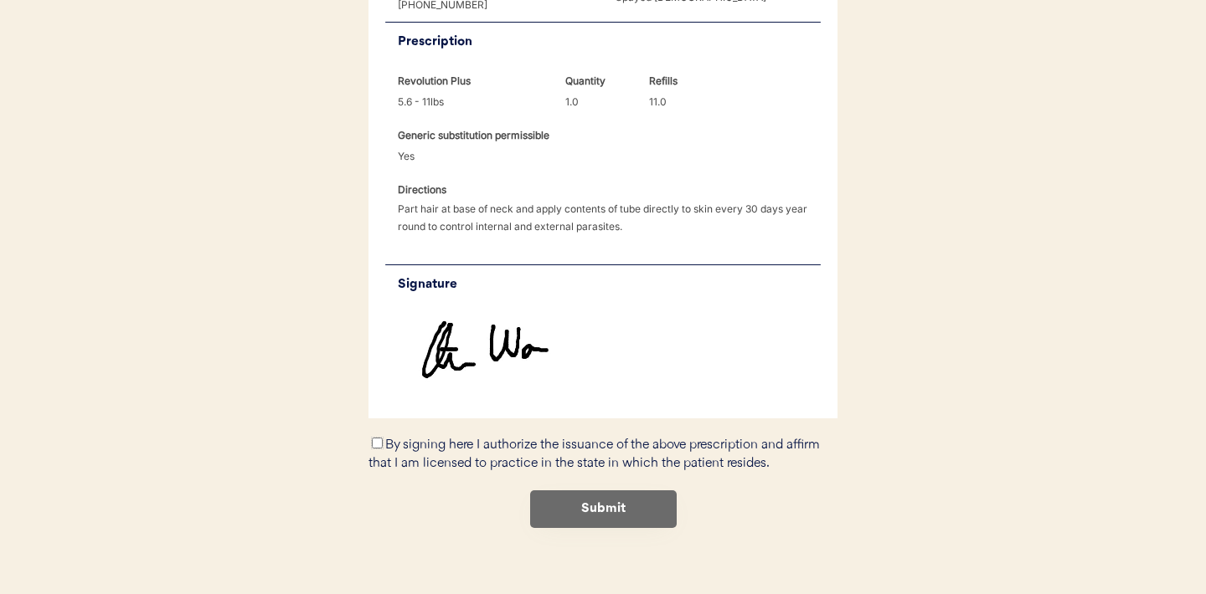
click at [378, 438] on input "By signing here I authorize the issuance of the above prescription and affirm t…" at bounding box center [377, 443] width 11 height 11
checkbox input "true"
click at [615, 491] on button "Submit" at bounding box center [603, 510] width 147 height 38
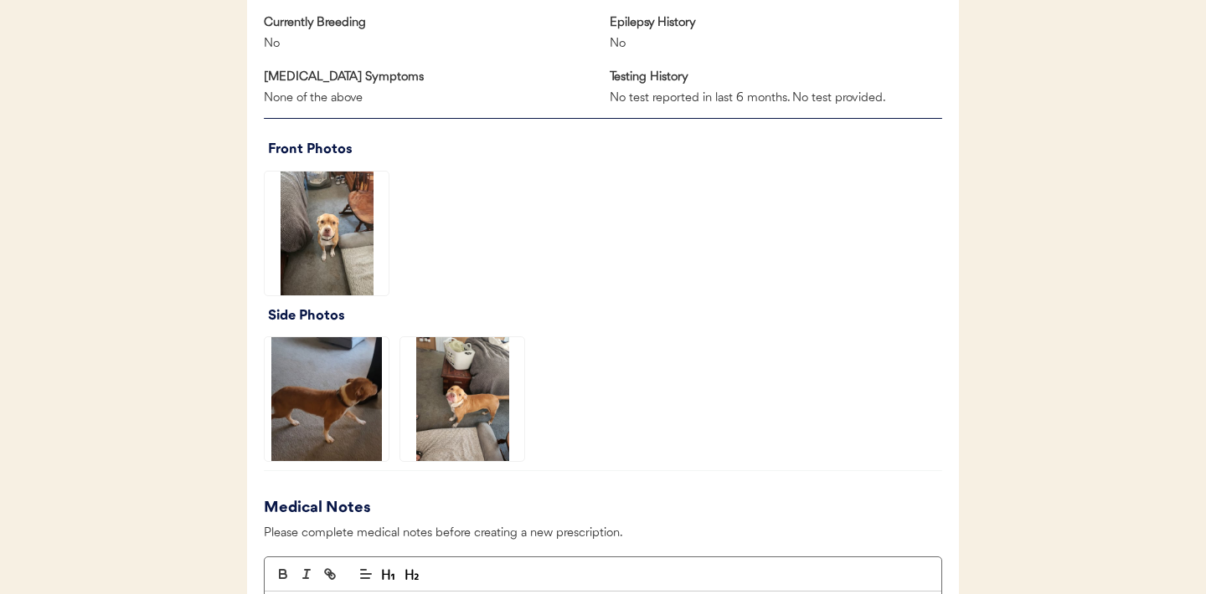
scroll to position [1087, 0]
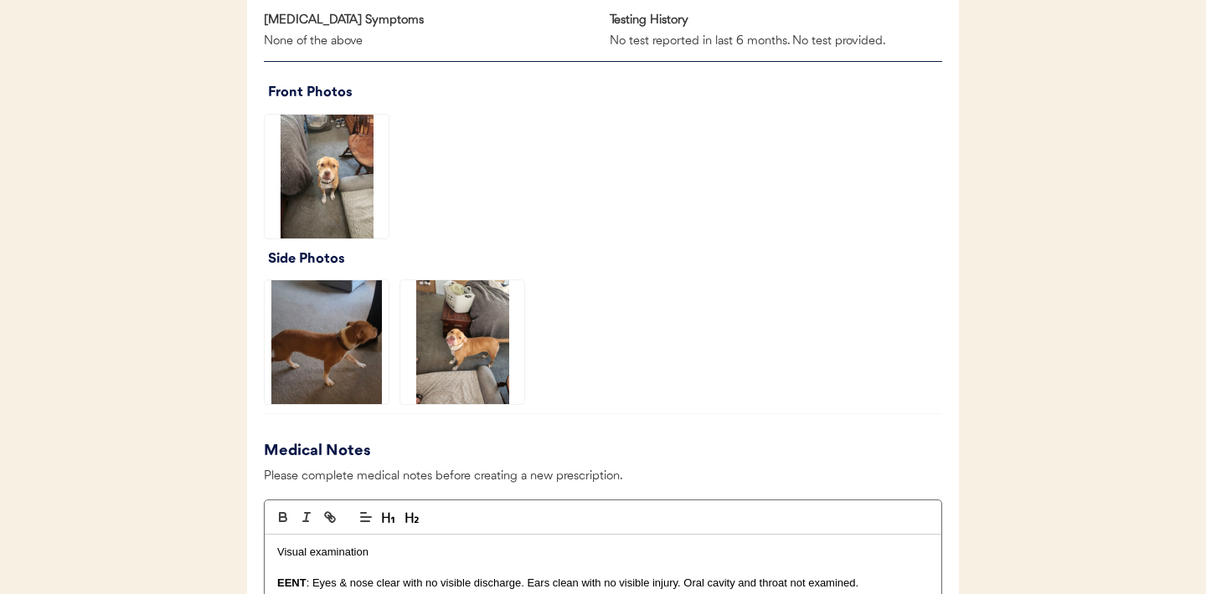
click at [371, 179] on img at bounding box center [327, 177] width 124 height 124
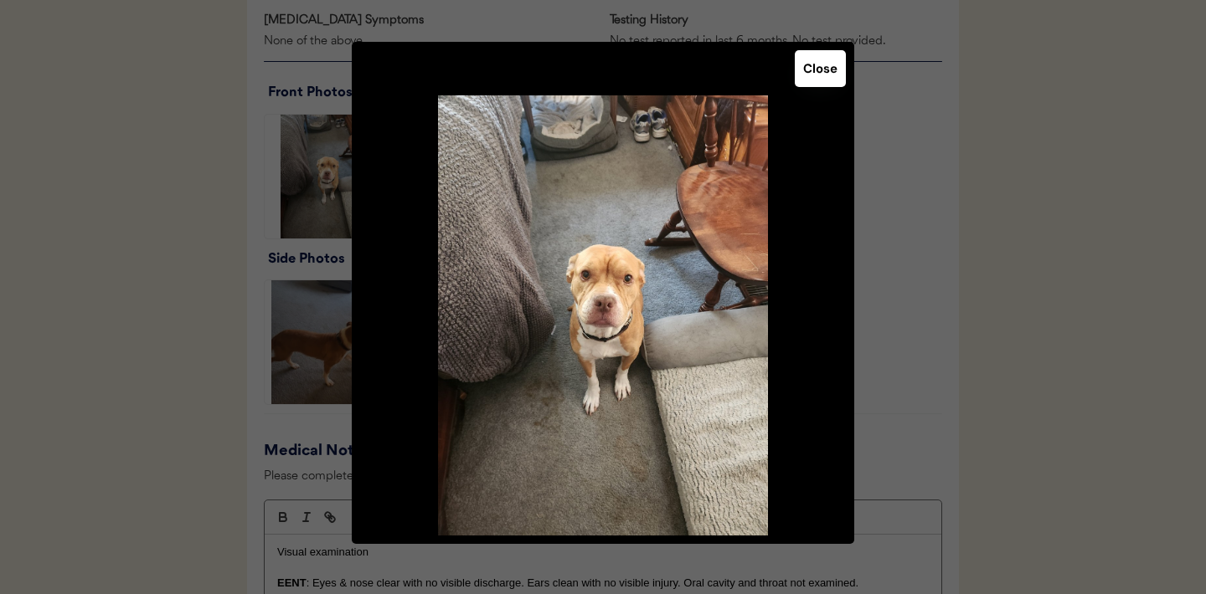
click at [822, 68] on button "Close" at bounding box center [820, 68] width 51 height 37
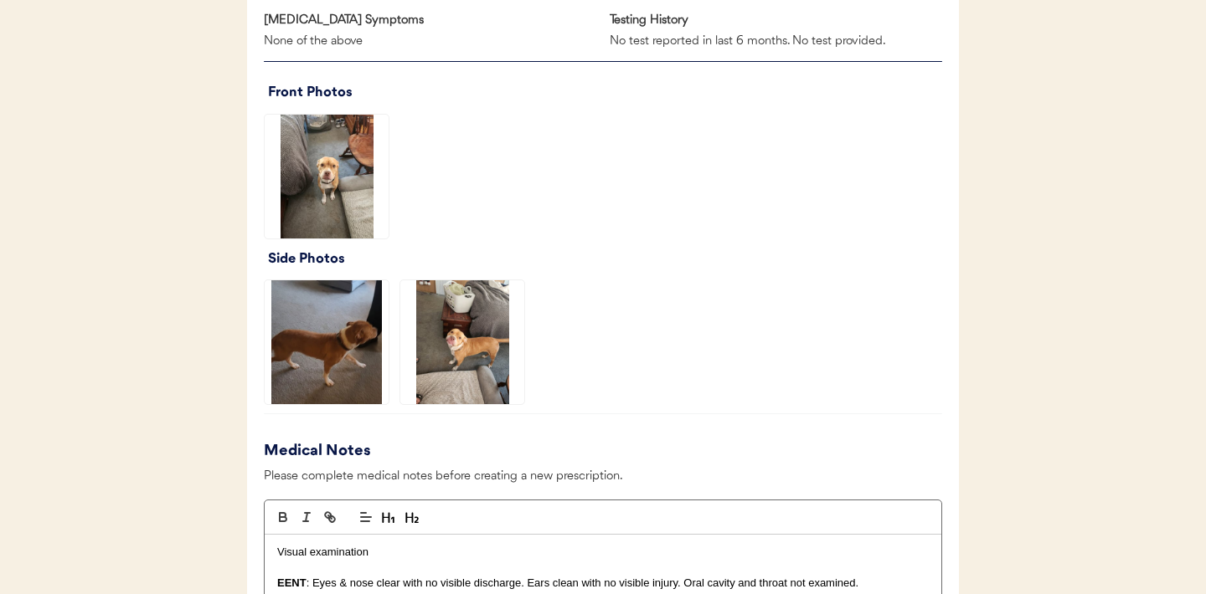
click at [344, 332] on img at bounding box center [327, 342] width 124 height 124
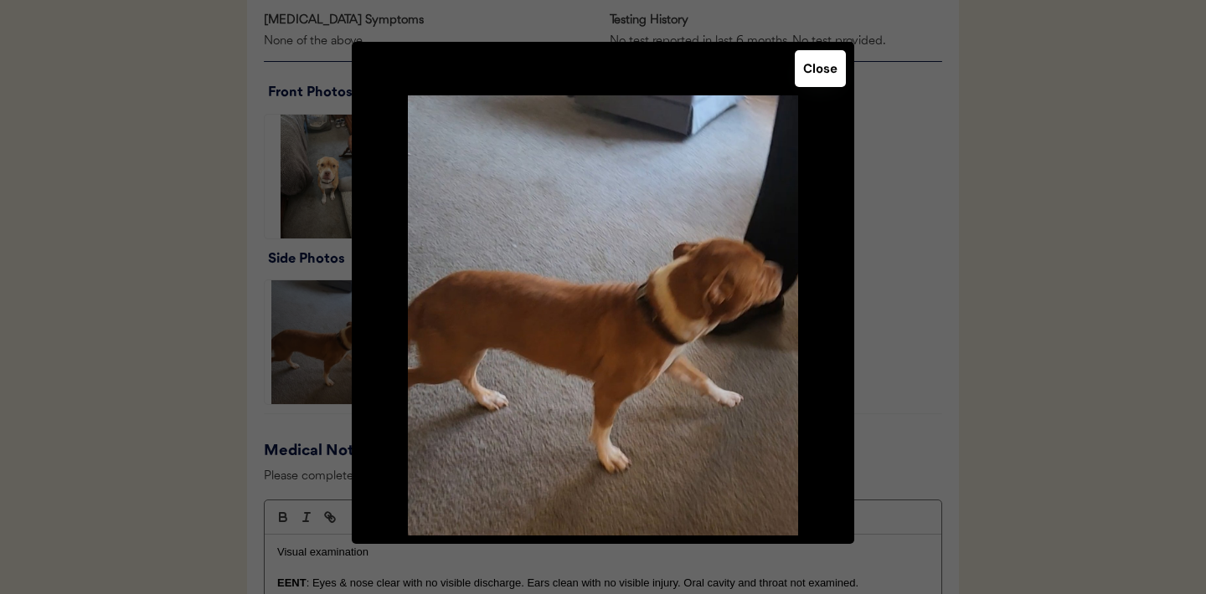
click at [814, 68] on button "Close" at bounding box center [820, 68] width 51 height 37
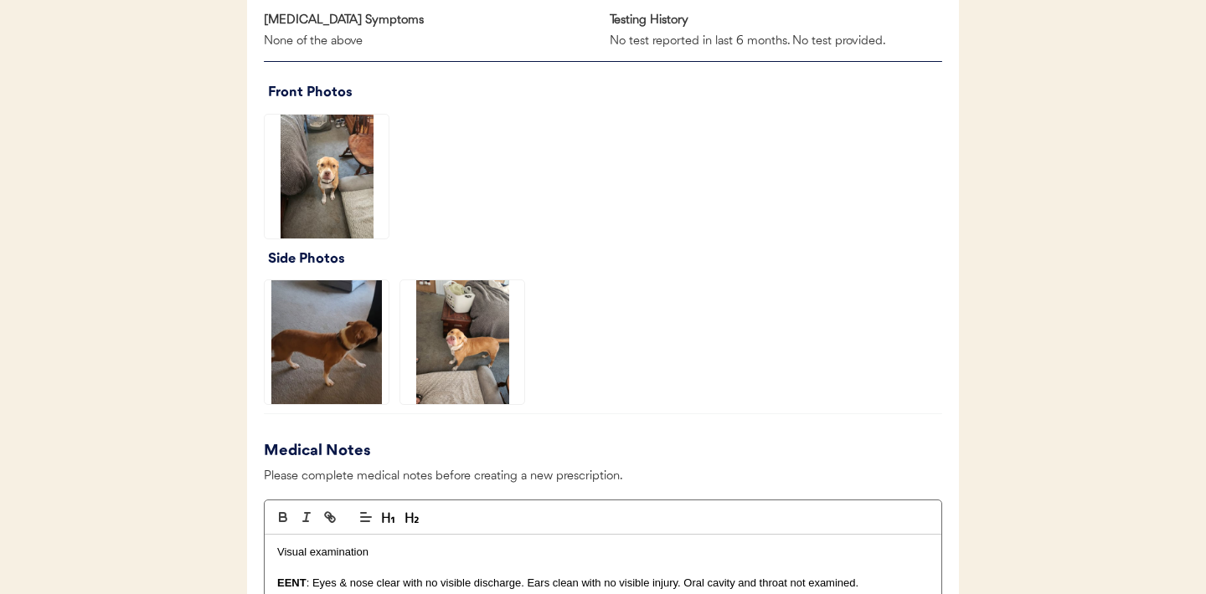
click at [477, 349] on img at bounding box center [462, 342] width 124 height 124
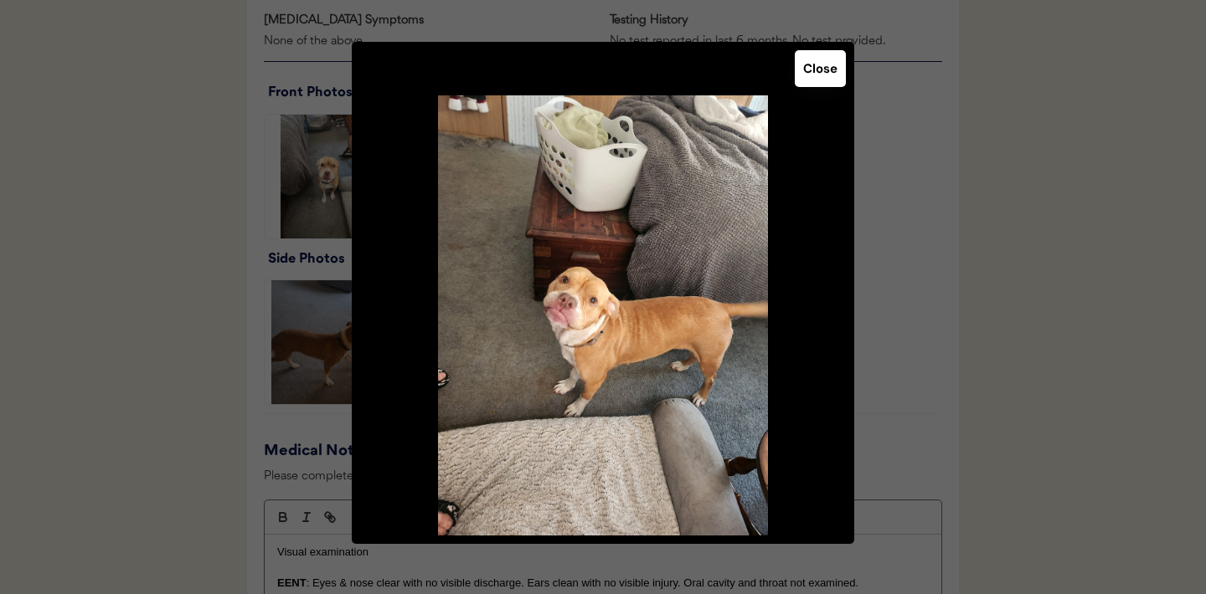
click at [818, 78] on button "Close" at bounding box center [820, 68] width 51 height 37
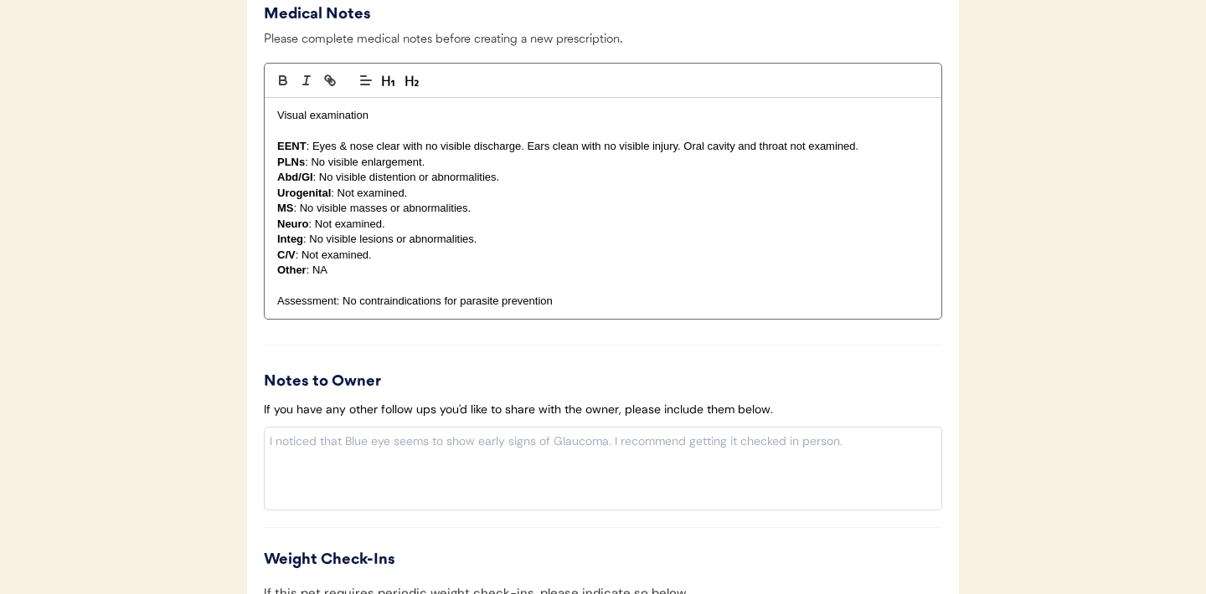
scroll to position [1657, 0]
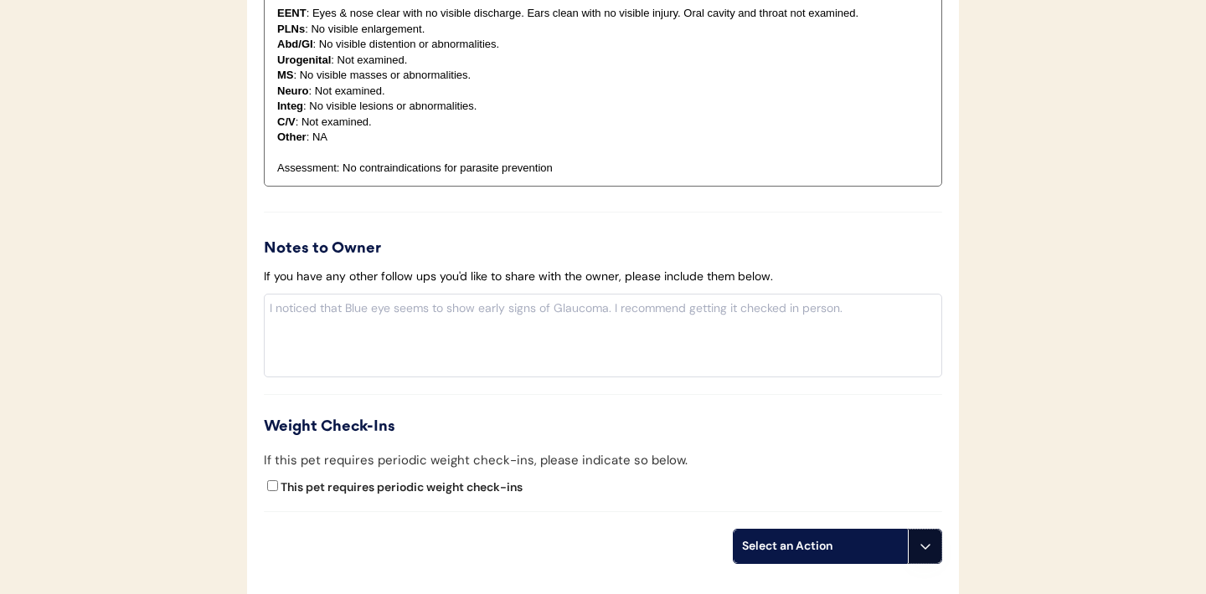
click at [922, 551] on icon at bounding box center [925, 546] width 13 height 13
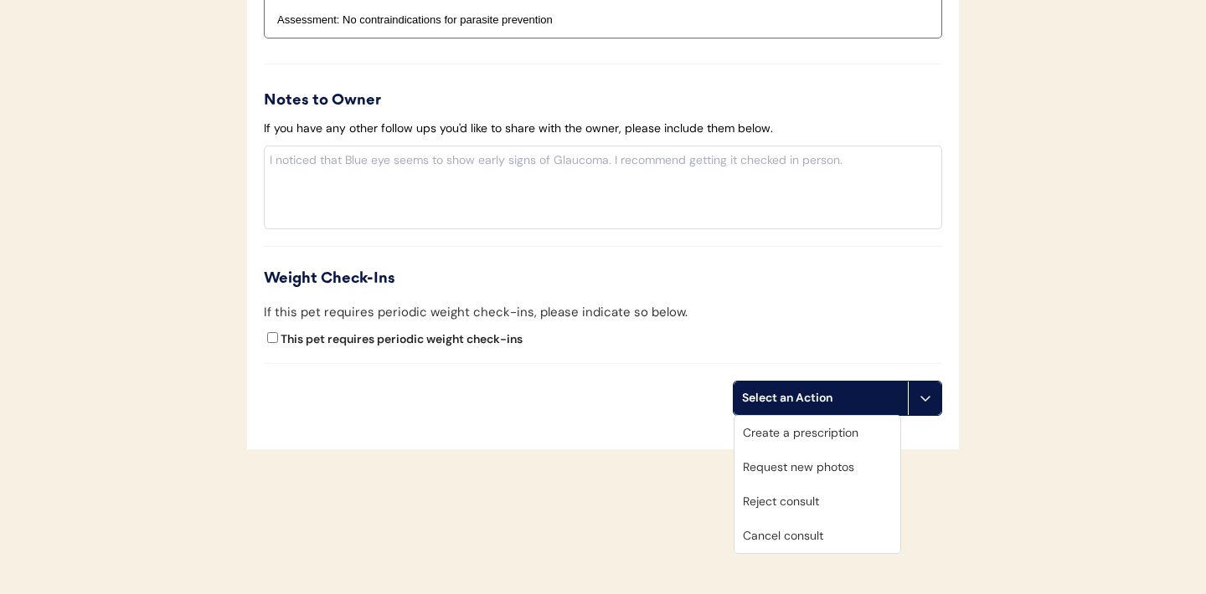
scroll to position [1828, 0]
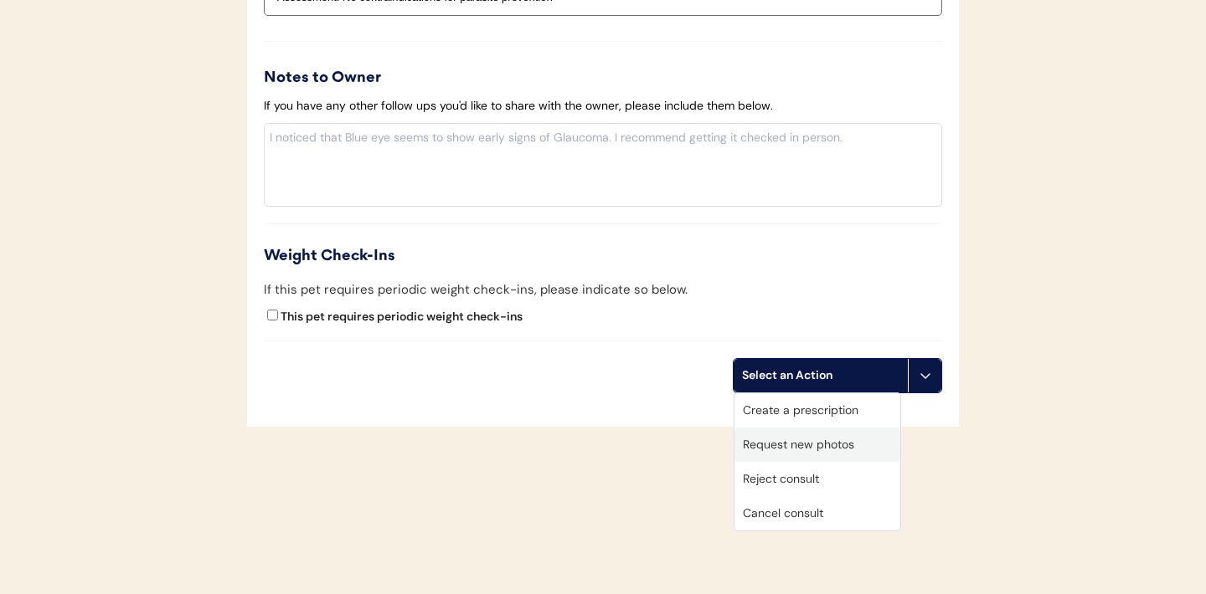
click at [778, 440] on div "Request new photos" at bounding box center [817, 445] width 166 height 34
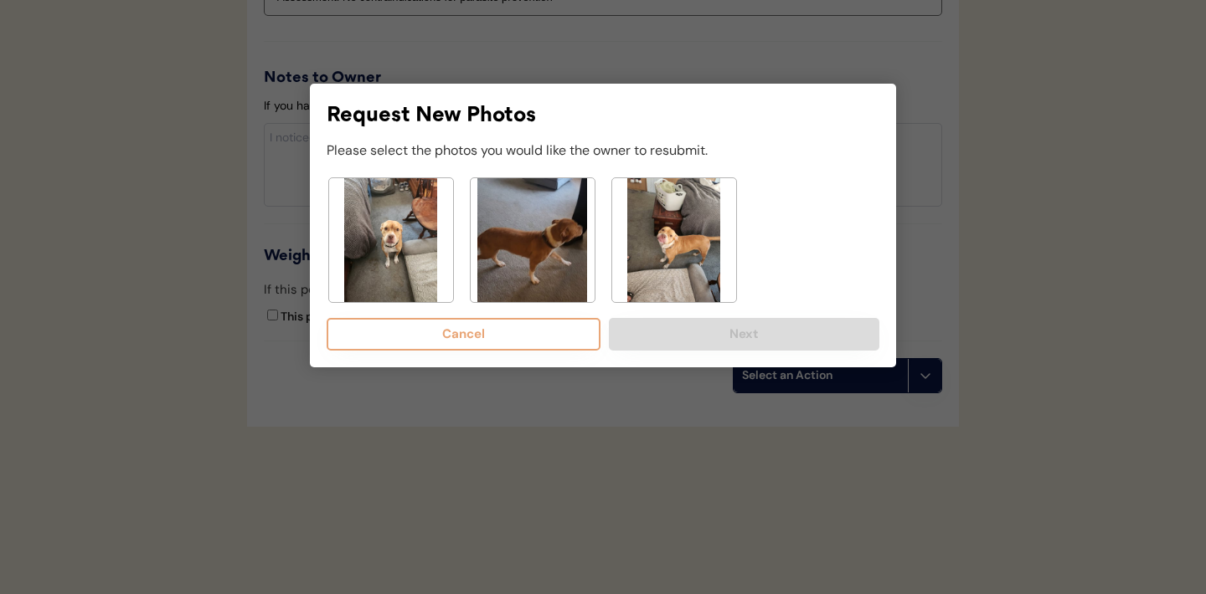
click at [553, 244] on img at bounding box center [533, 240] width 124 height 124
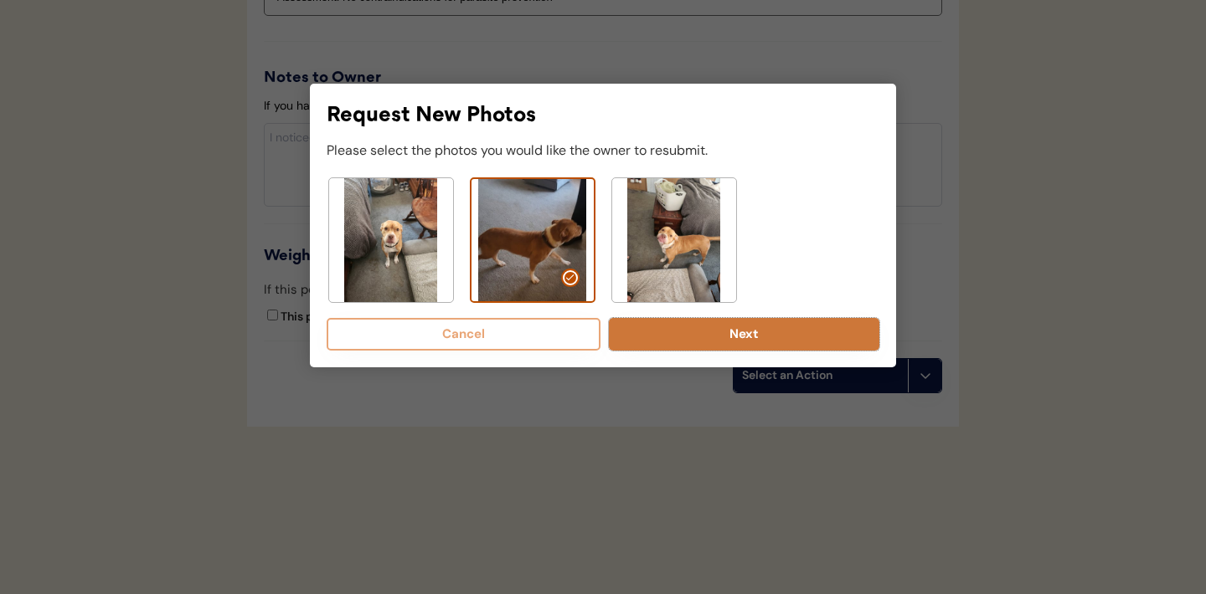
click at [714, 332] on button "Next" at bounding box center [744, 334] width 270 height 33
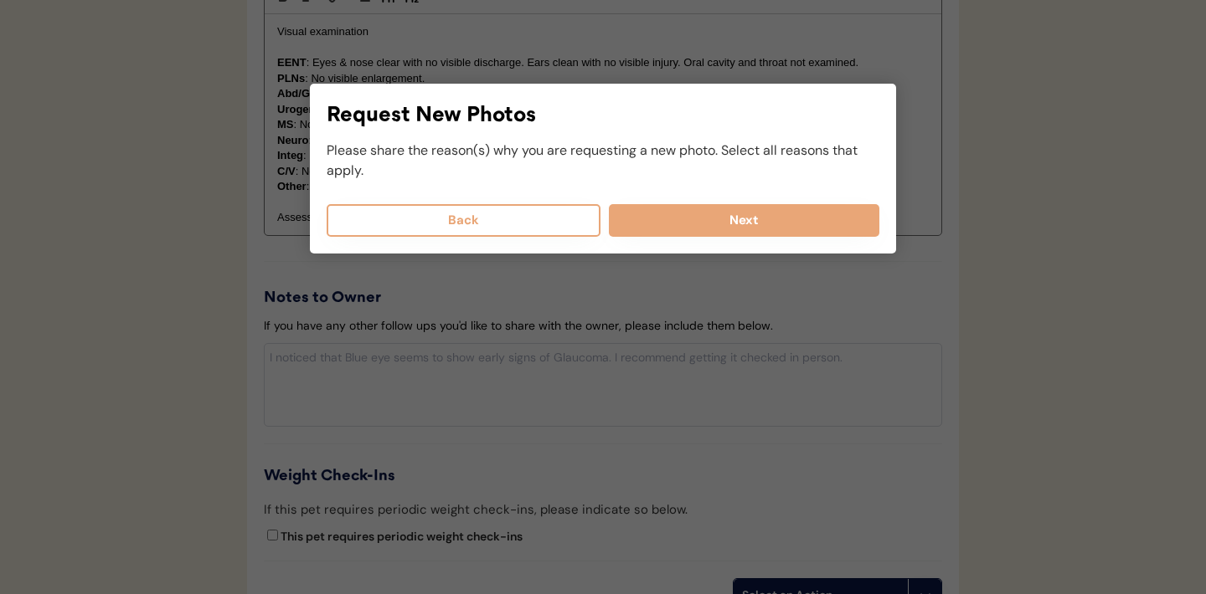
scroll to position [1601, 0]
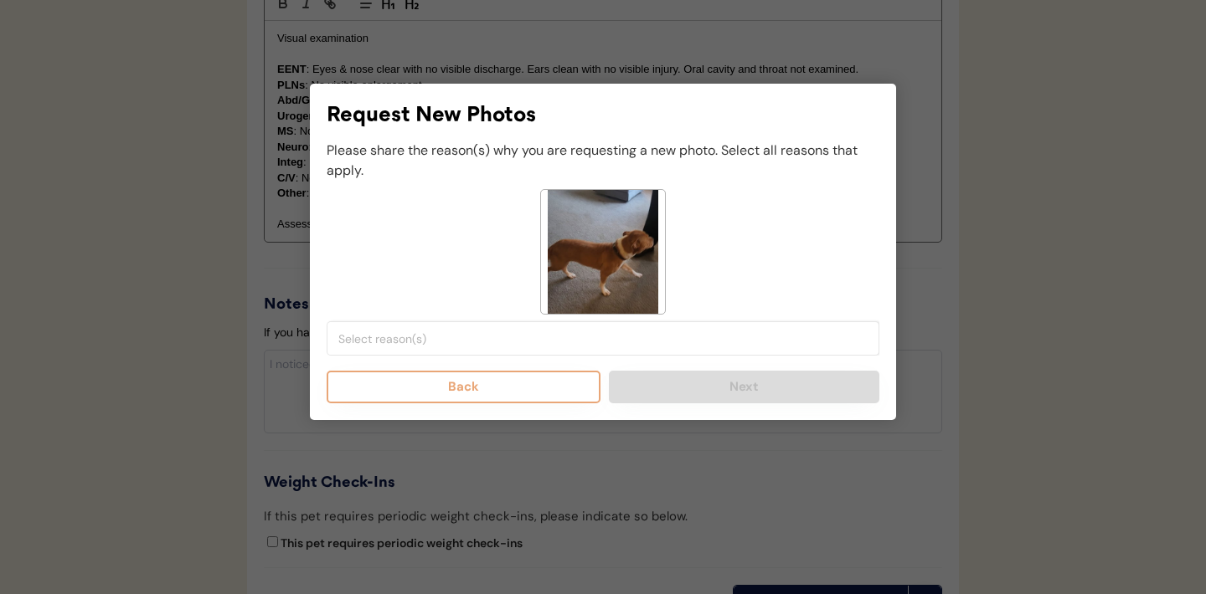
click at [560, 335] on input "search" at bounding box center [607, 339] width 538 height 15
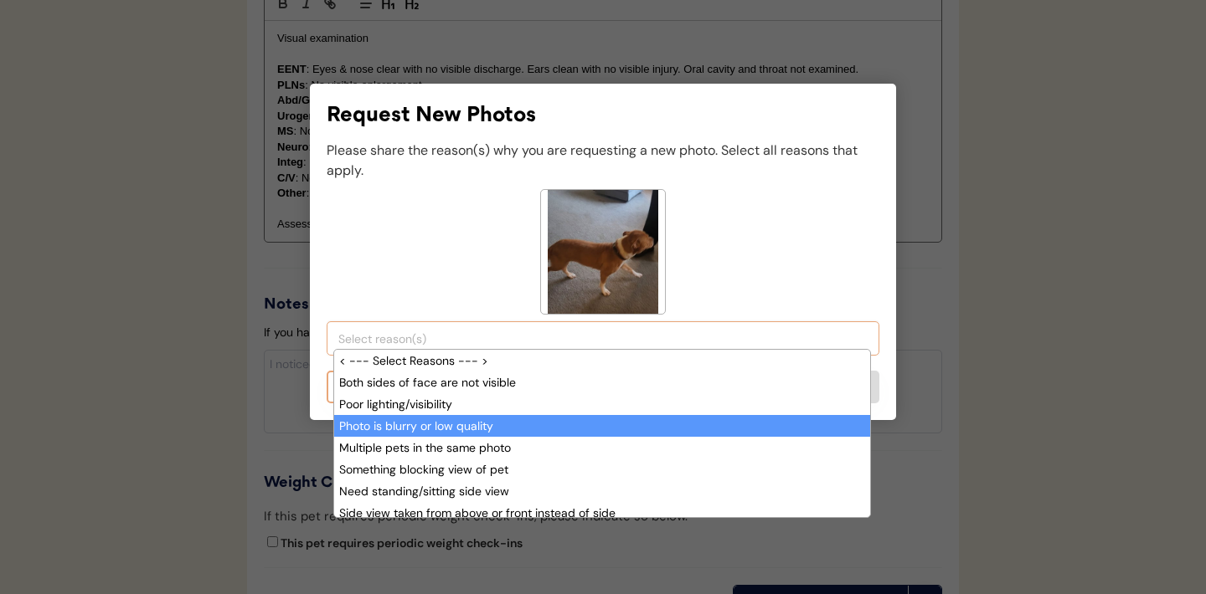
scroll to position [43, 0]
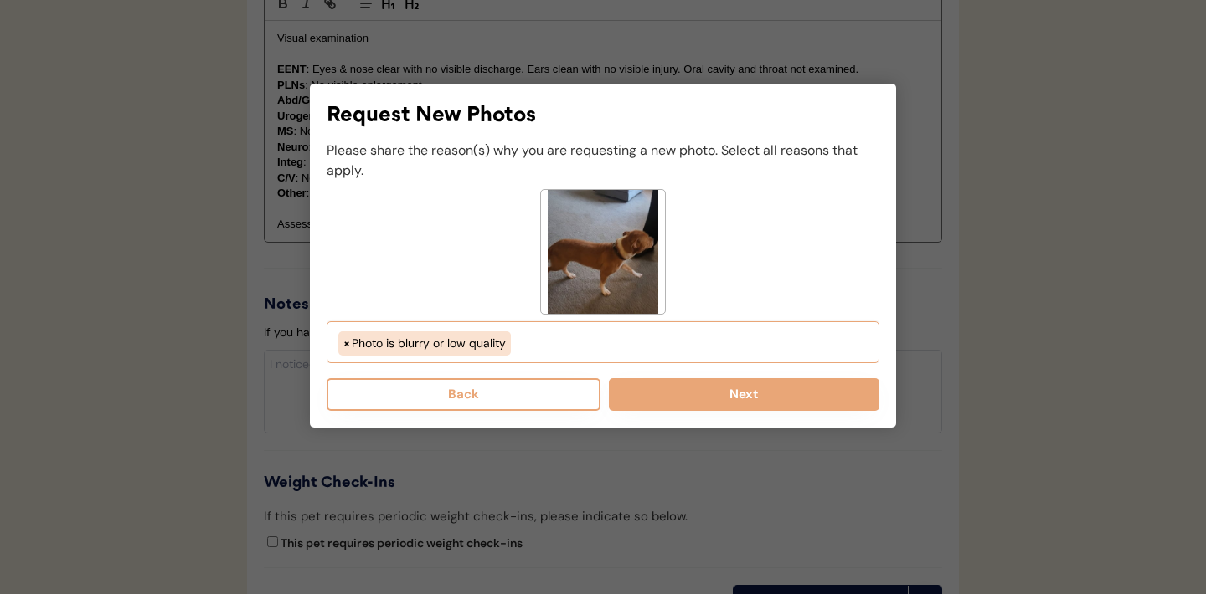
select select "photo_is_blurry"
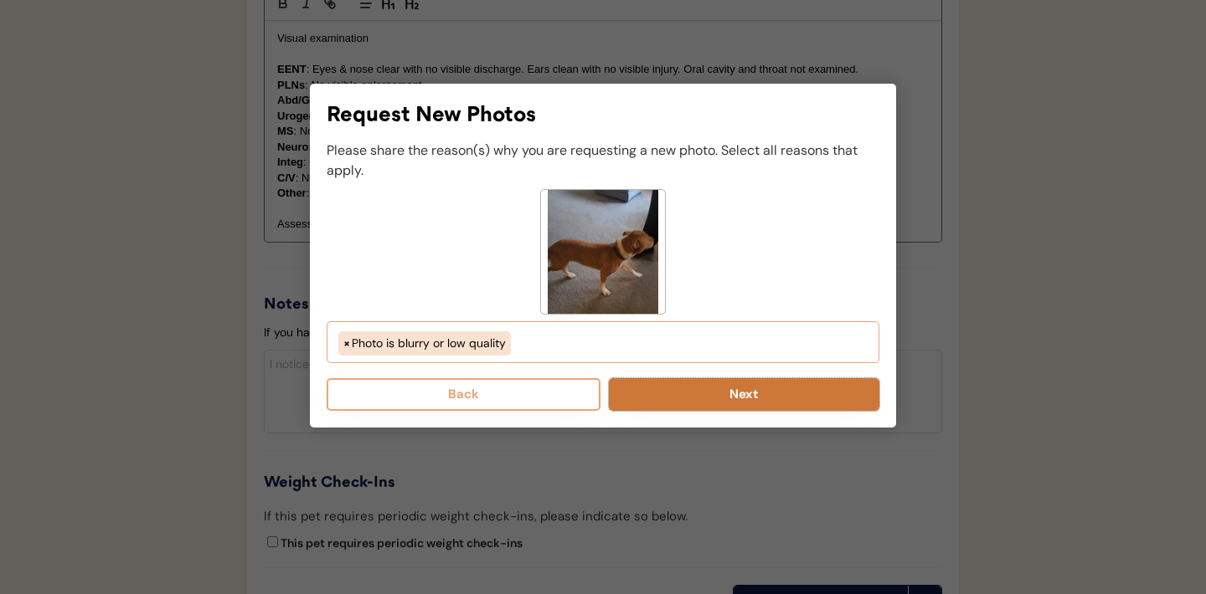
click at [678, 393] on button "Next" at bounding box center [744, 394] width 270 height 33
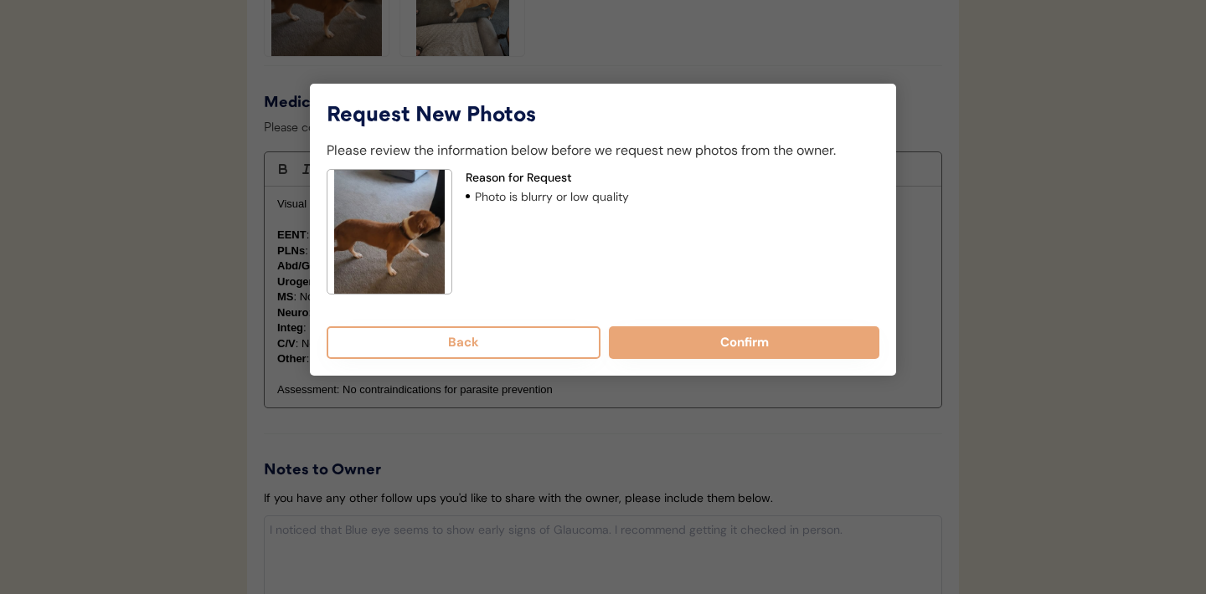
scroll to position [1434, 0]
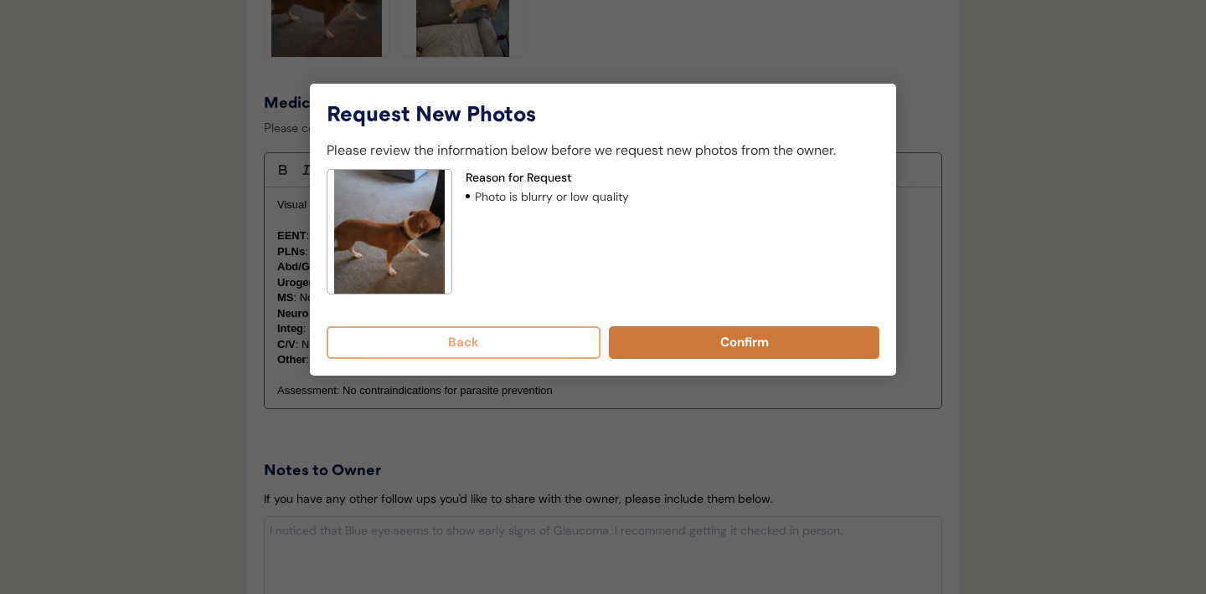
click at [723, 352] on button "Confirm" at bounding box center [744, 343] width 270 height 33
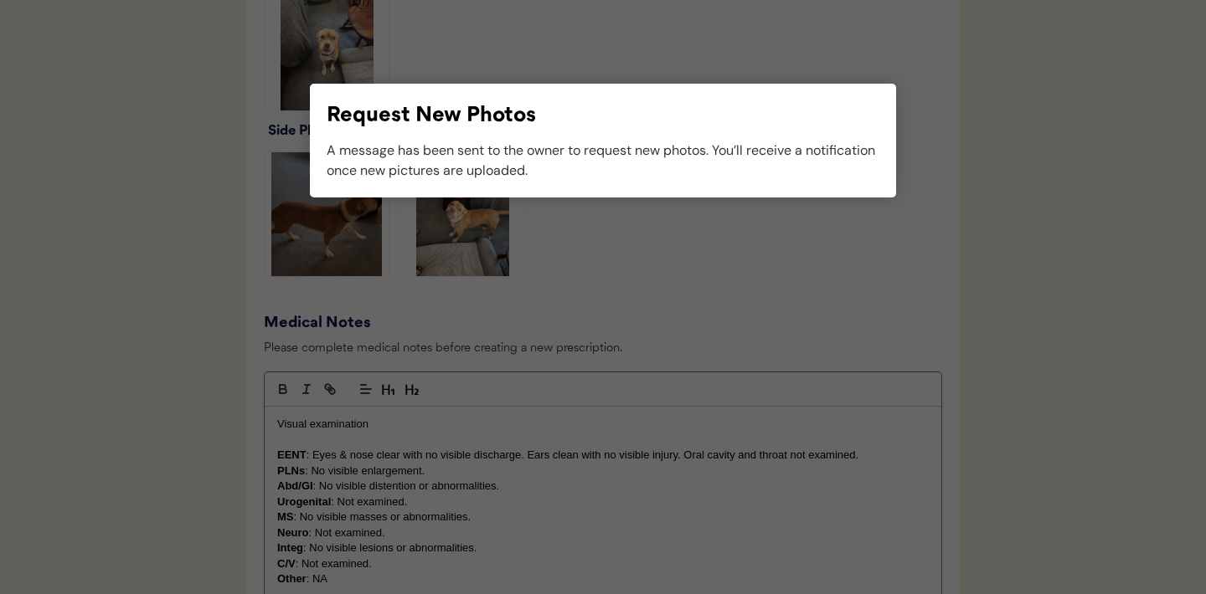
scroll to position [1248, 0]
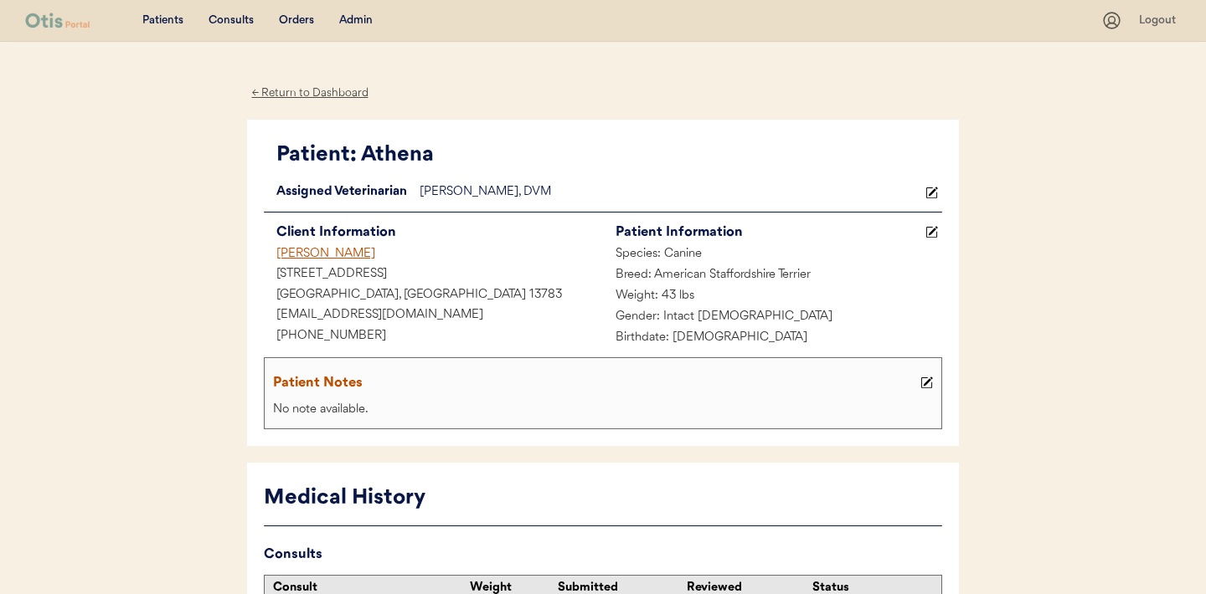
click at [230, 22] on div "Consults" at bounding box center [230, 21] width 45 height 17
